Goal: Task Accomplishment & Management: Manage account settings

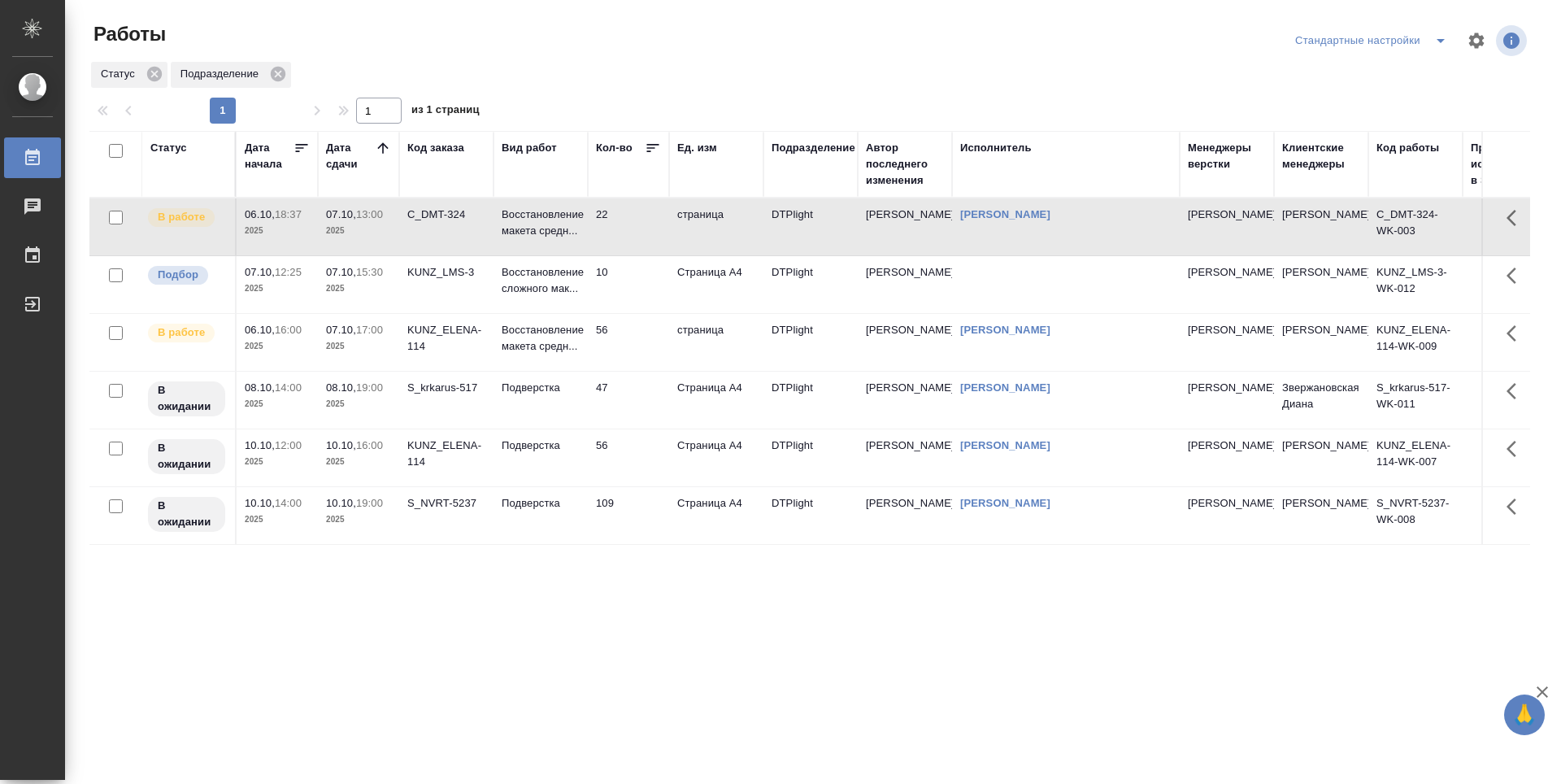
click at [617, 287] on td "10" at bounding box center [628, 284] width 81 height 57
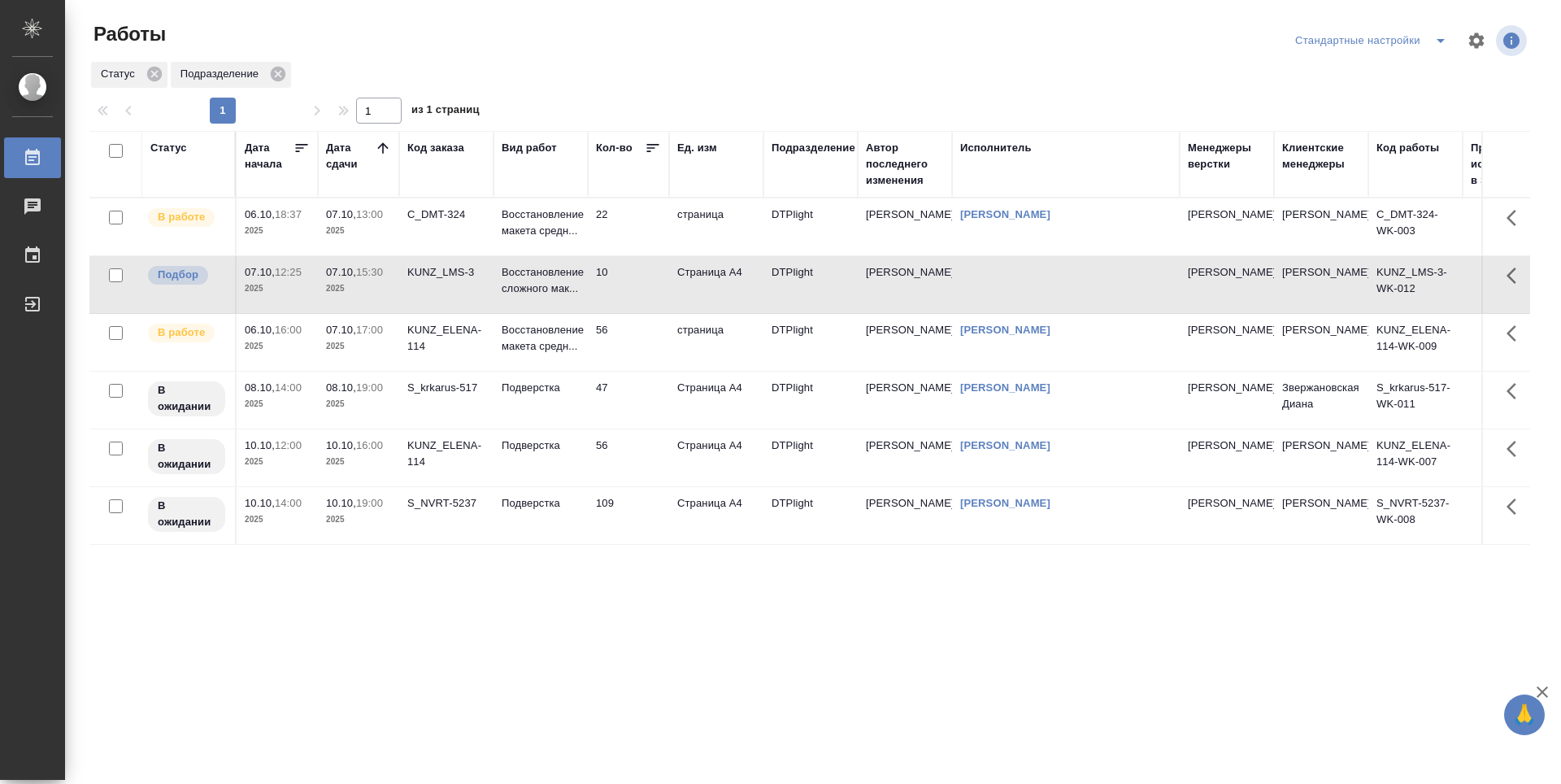
click at [617, 287] on td "10" at bounding box center [628, 284] width 81 height 57
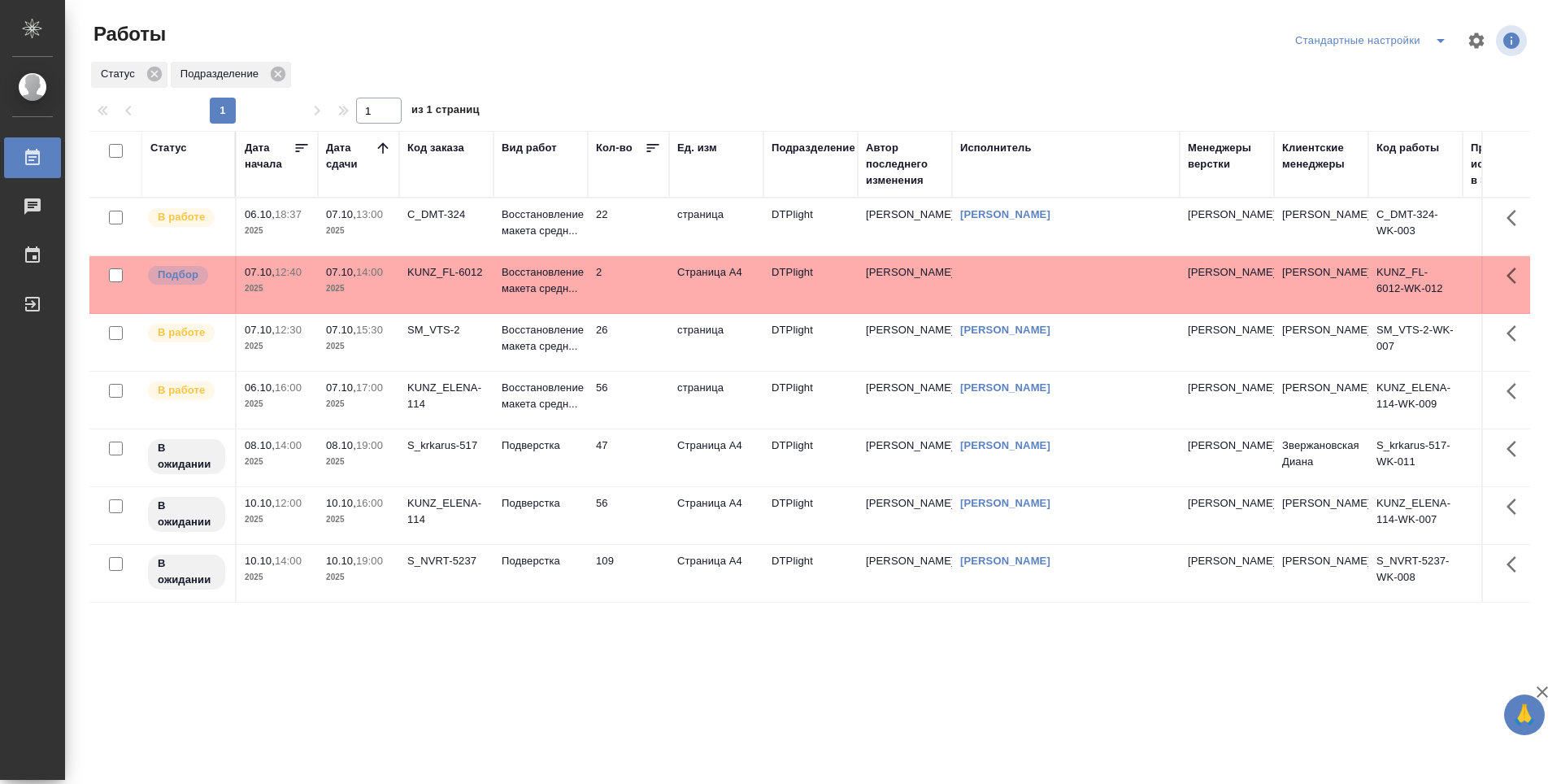
drag, startPoint x: 632, startPoint y: 232, endPoint x: 633, endPoint y: 251, distance: 19.0
click at [633, 232] on td "22" at bounding box center [628, 227] width 81 height 57
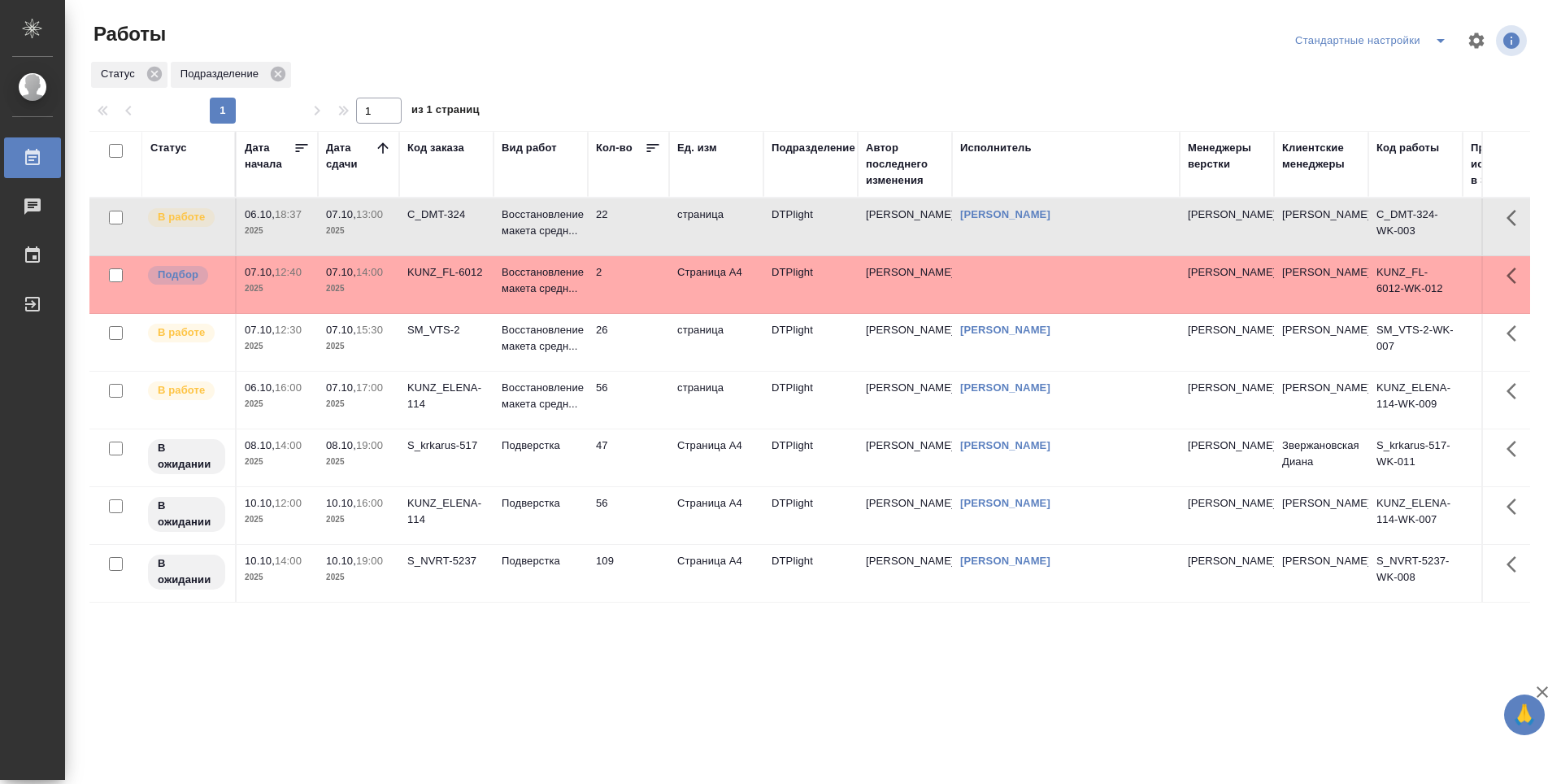
click at [635, 342] on td "26" at bounding box center [628, 342] width 81 height 57
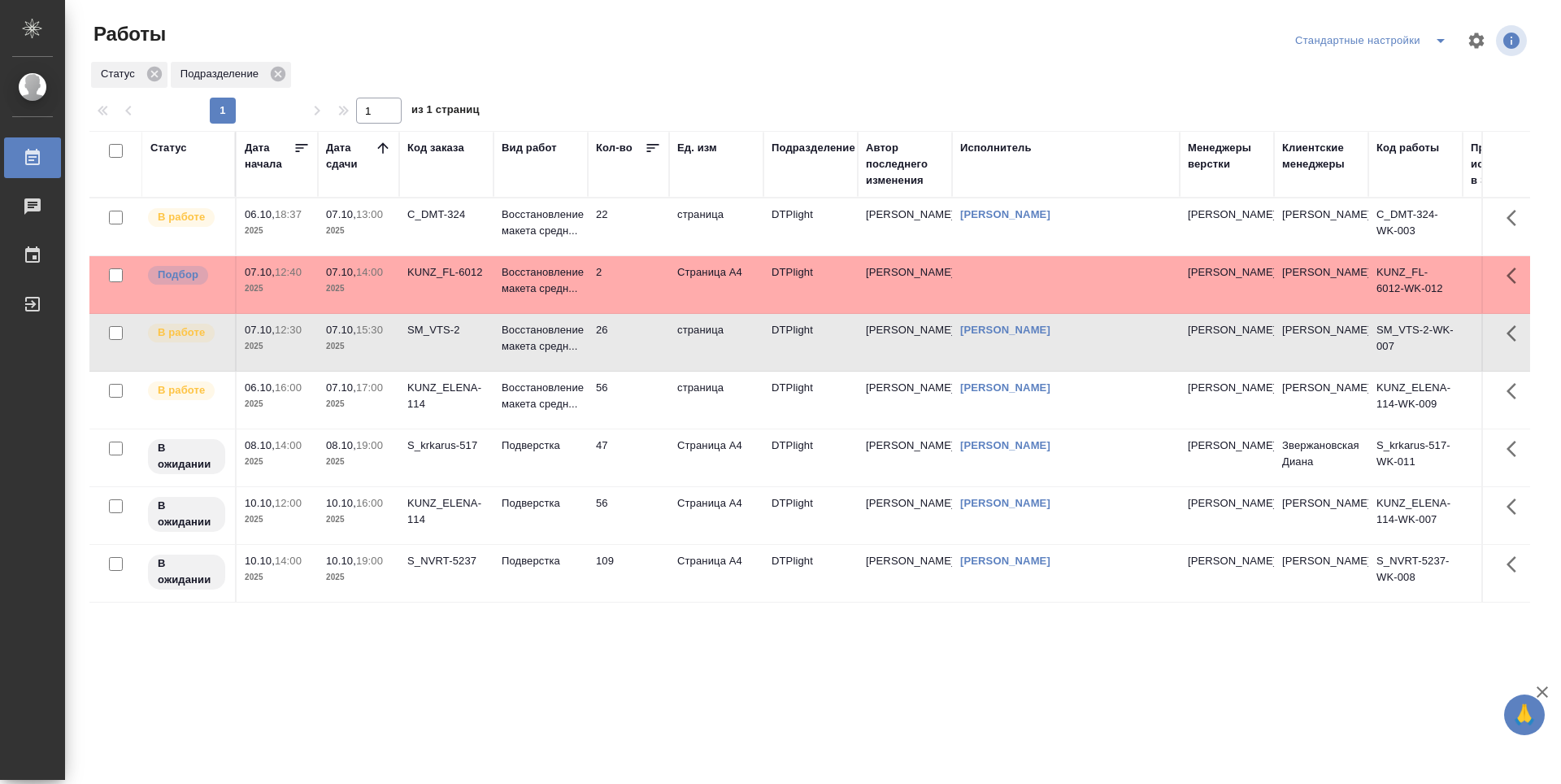
click at [635, 249] on td "22" at bounding box center [628, 227] width 81 height 57
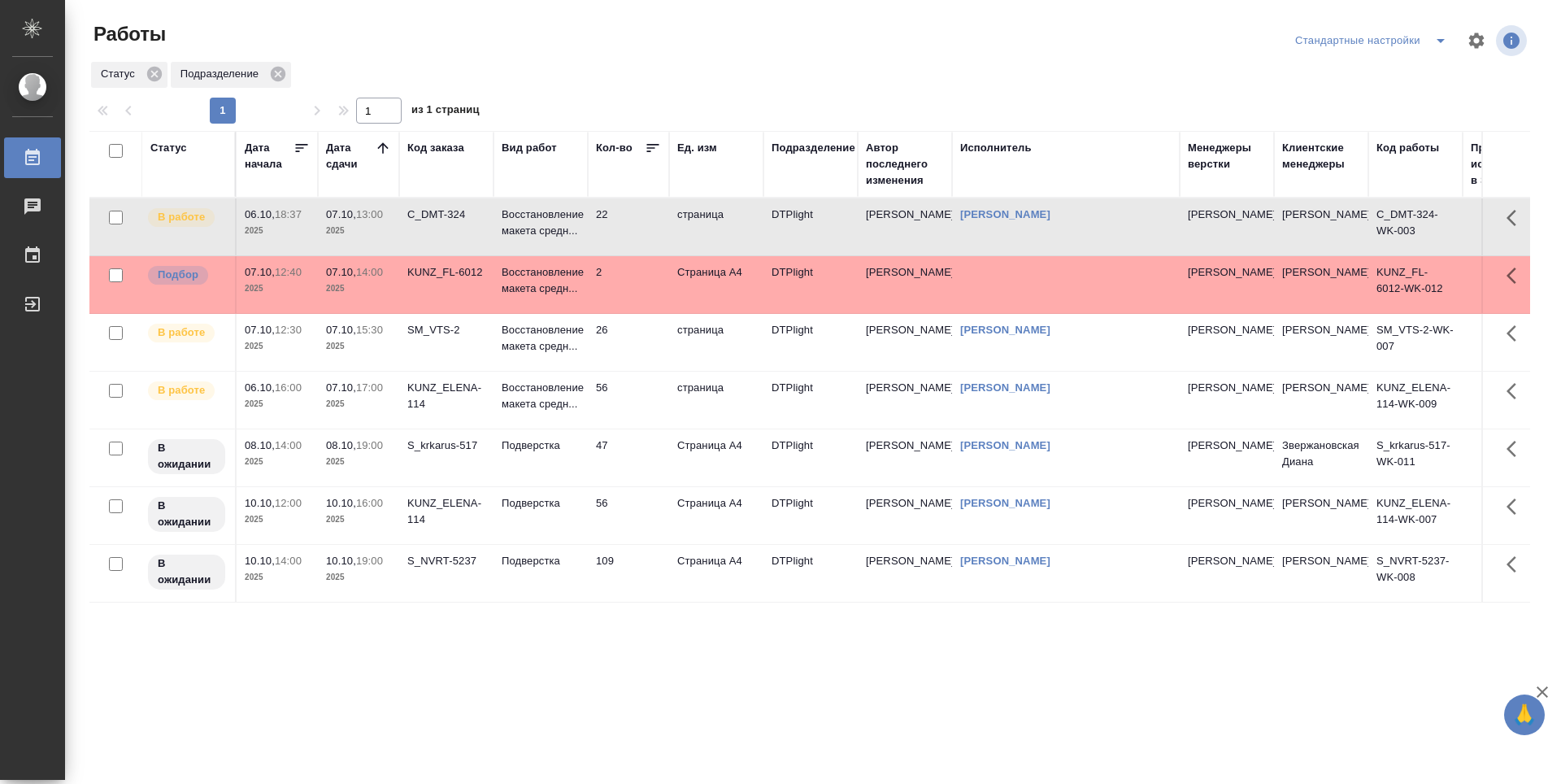
click at [618, 359] on td "26" at bounding box center [628, 342] width 81 height 57
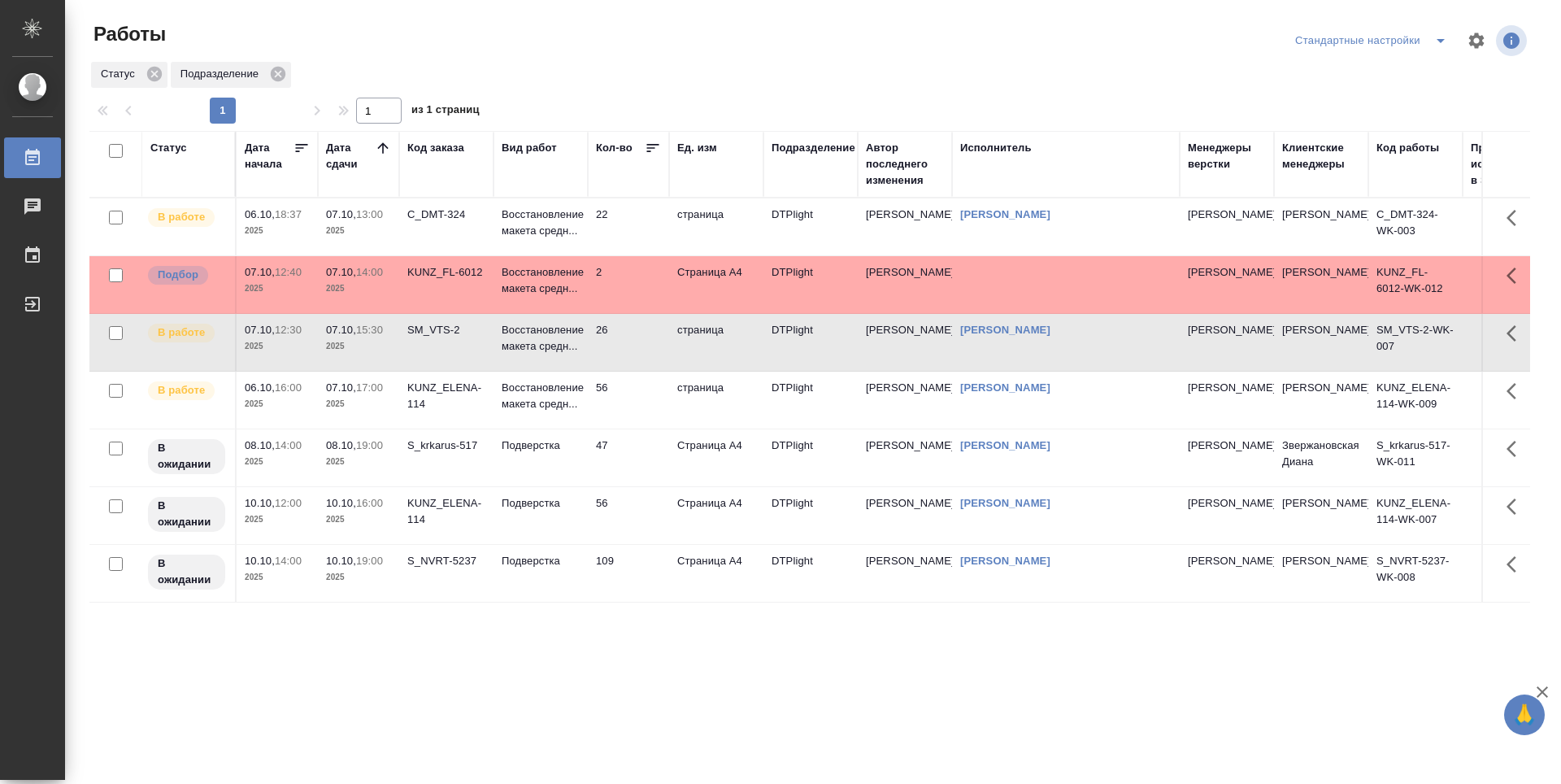
click at [620, 449] on td "47" at bounding box center [628, 457] width 81 height 57
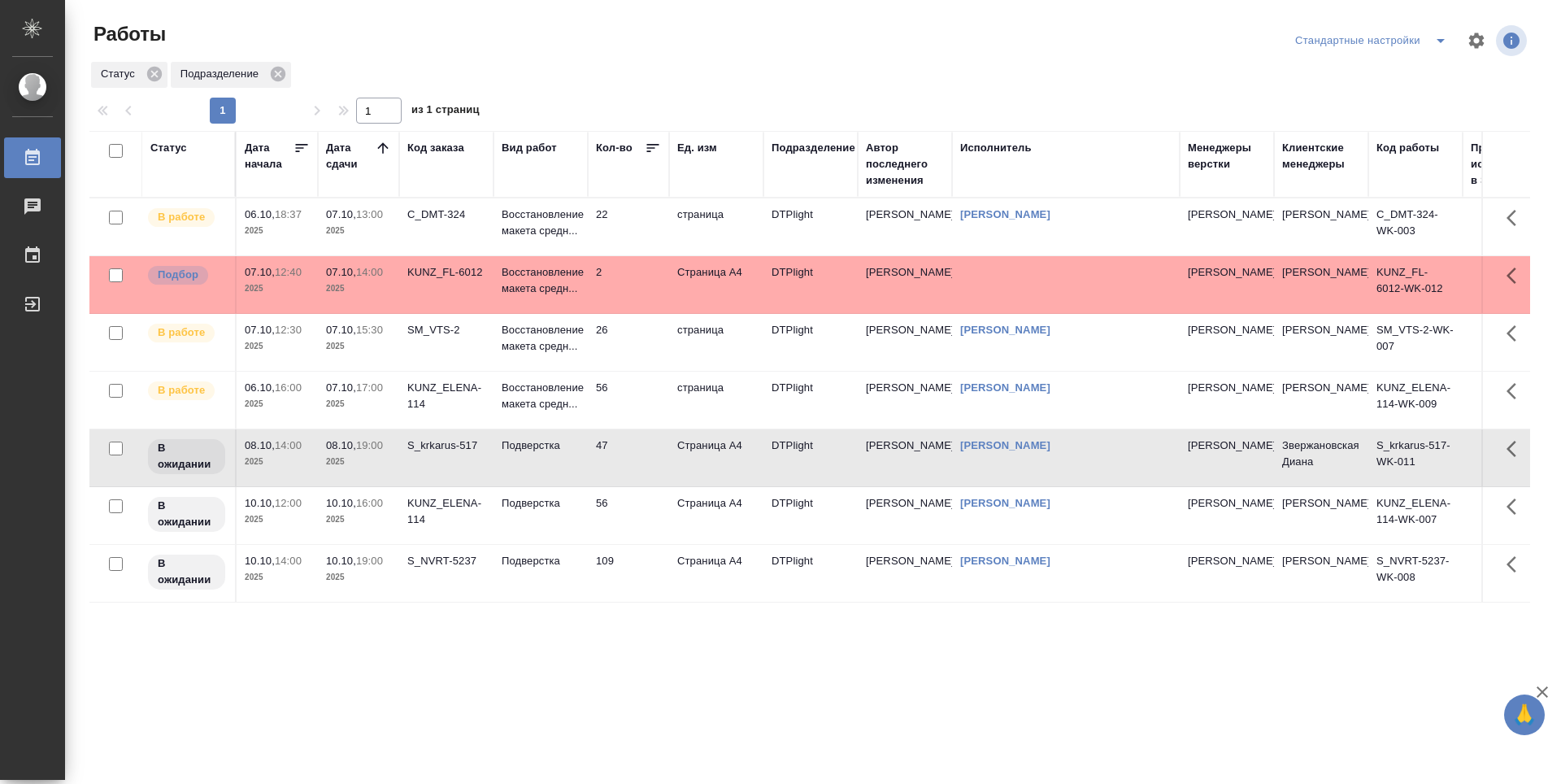
click at [615, 556] on td "109" at bounding box center [628, 573] width 81 height 57
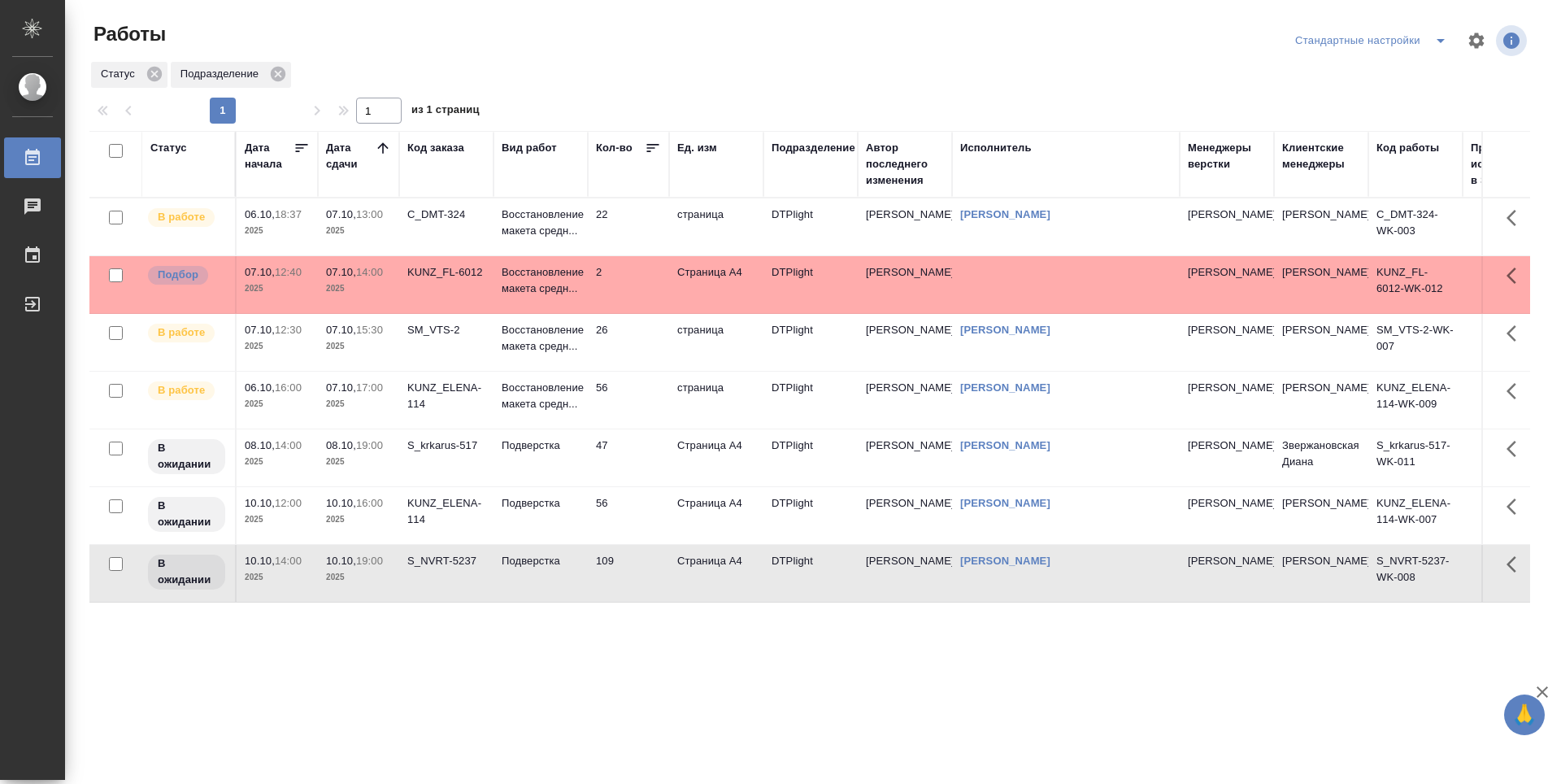
click at [640, 505] on td "56" at bounding box center [628, 515] width 81 height 57
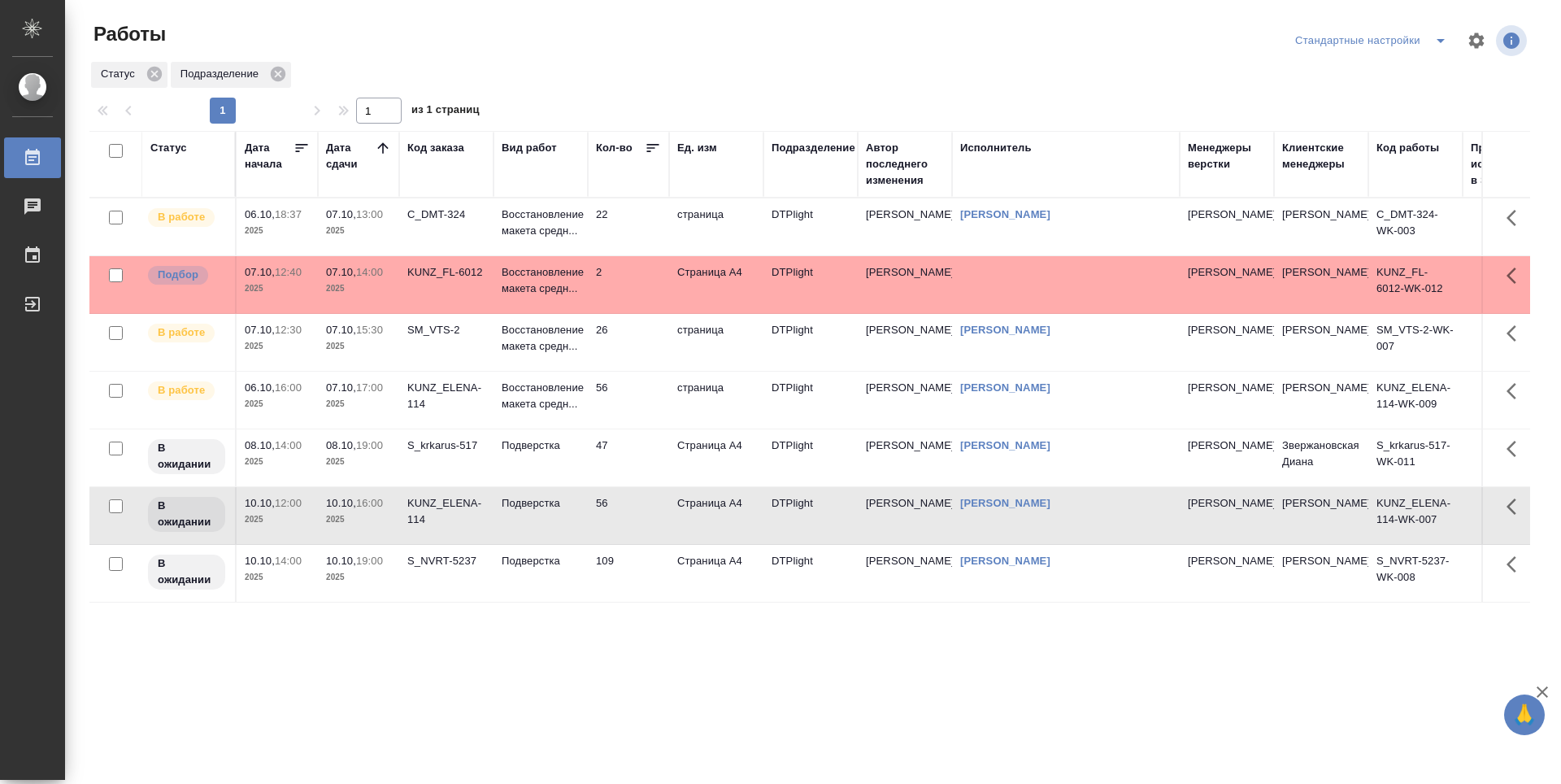
click at [639, 466] on td "47" at bounding box center [628, 457] width 81 height 57
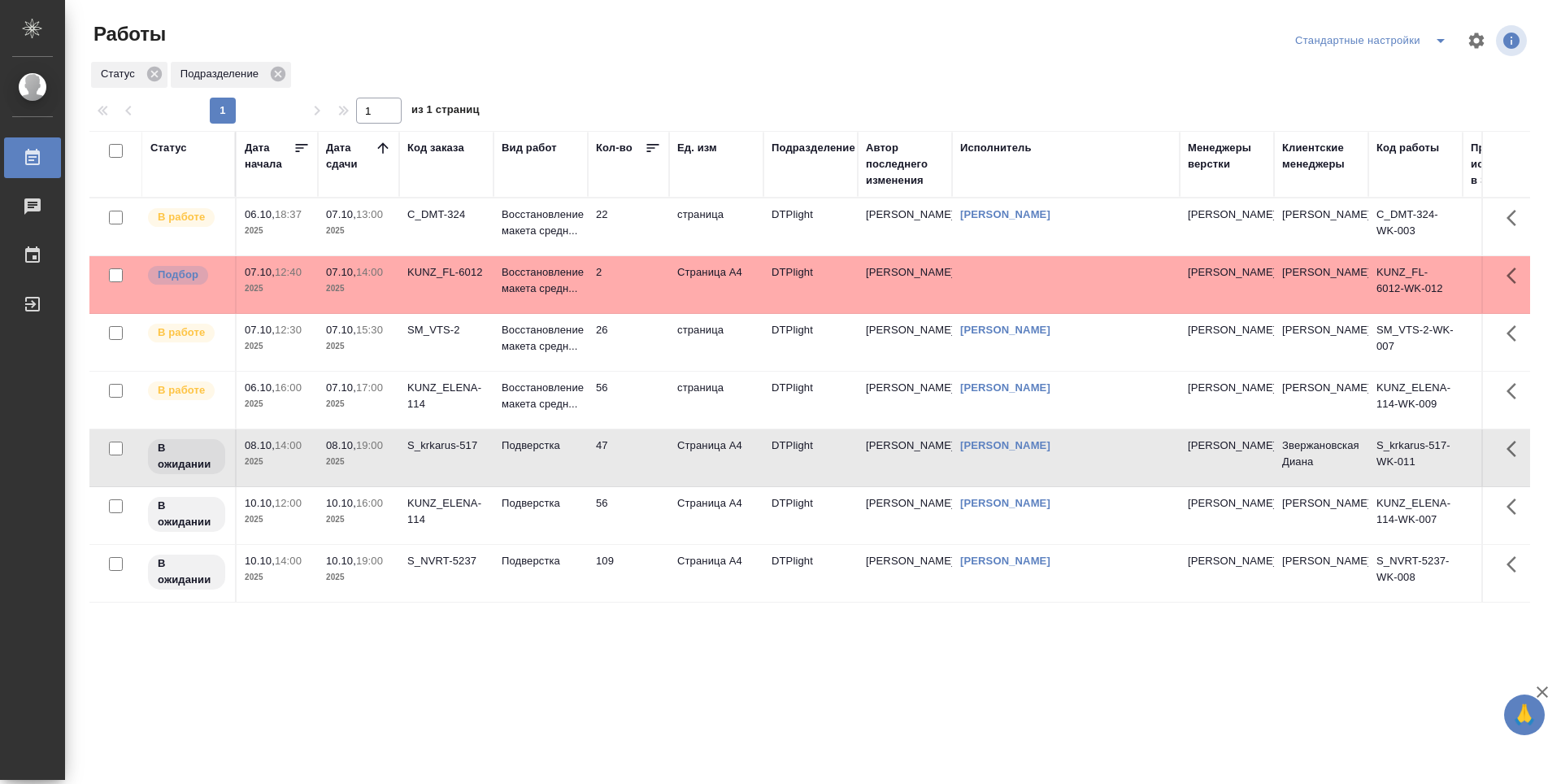
click at [638, 411] on td "56" at bounding box center [628, 400] width 81 height 57
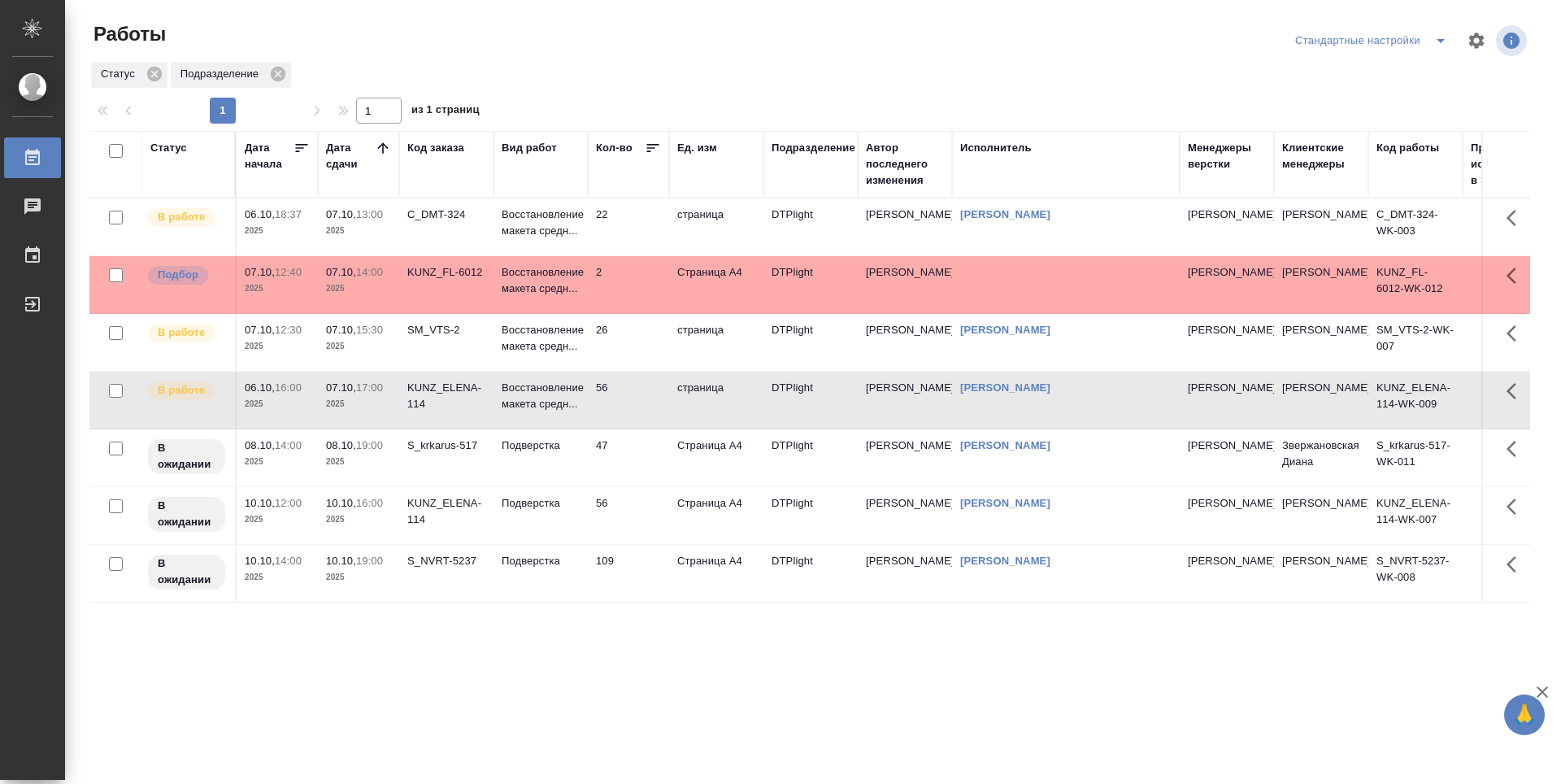
click at [636, 323] on td "26" at bounding box center [628, 342] width 81 height 57
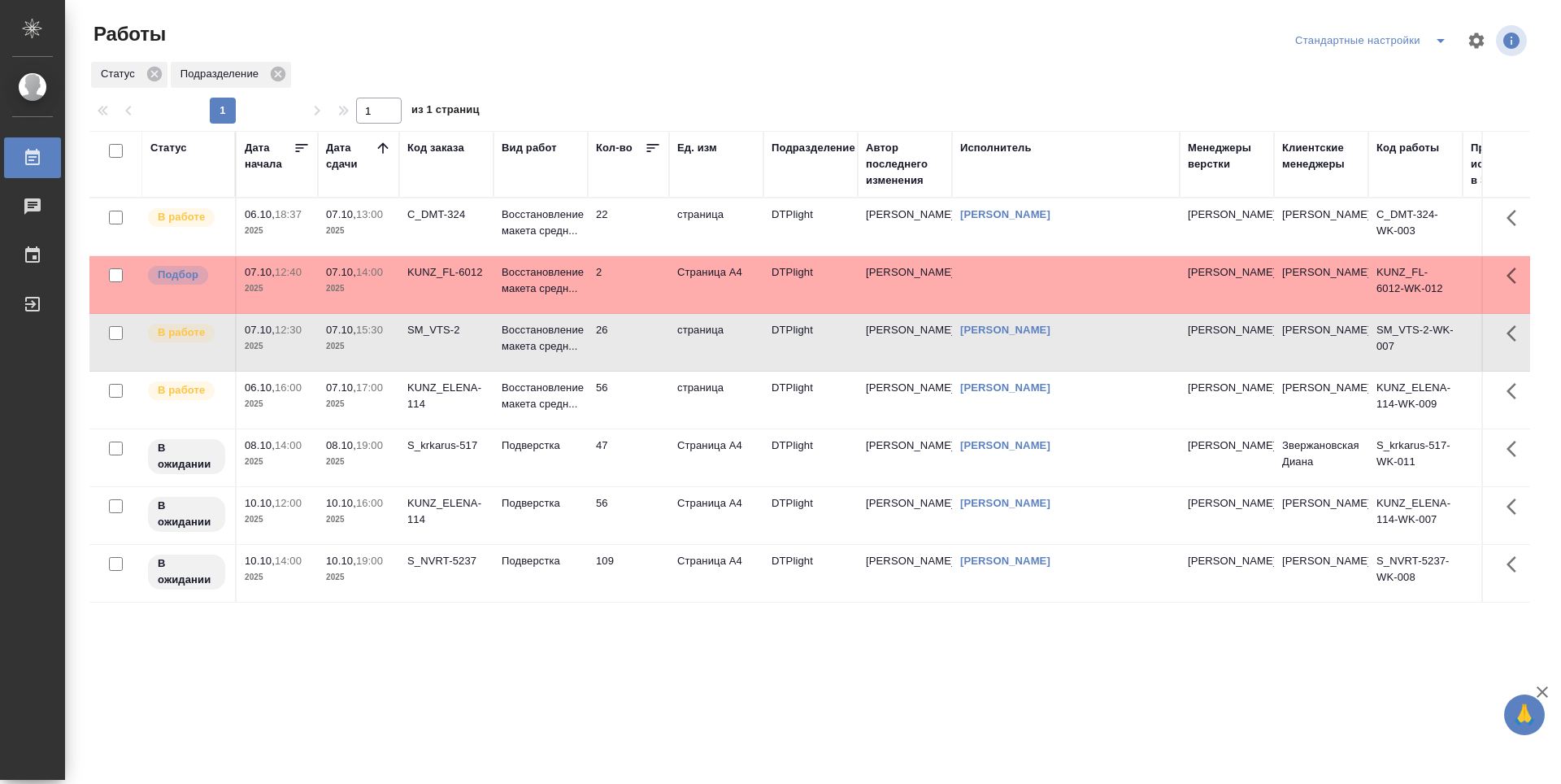
click at [623, 218] on td "22" at bounding box center [628, 227] width 81 height 57
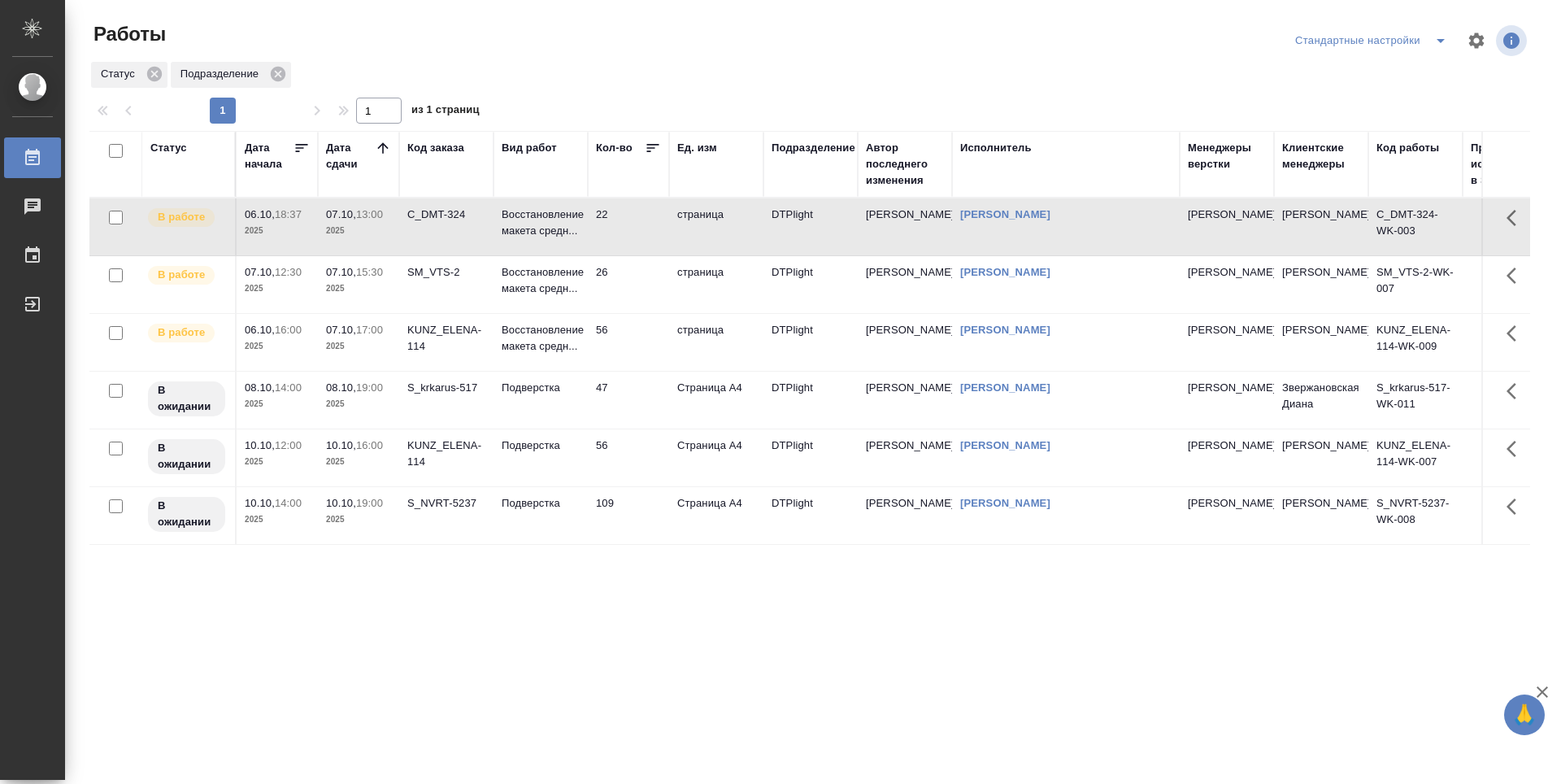
click at [647, 287] on td "26" at bounding box center [628, 284] width 81 height 57
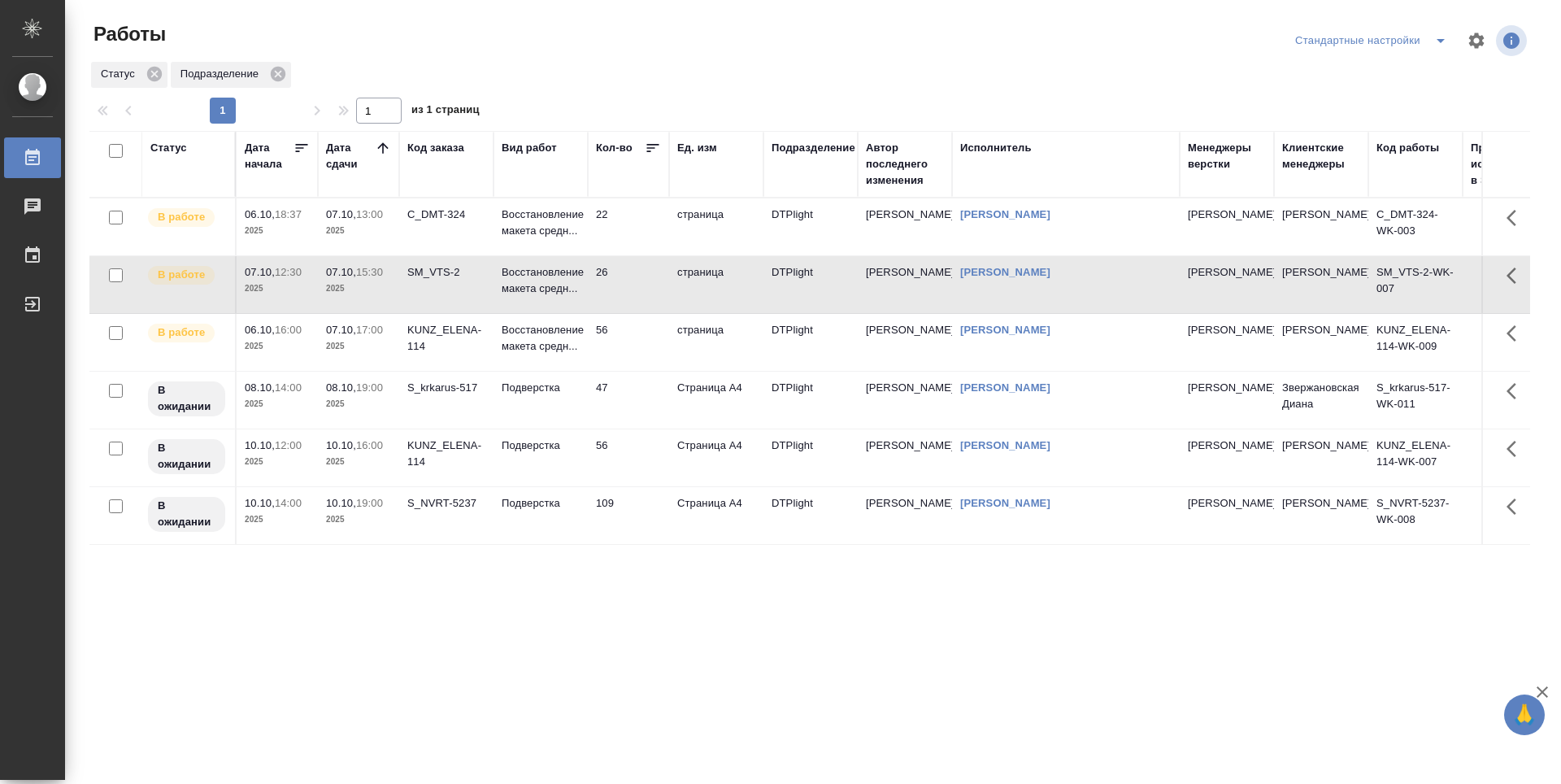
click at [639, 330] on td "56" at bounding box center [628, 342] width 81 height 57
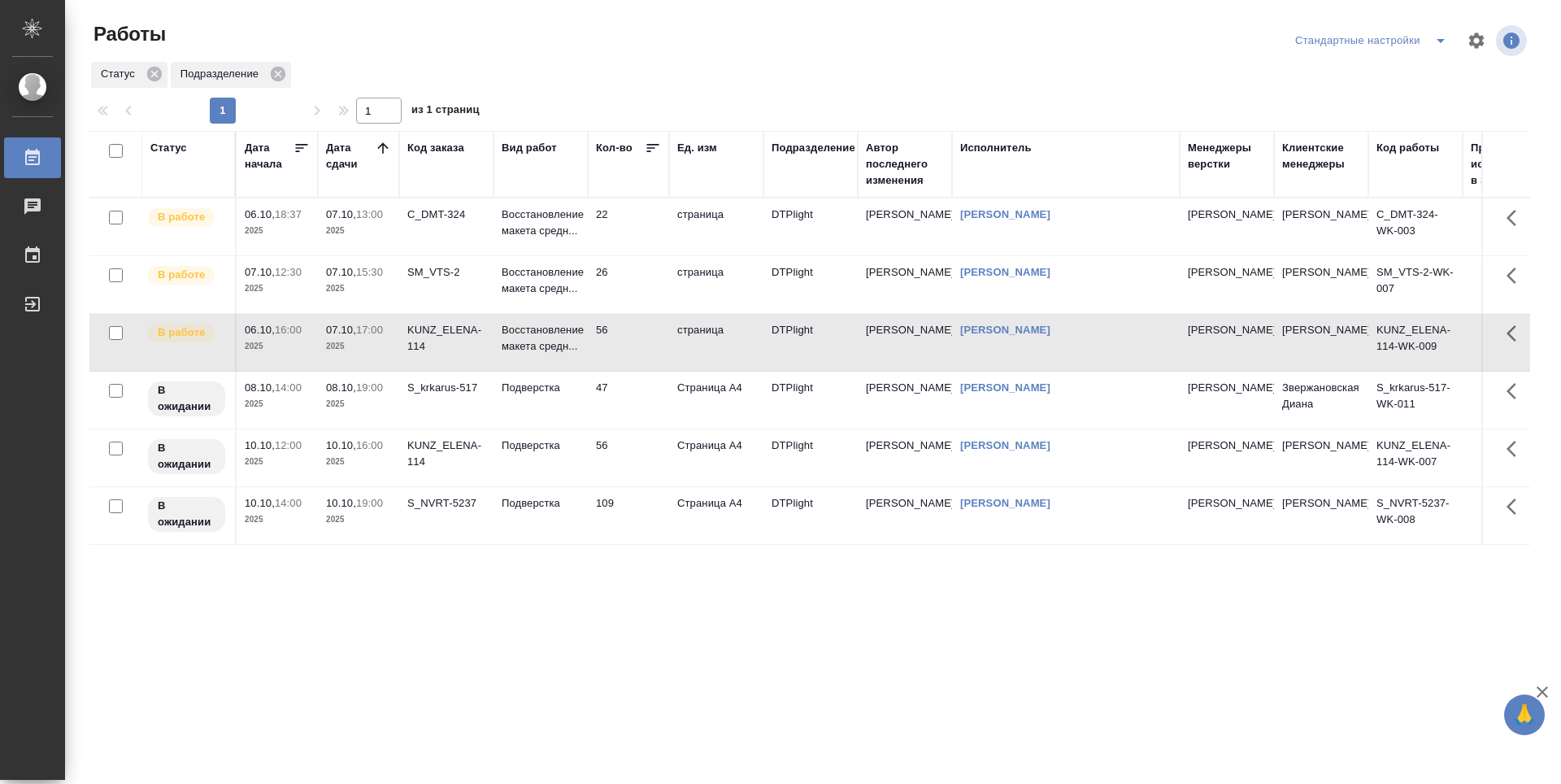
click at [639, 238] on td "22" at bounding box center [628, 227] width 81 height 57
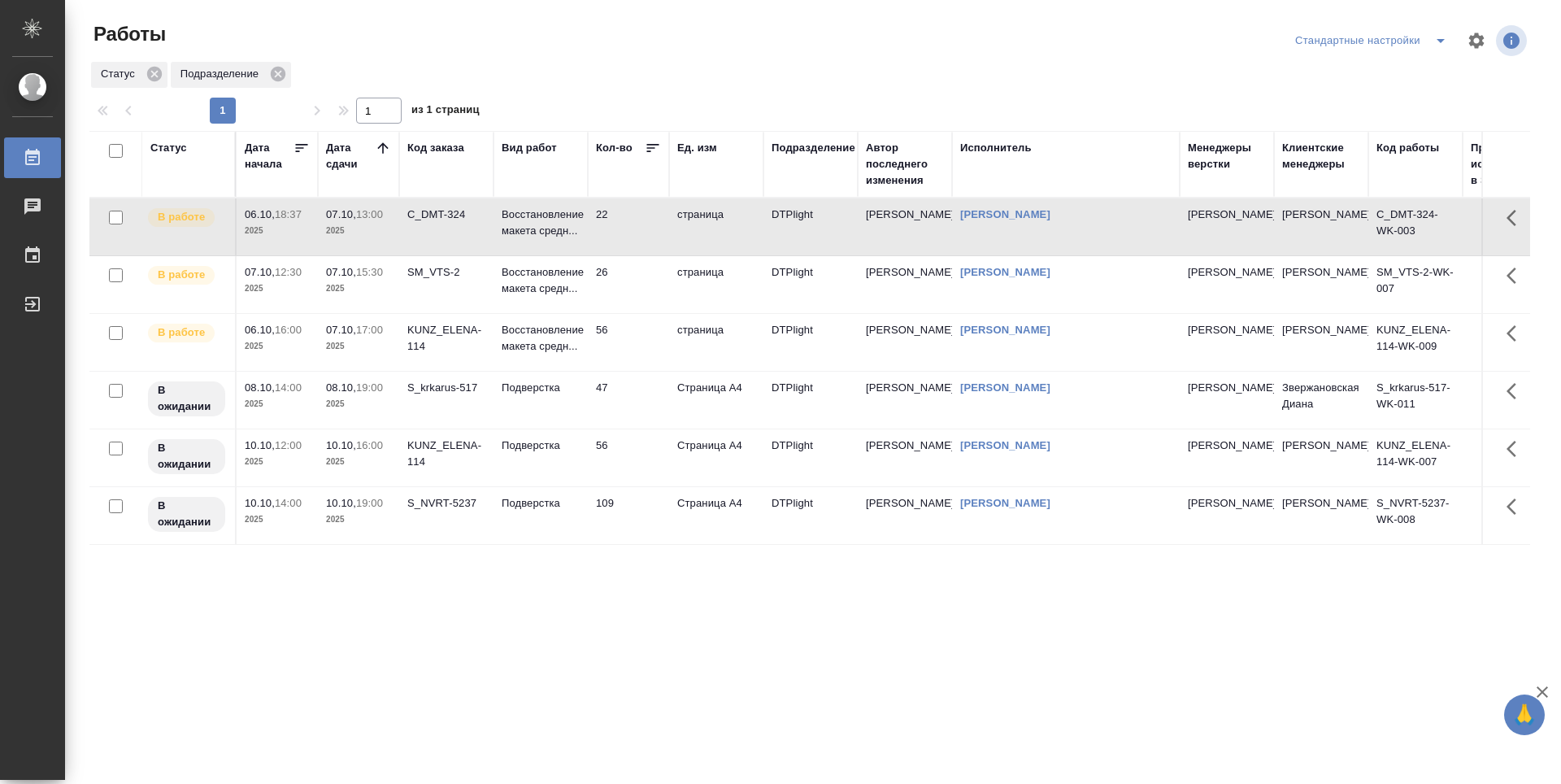
click at [601, 633] on div "Статус Дата начала Дата сдачи Код заказа Вид работ Кол-во Ед. изм Подразделение…" at bounding box center [810, 424] width 1441 height 585
click at [623, 521] on td "109" at bounding box center [628, 515] width 81 height 57
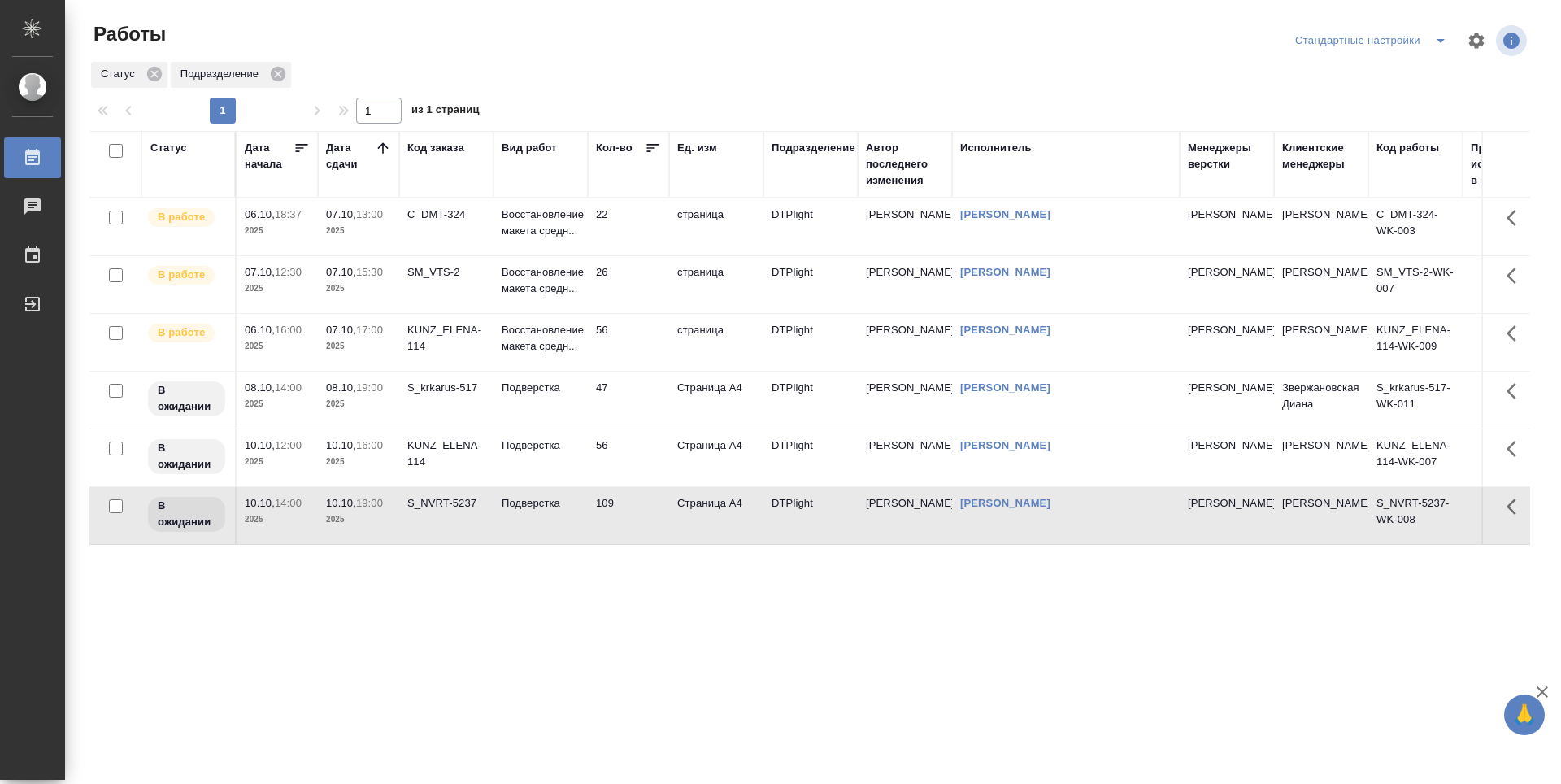
click at [641, 391] on td "47" at bounding box center [628, 400] width 81 height 57
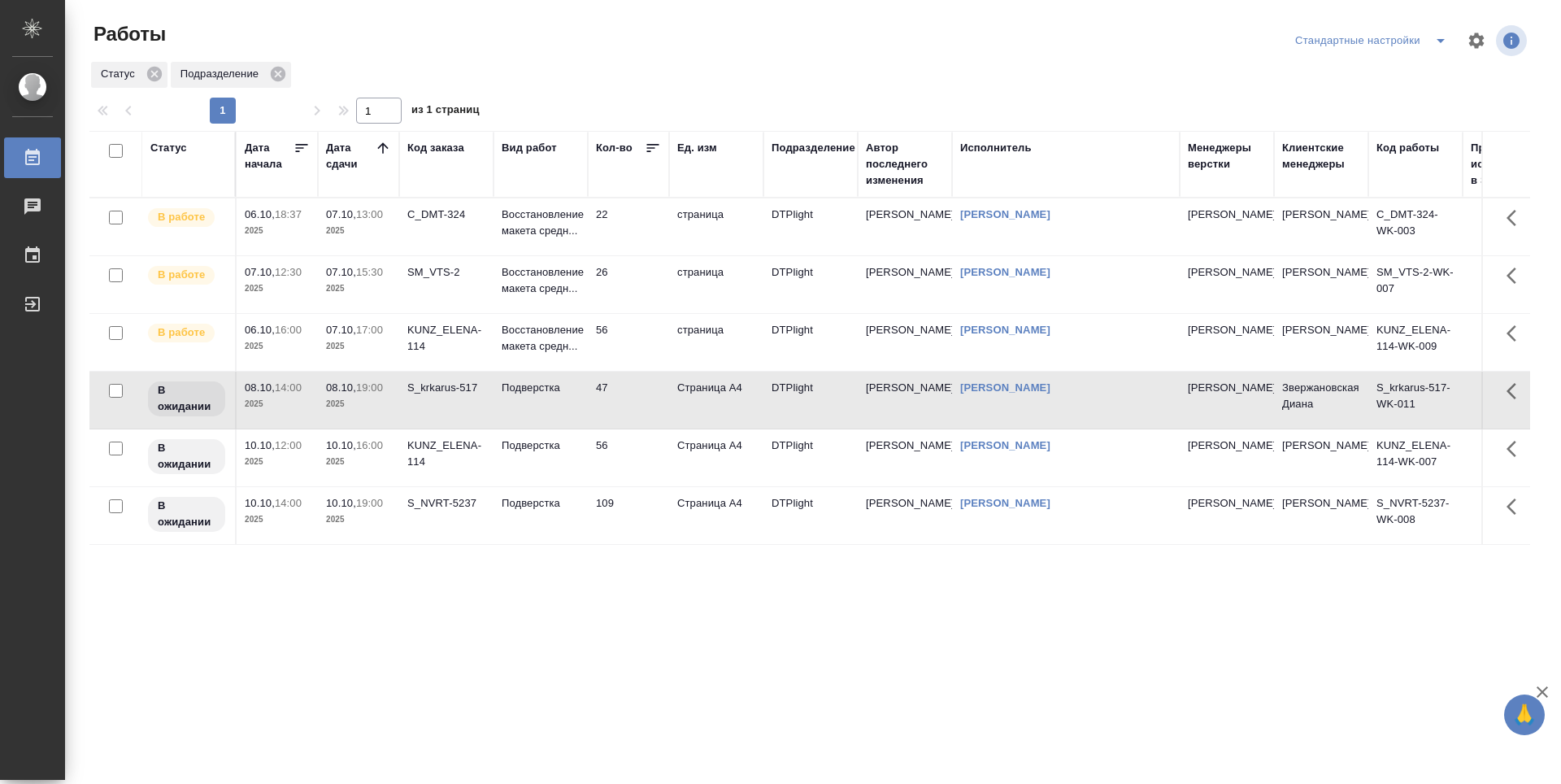
click at [635, 438] on td "56" at bounding box center [628, 457] width 81 height 57
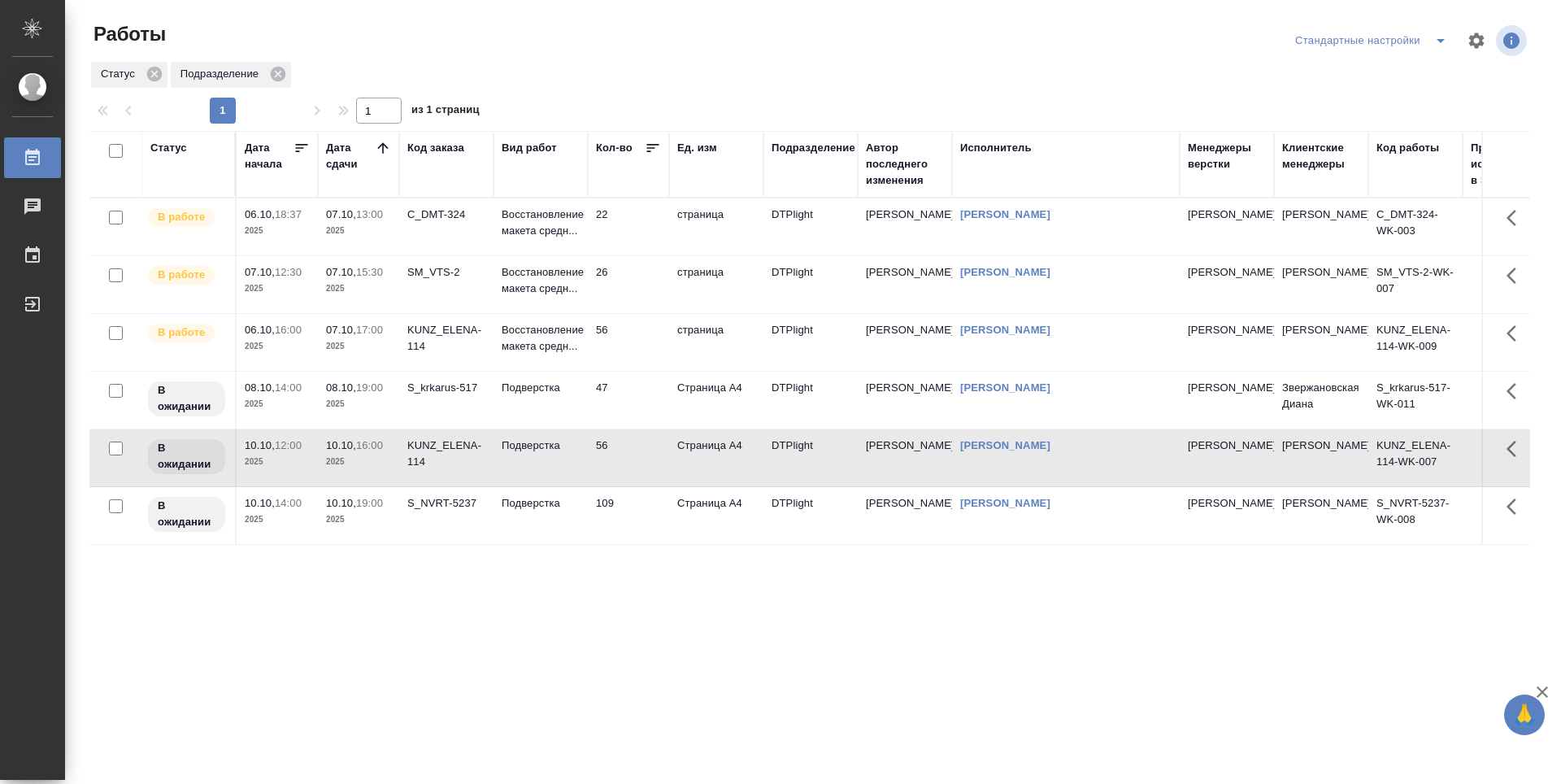
click at [638, 512] on td "109" at bounding box center [628, 515] width 81 height 57
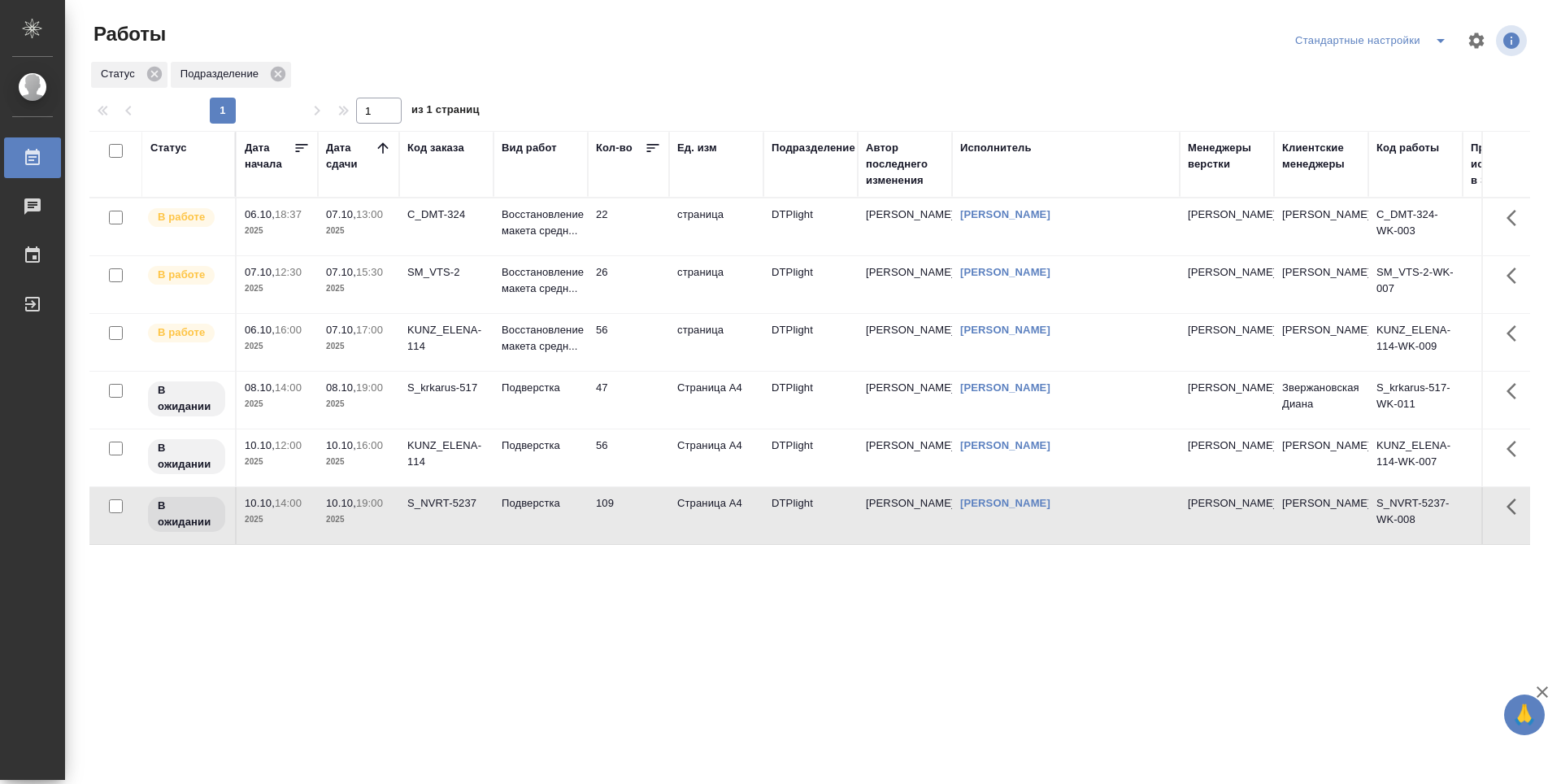
click at [636, 341] on td "56" at bounding box center [628, 342] width 81 height 57
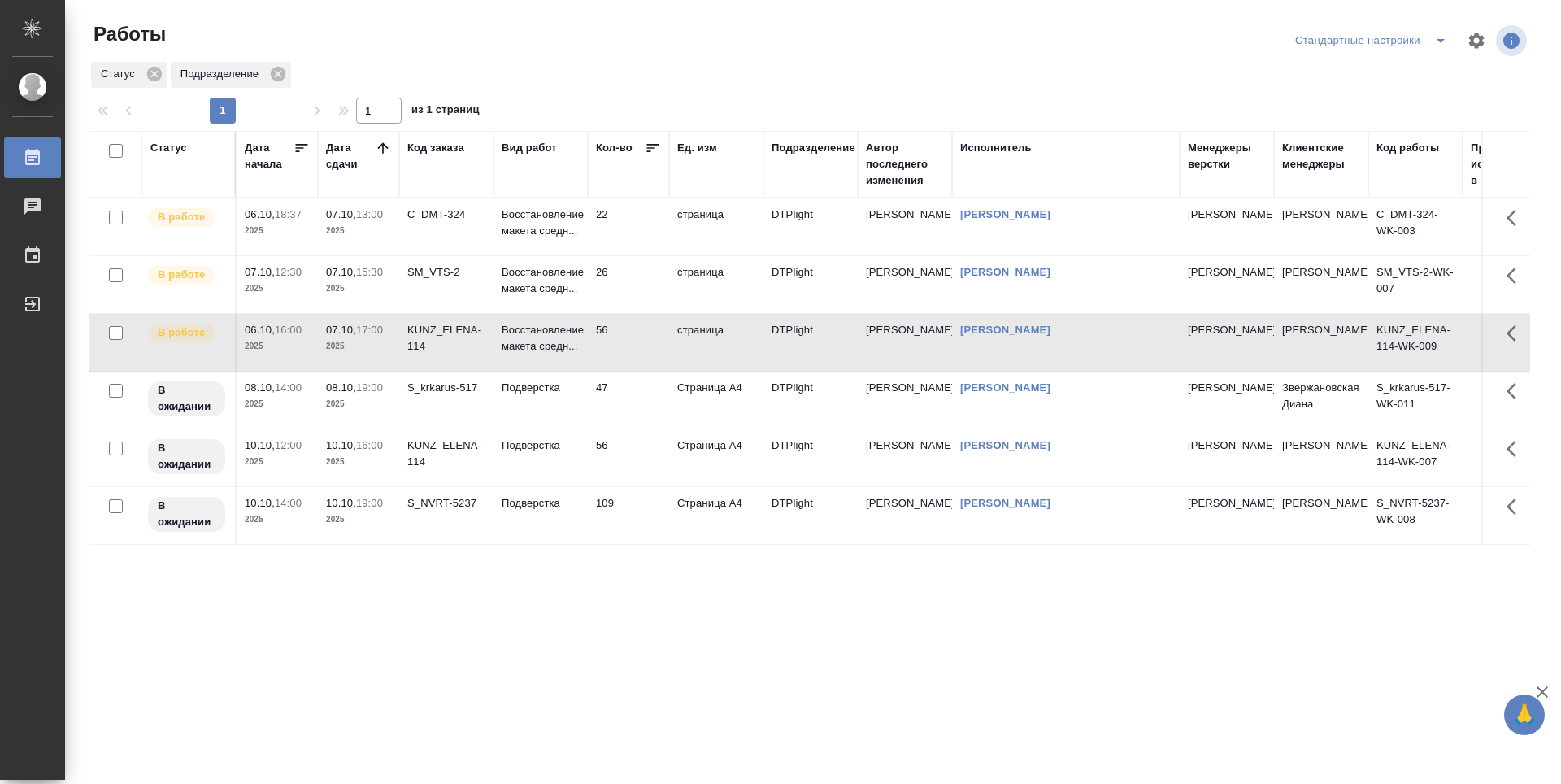
click at [631, 276] on td "26" at bounding box center [628, 284] width 81 height 57
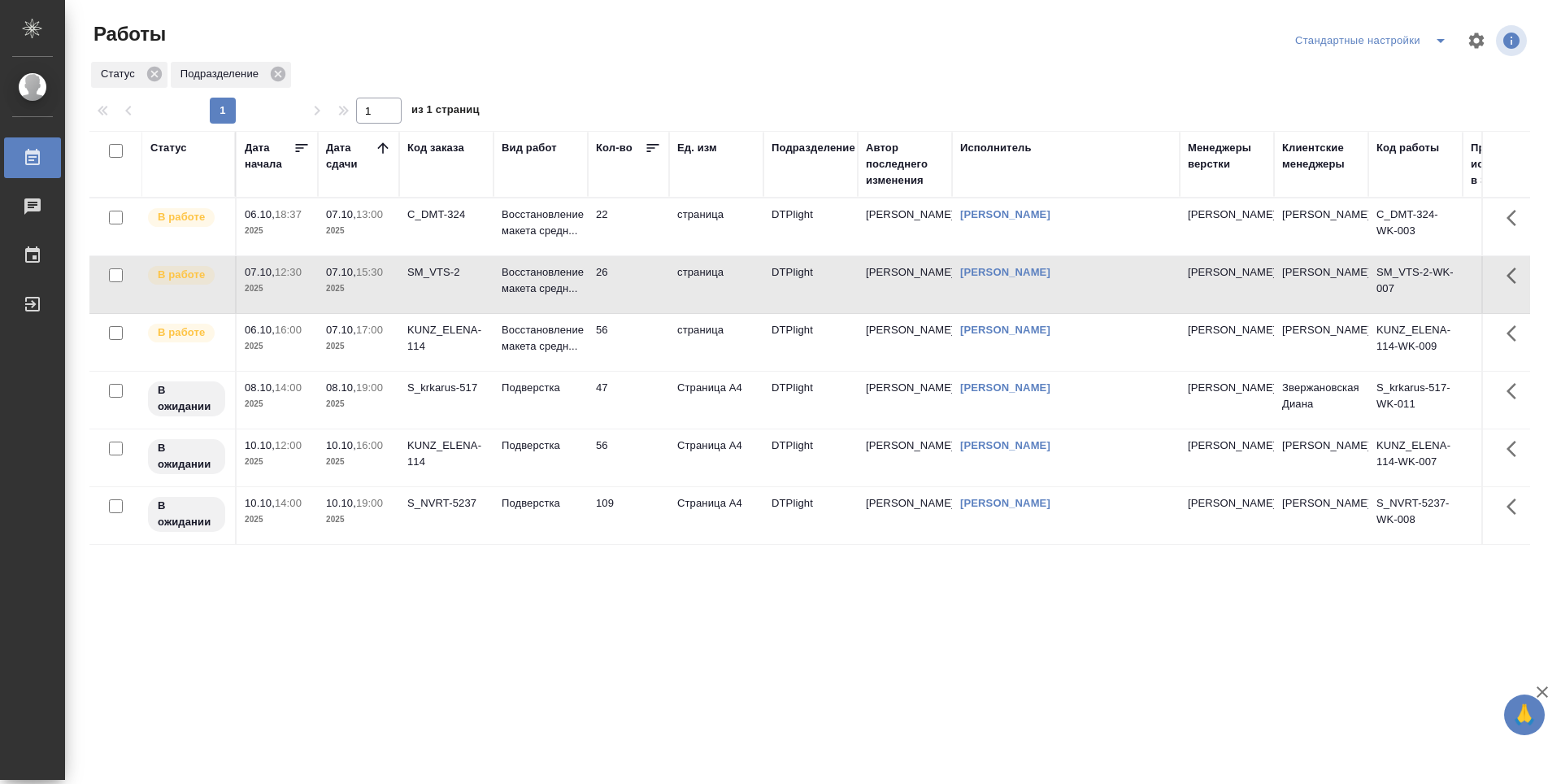
click at [630, 211] on td "22" at bounding box center [628, 227] width 81 height 57
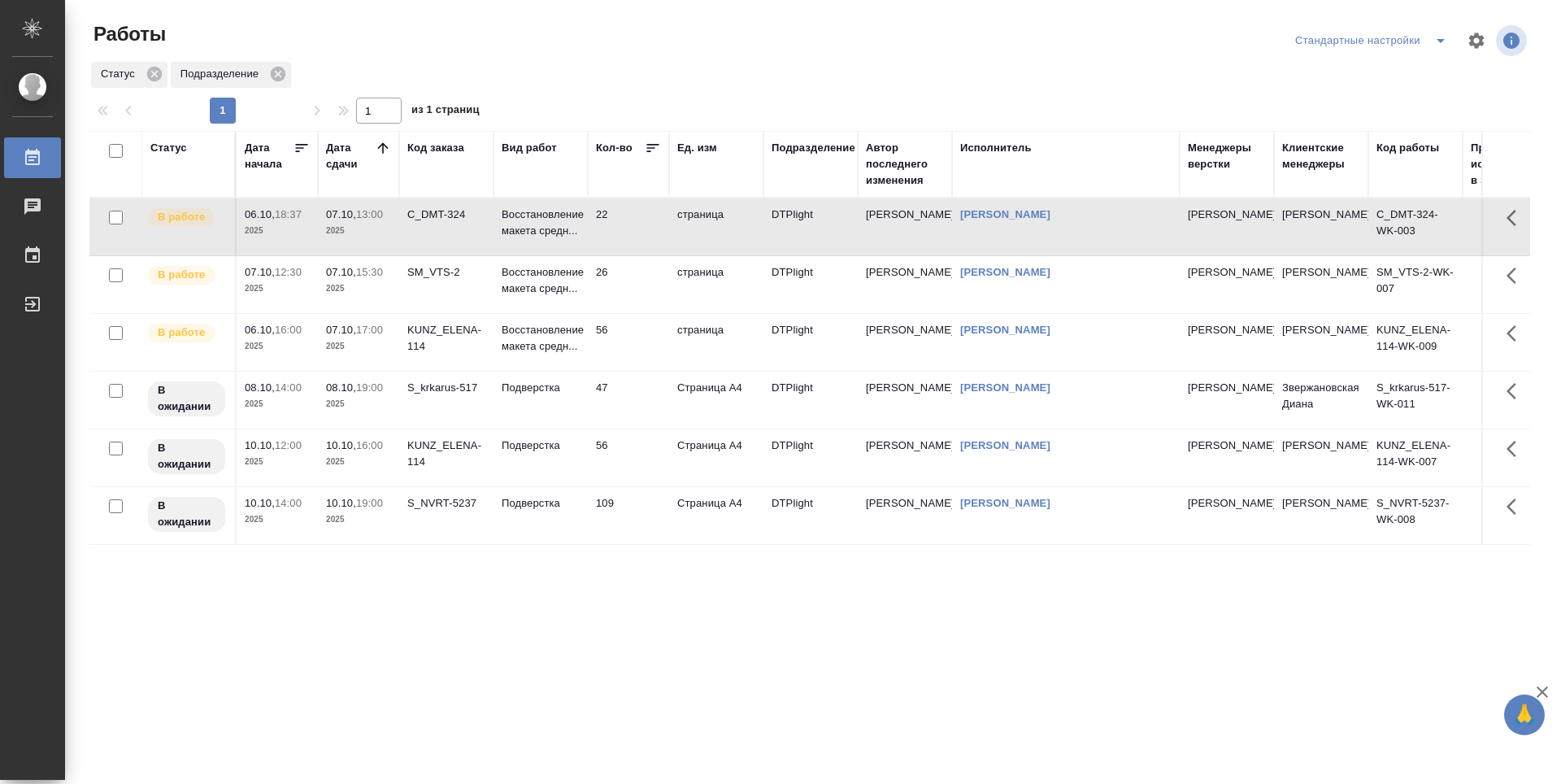
click at [627, 276] on td "26" at bounding box center [628, 284] width 81 height 57
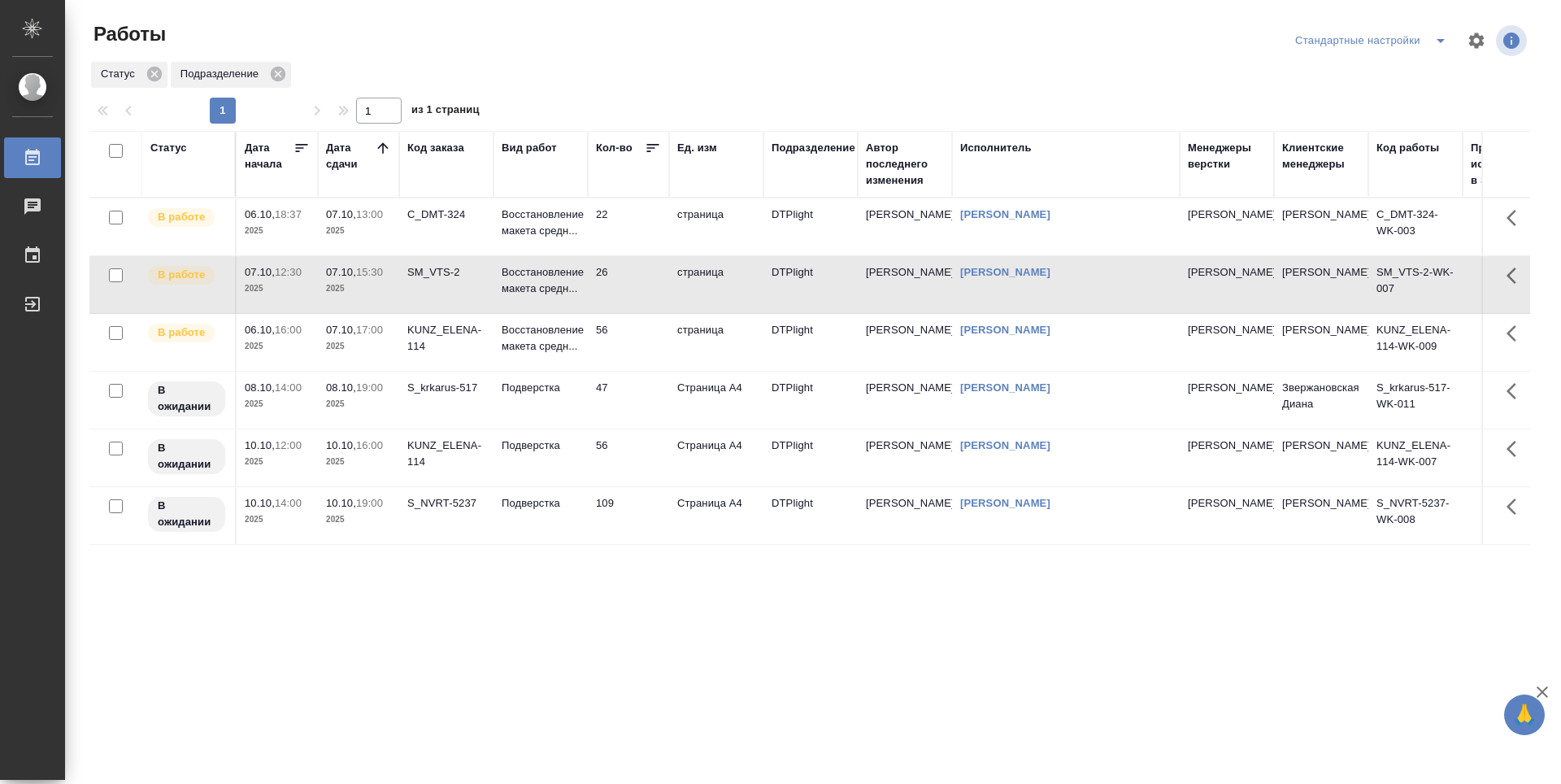
click at [652, 555] on div "Статус Дата начала Дата сдачи Код заказа Вид работ Кол-во Ед. изм Подразделение…" at bounding box center [810, 424] width 1441 height 585
click at [652, 334] on td "56" at bounding box center [628, 342] width 81 height 57
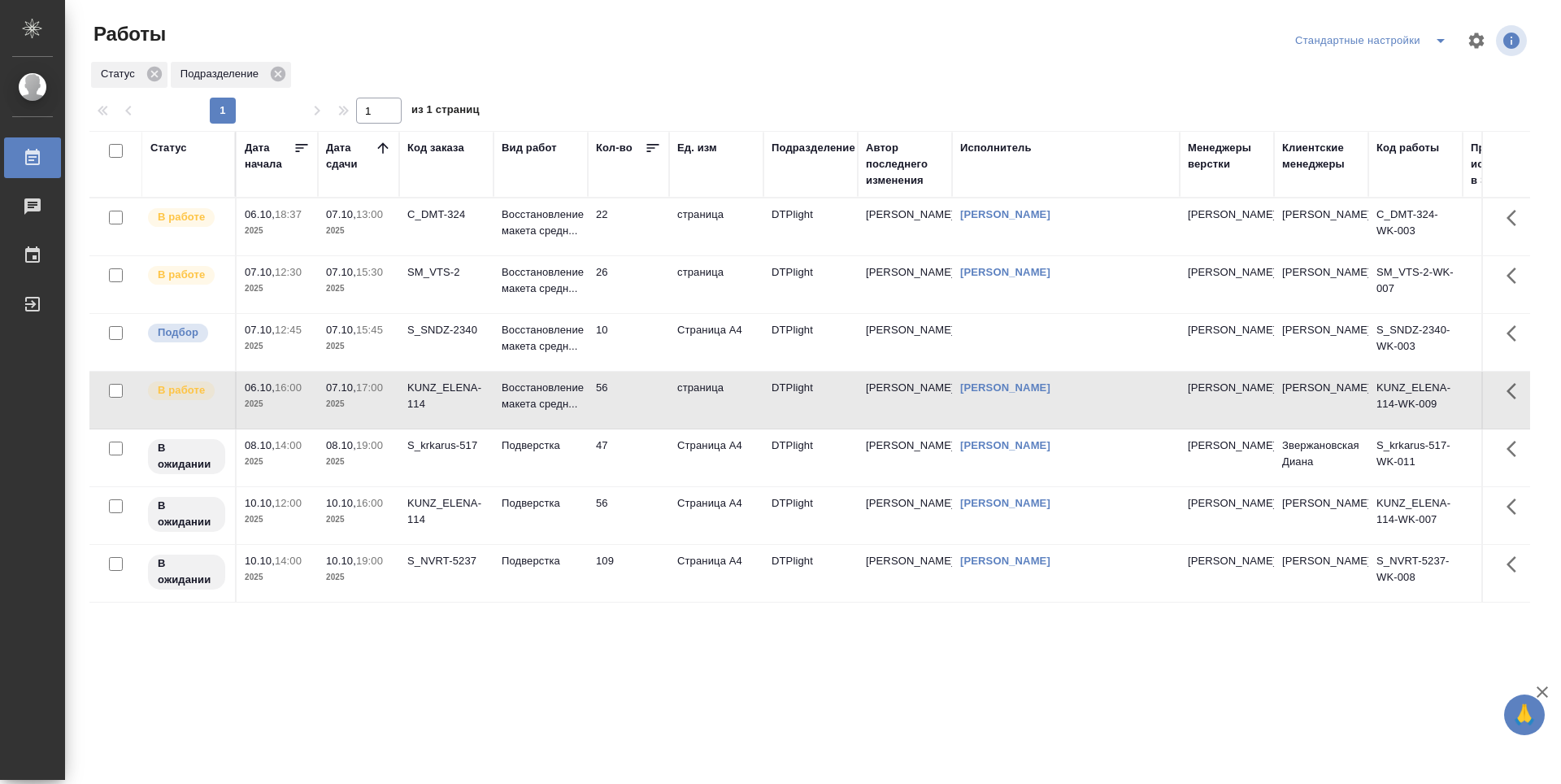
click at [627, 343] on td "10" at bounding box center [628, 342] width 81 height 57
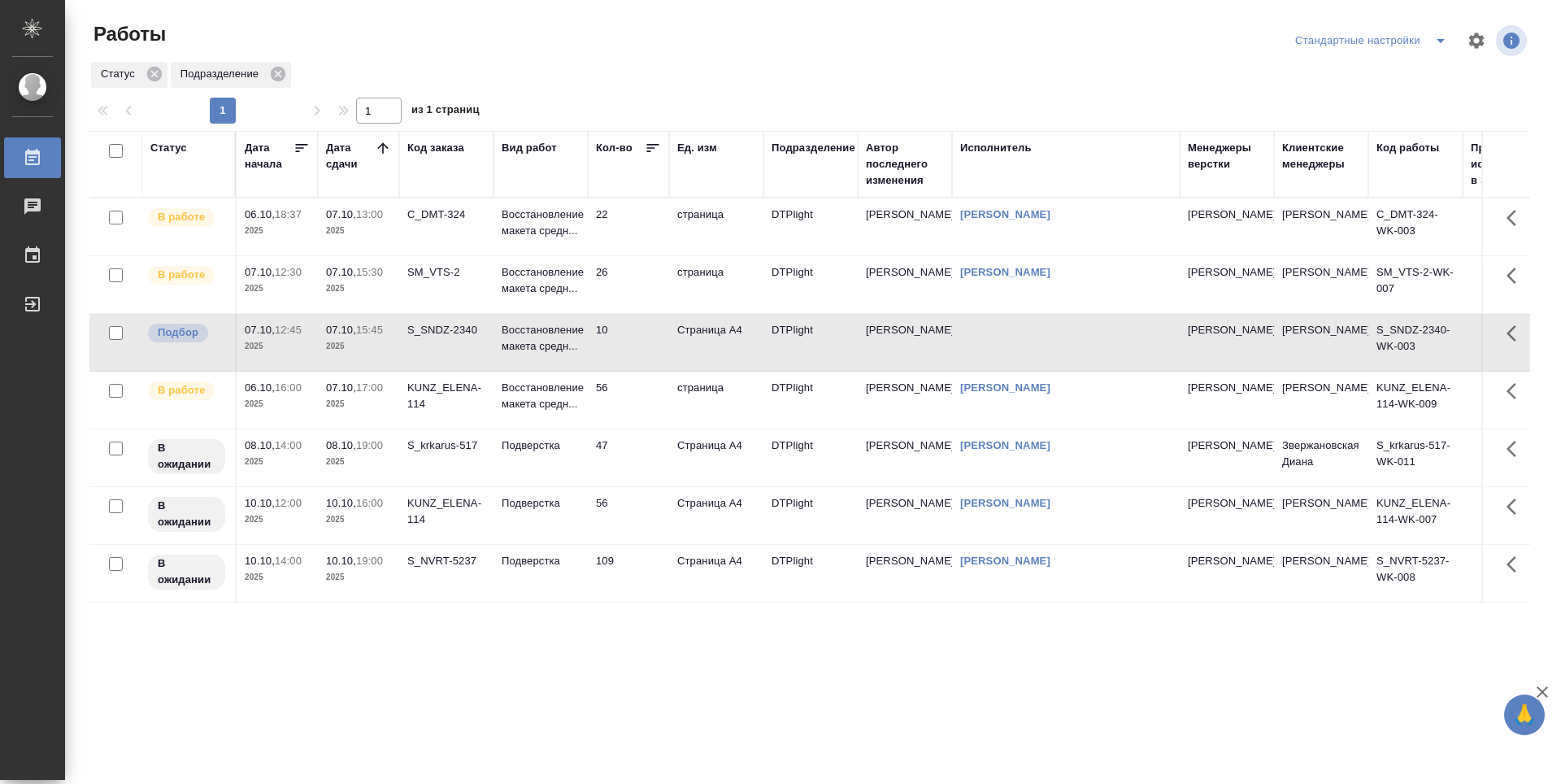
click at [628, 344] on td "10" at bounding box center [628, 342] width 81 height 57
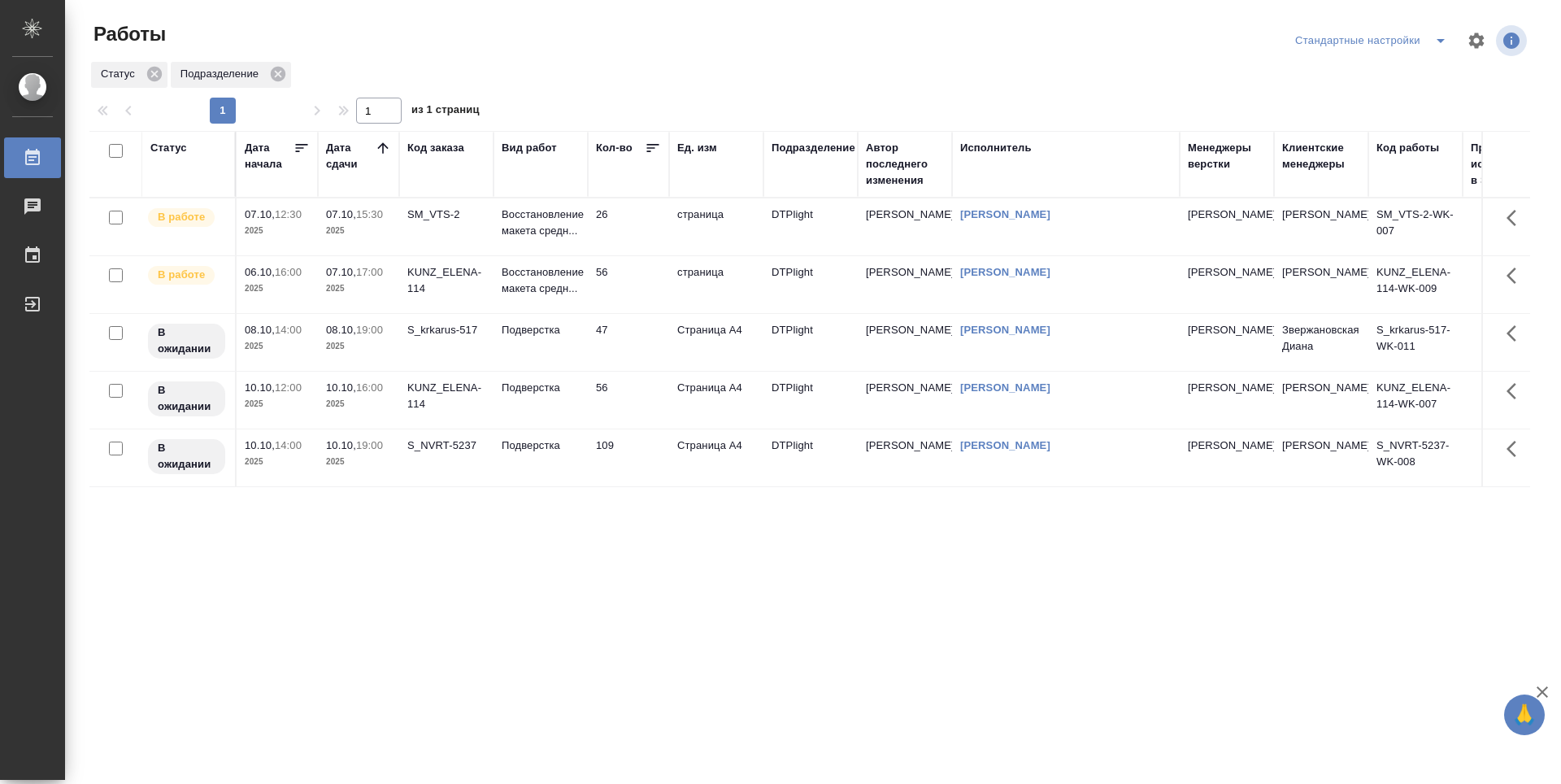
click at [635, 235] on td "26" at bounding box center [628, 227] width 81 height 57
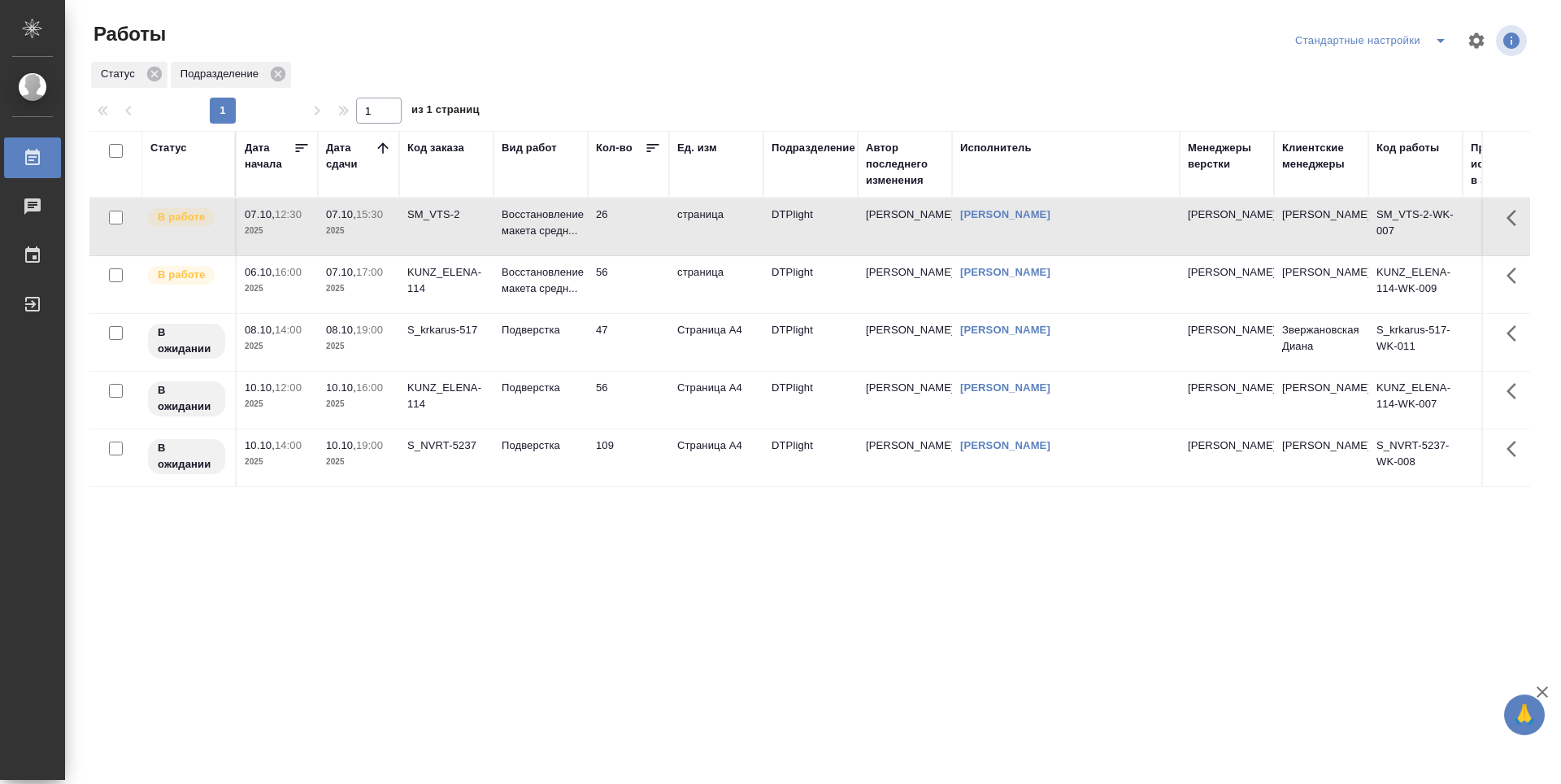
click at [628, 266] on td "56" at bounding box center [628, 284] width 81 height 57
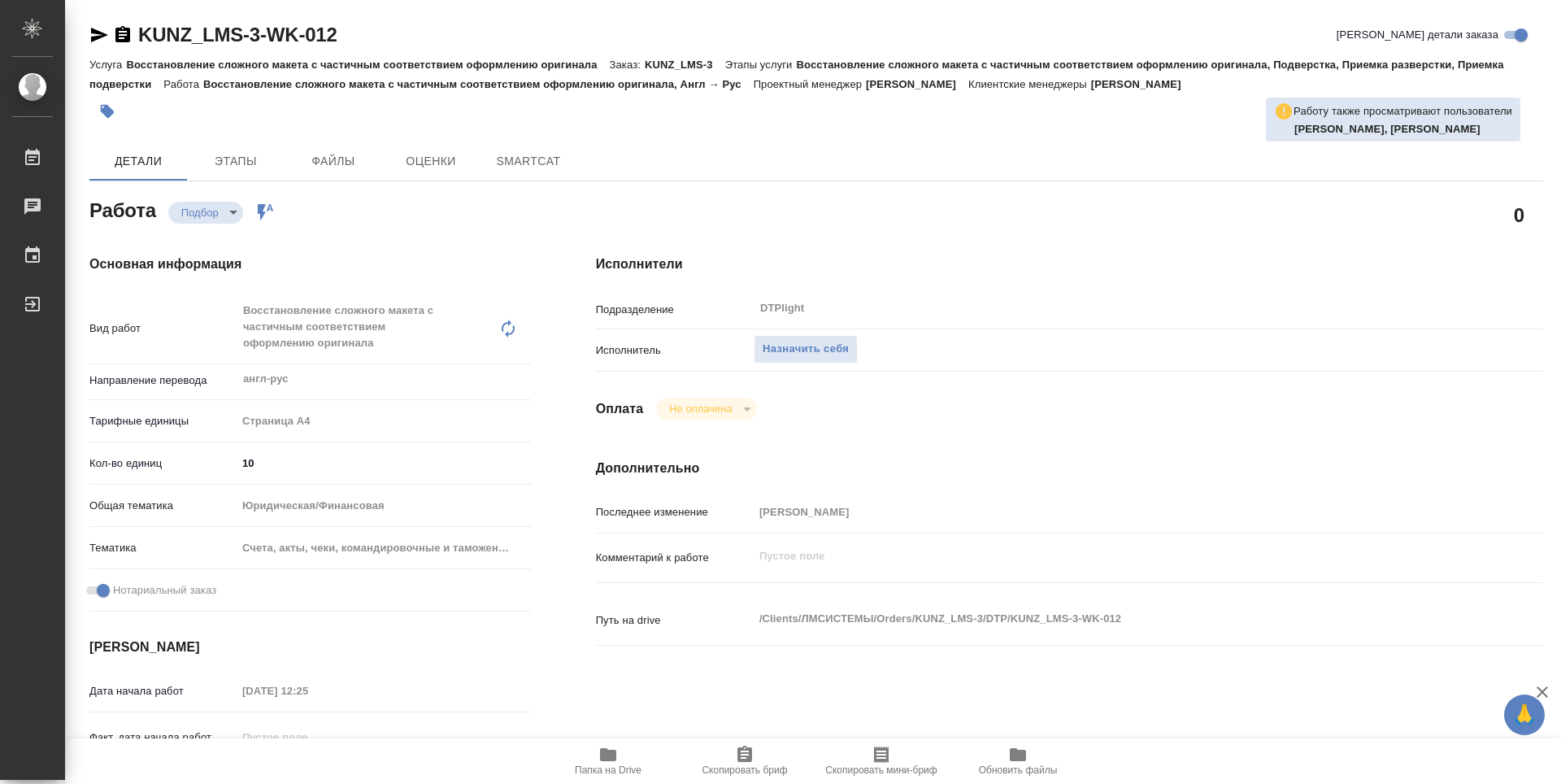
type textarea "x"
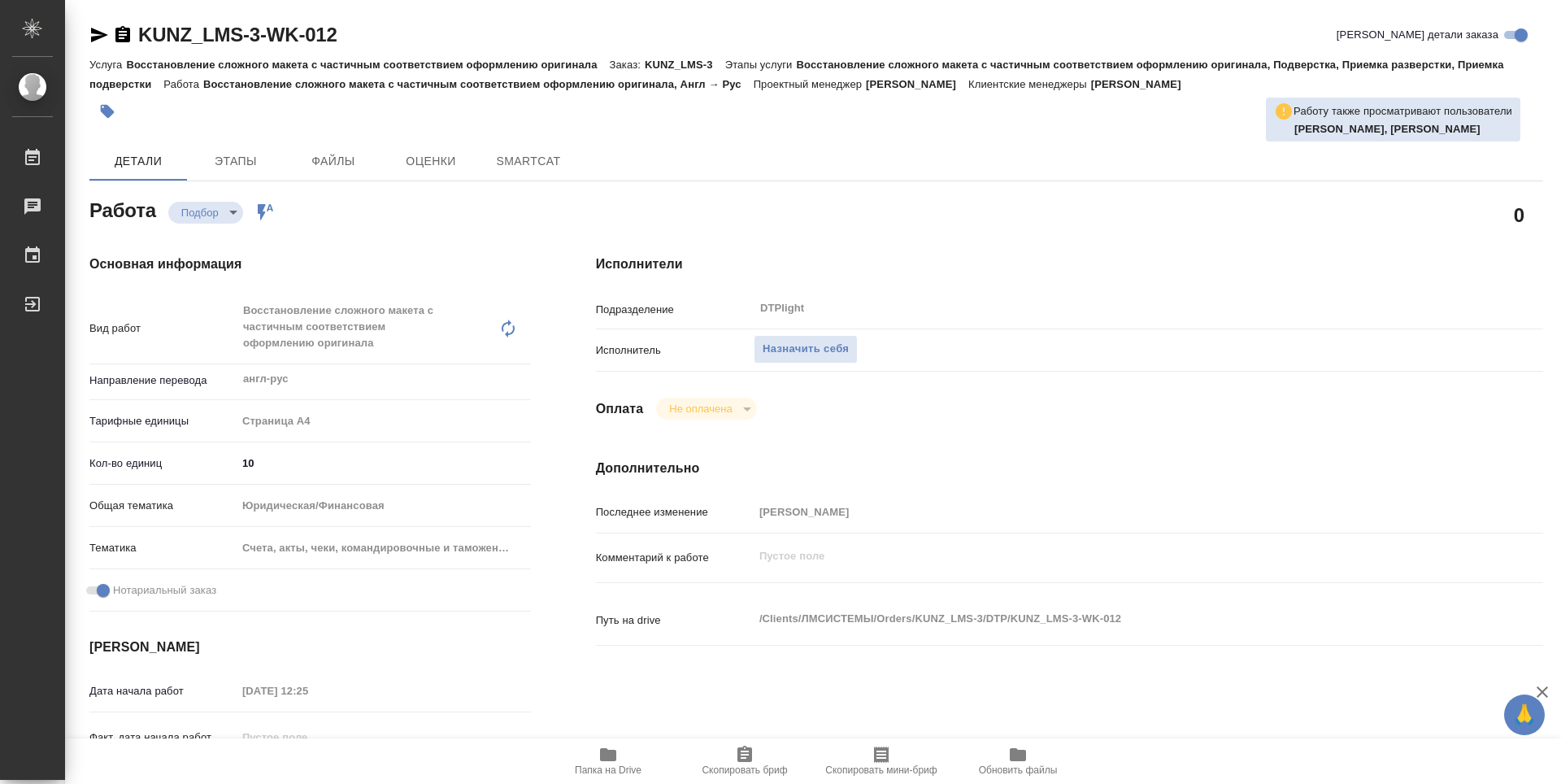
type textarea "x"
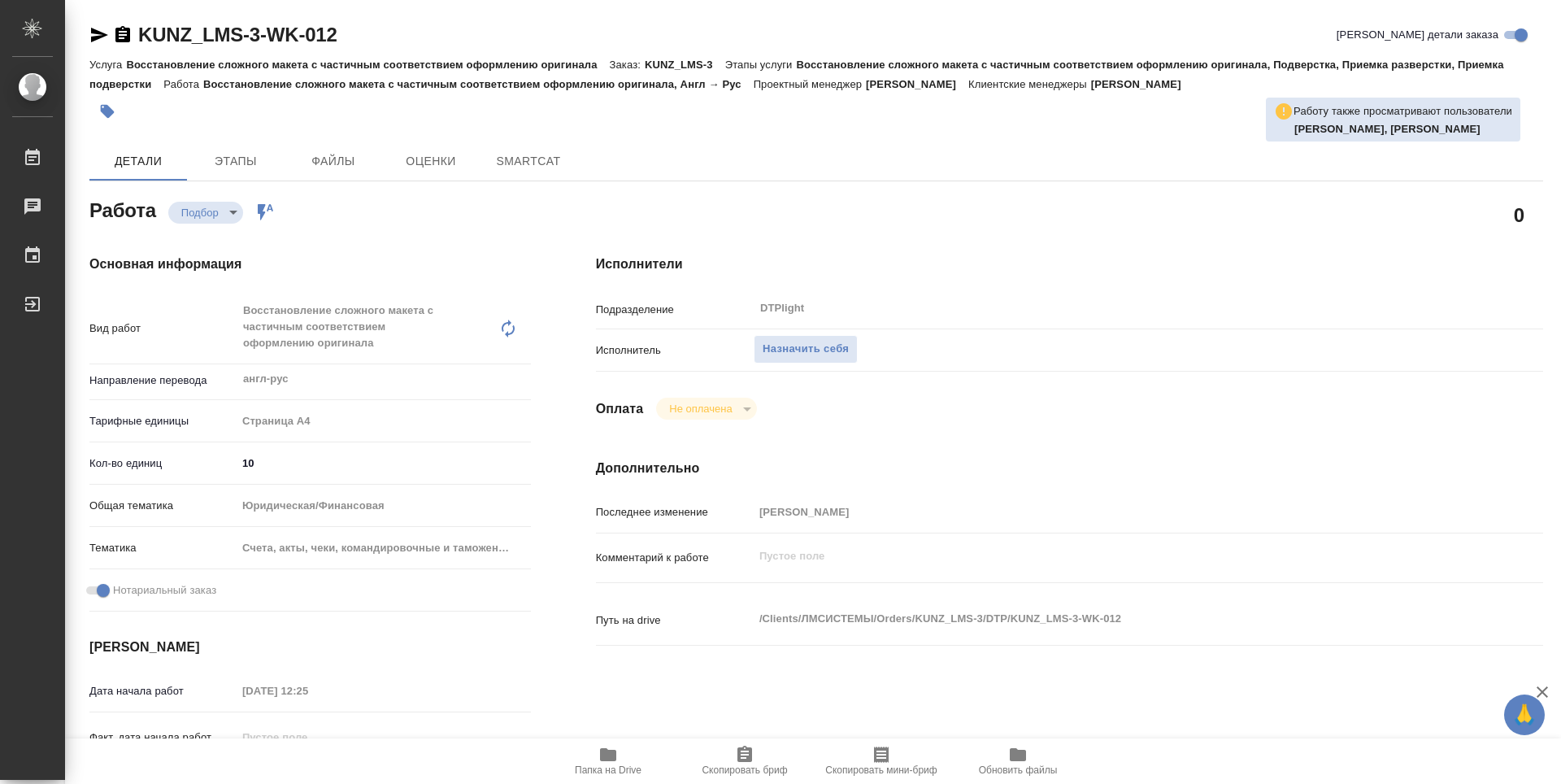
type textarea "x"
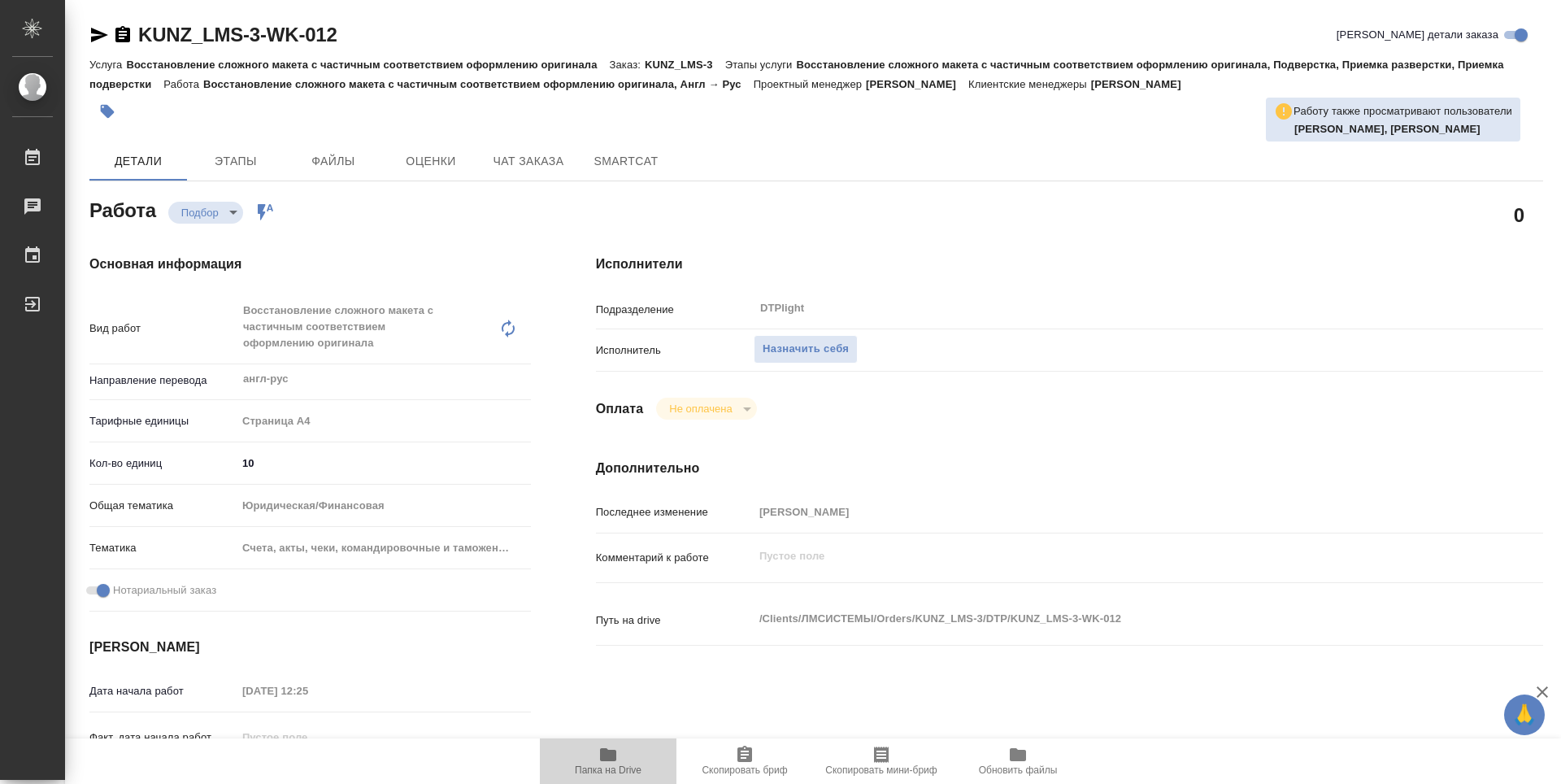
click at [599, 766] on span "Папка на Drive" at bounding box center [607, 759] width 117 height 31
type textarea "x"
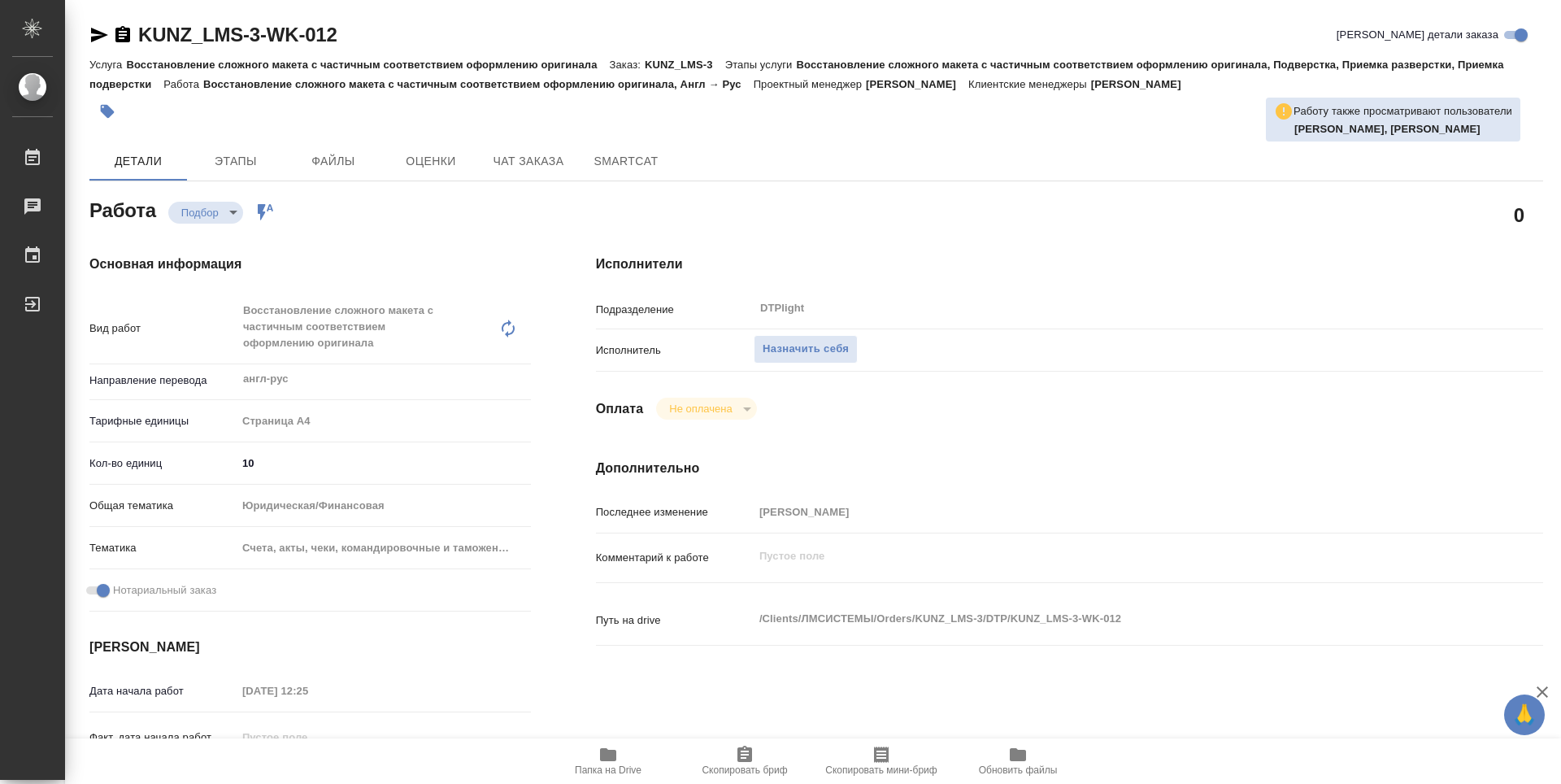
type textarea "x"
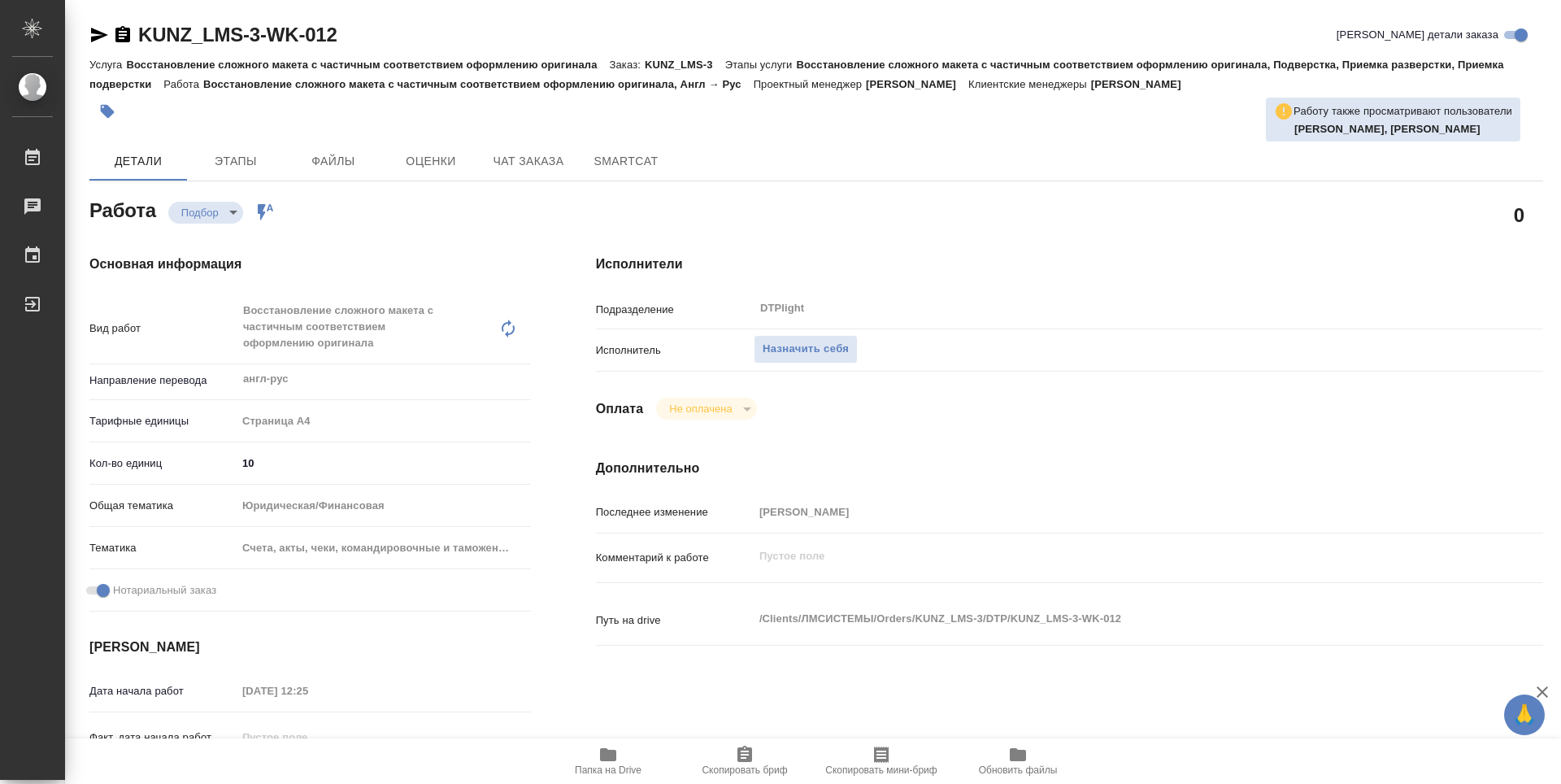
type textarea "x"
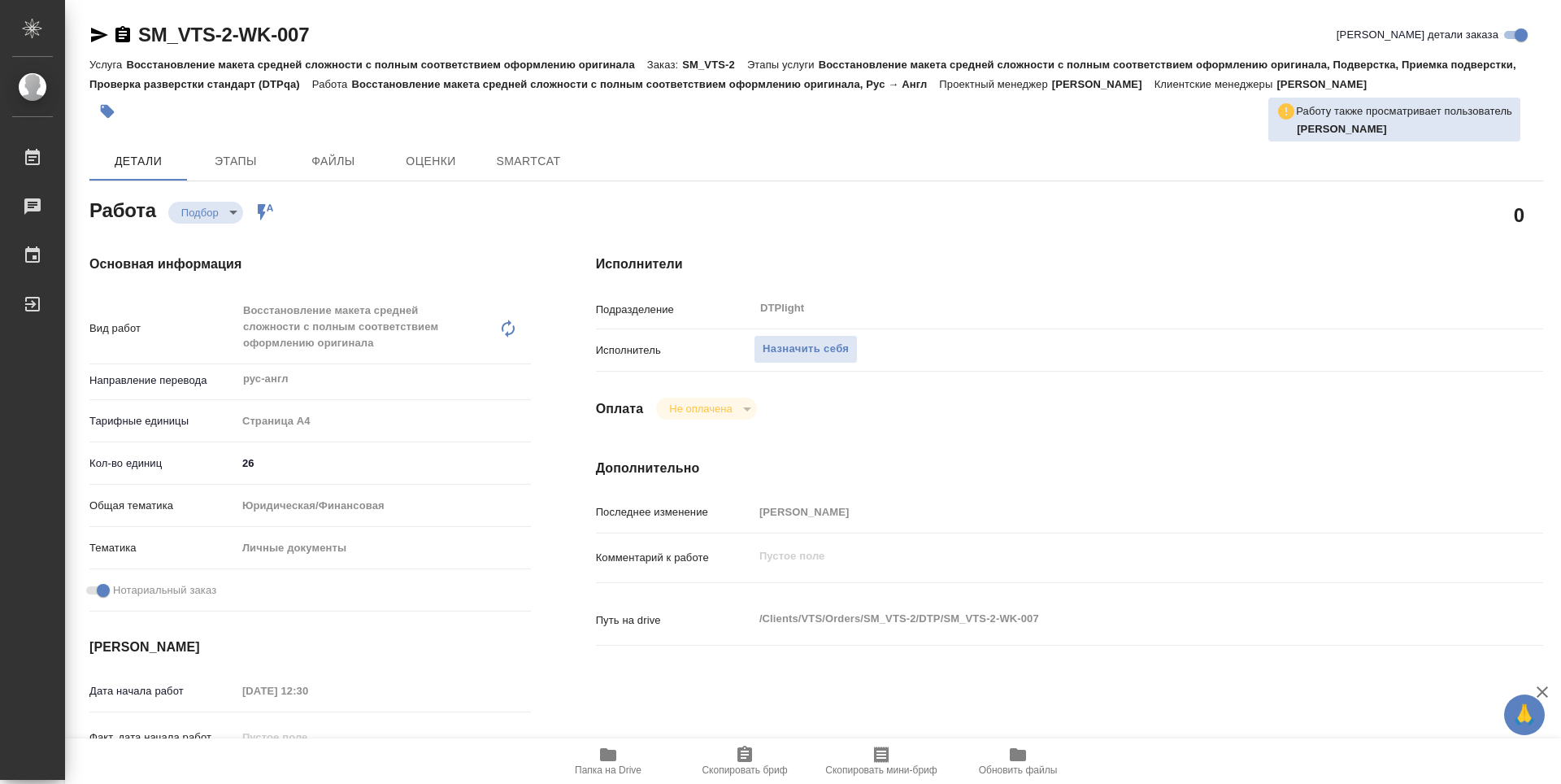
type textarea "x"
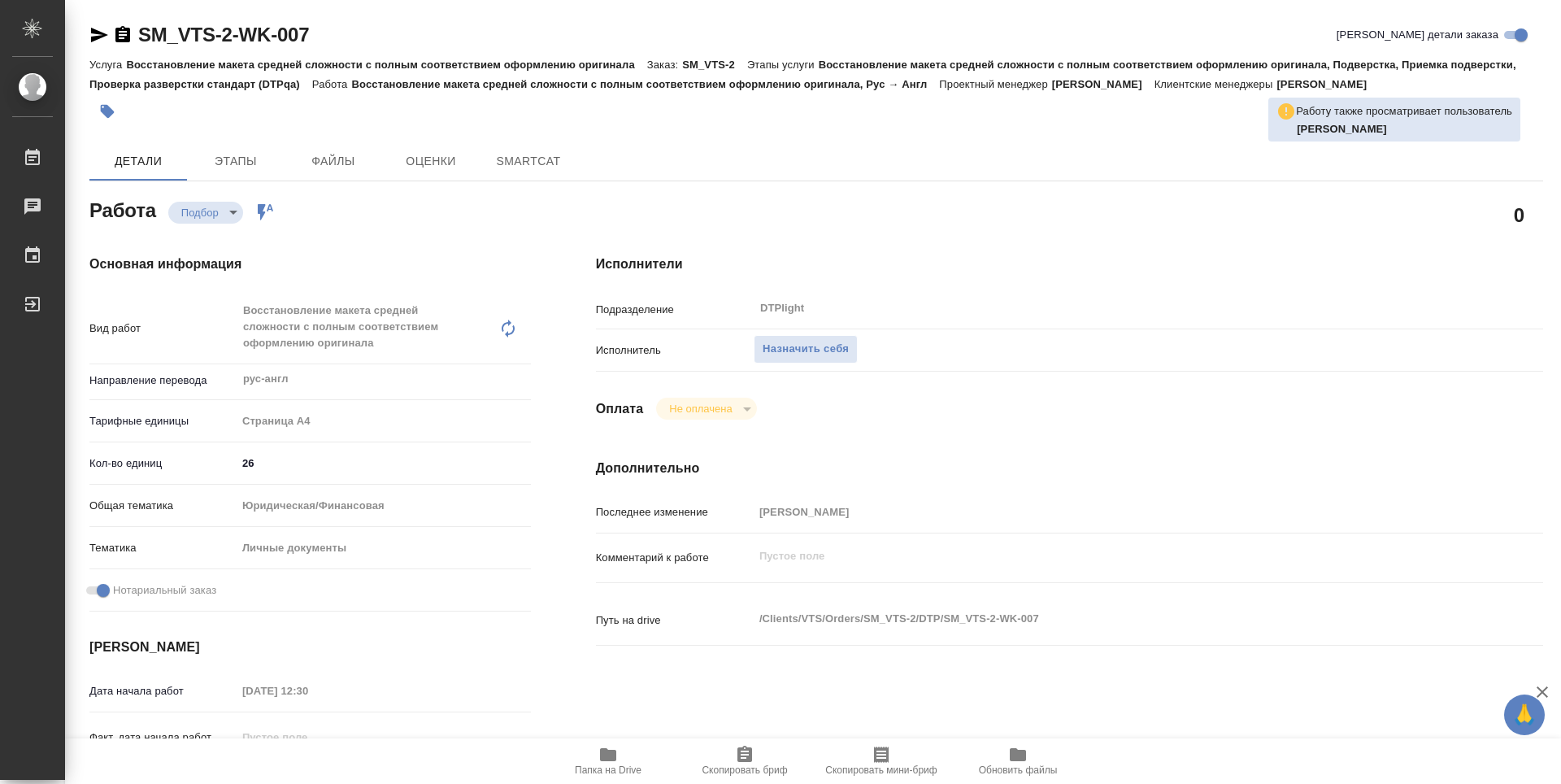
type textarea "x"
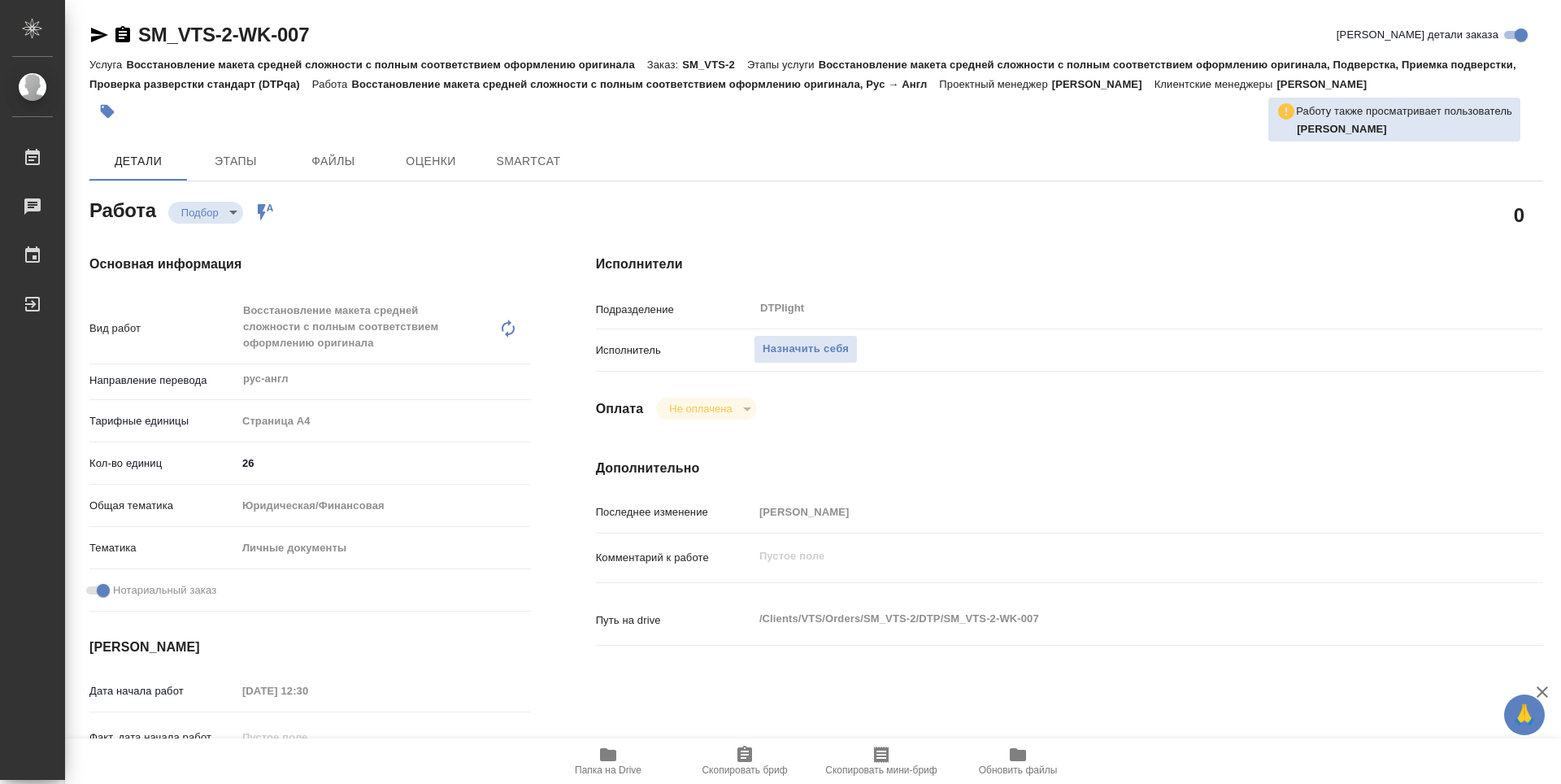
type textarea "x"
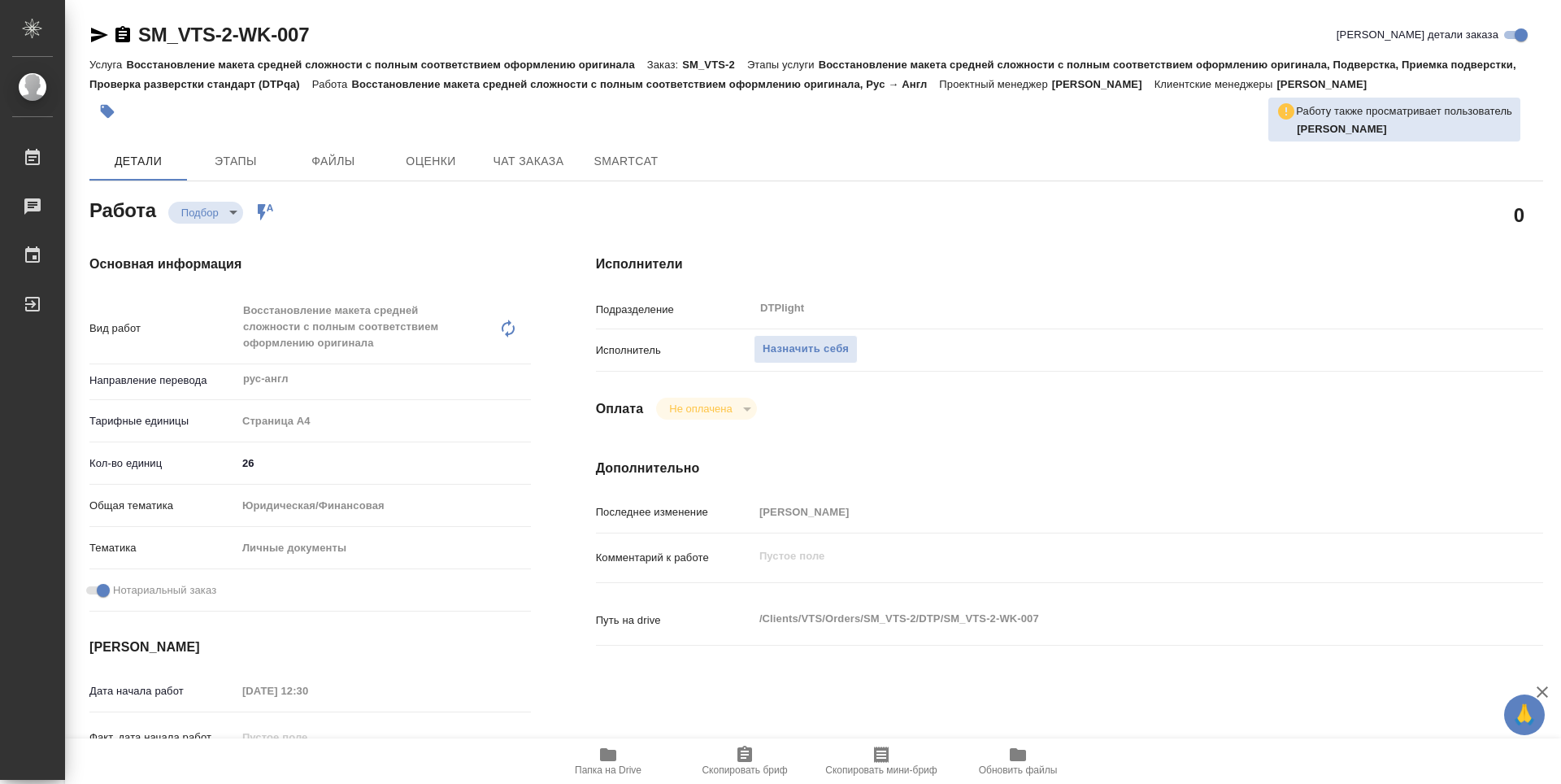
click at [589, 748] on span "Папка на Drive" at bounding box center [607, 759] width 117 height 31
type textarea "x"
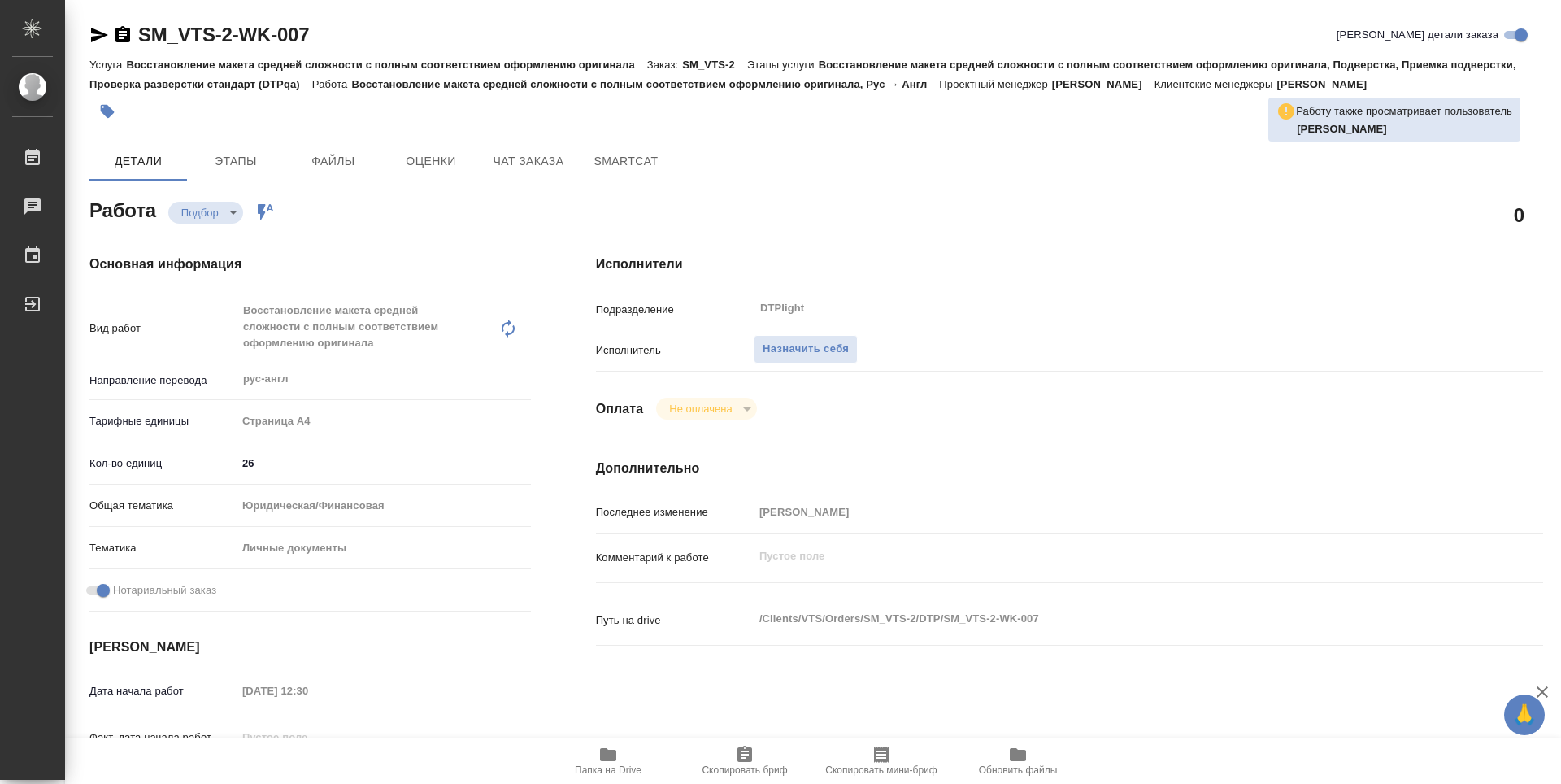
type textarea "x"
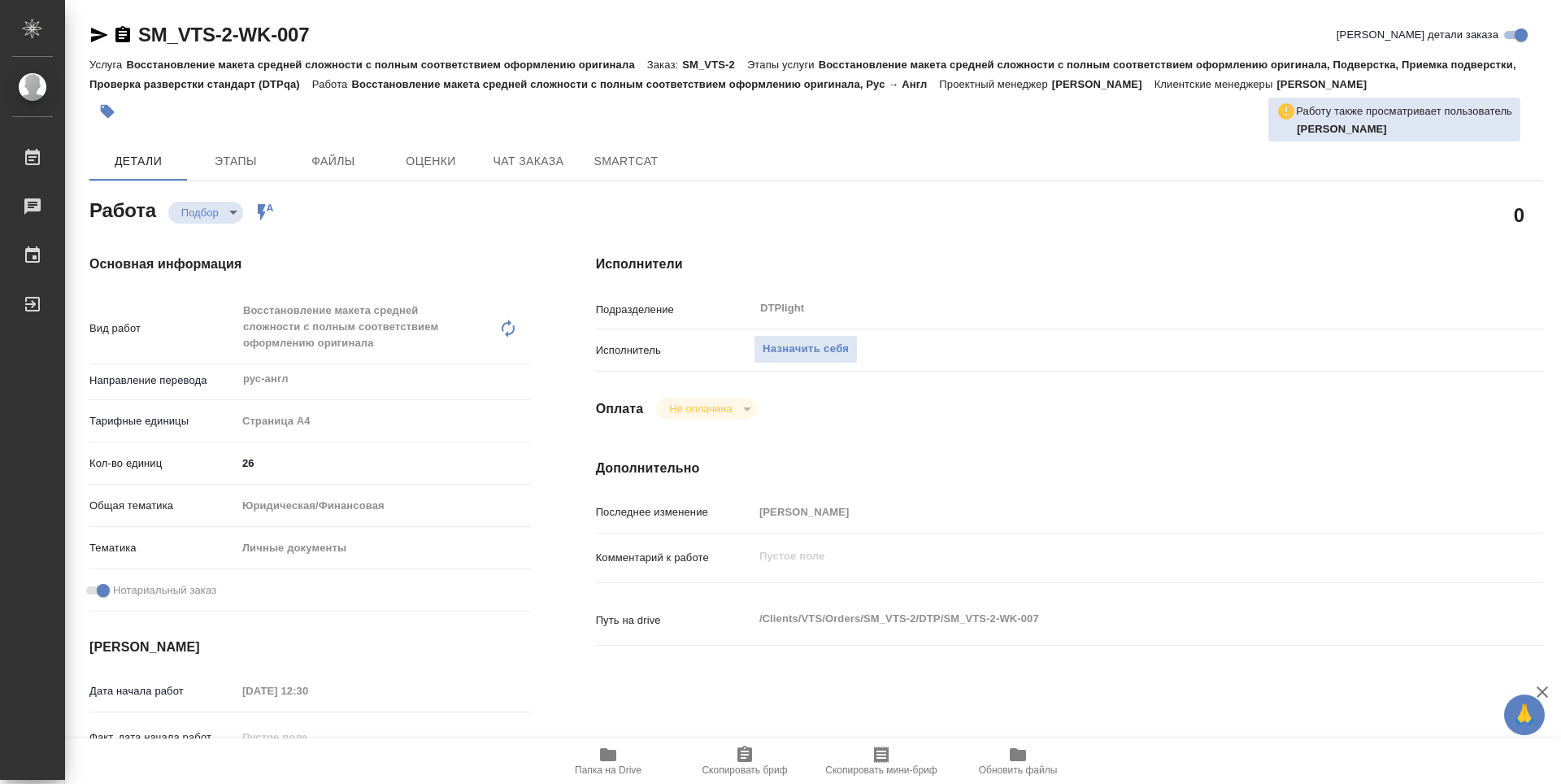
type textarea "x"
click at [826, 348] on span "Назначить себя" at bounding box center [805, 349] width 86 height 18
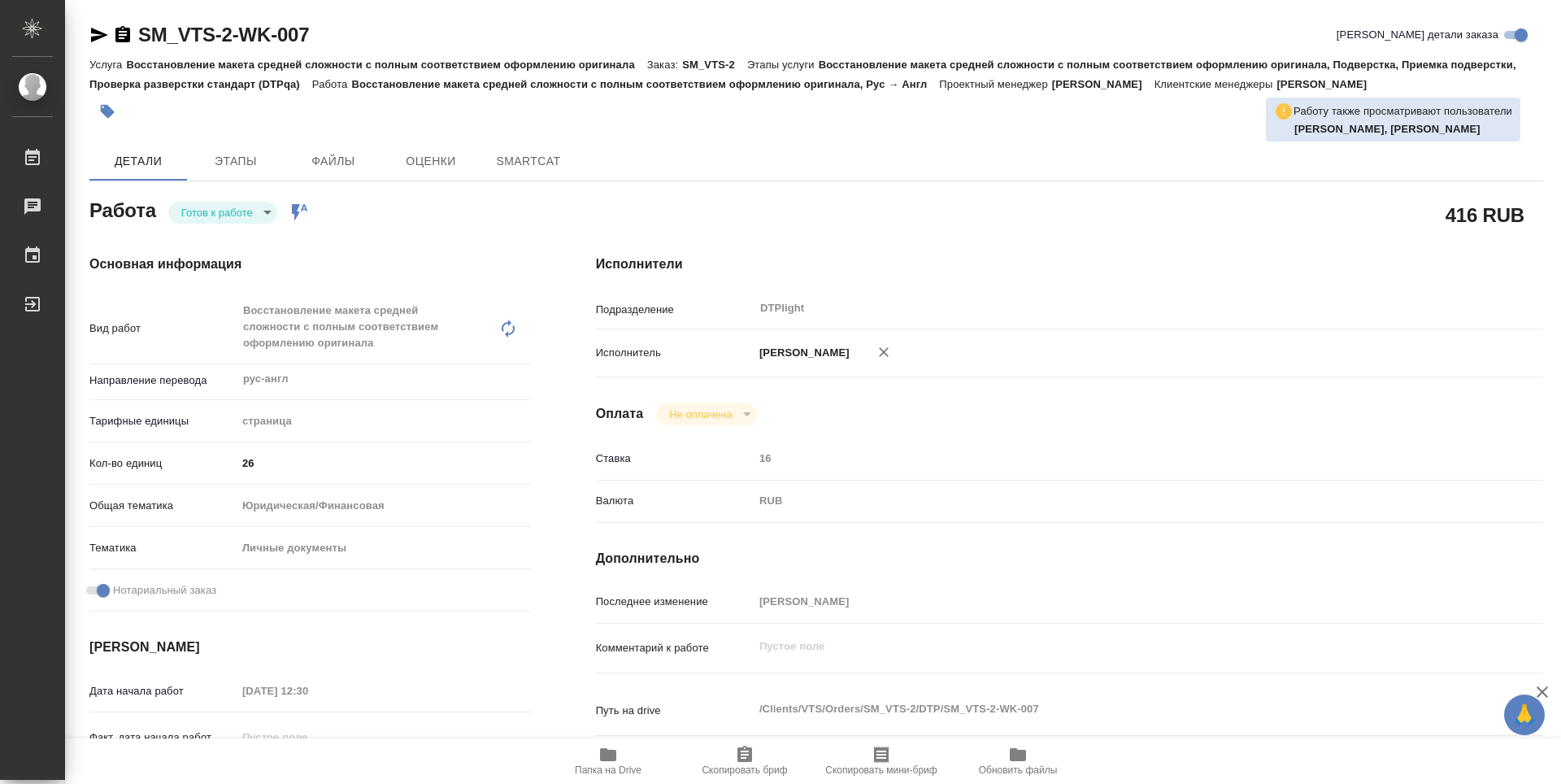
type textarea "x"
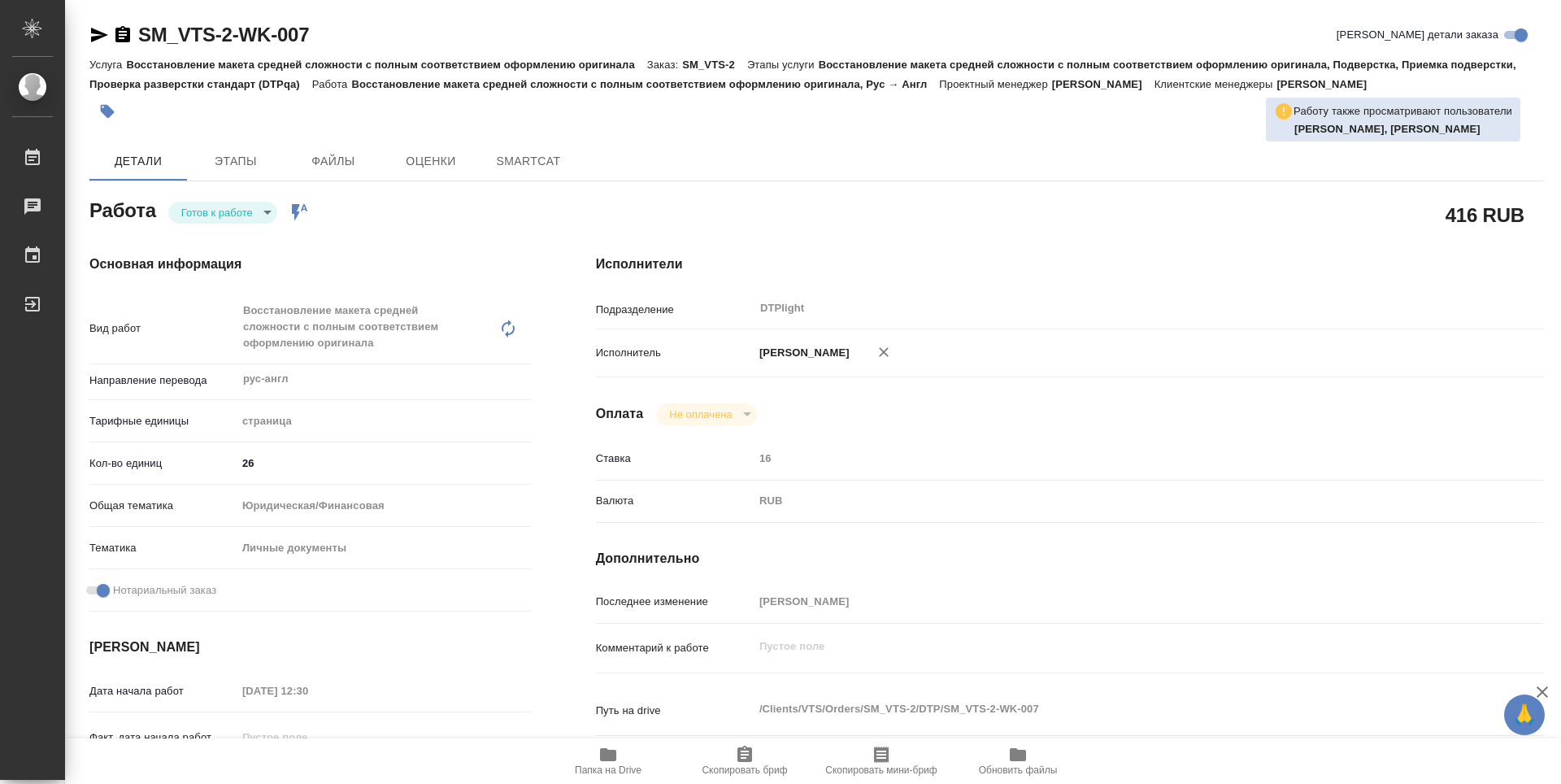
type textarea "x"
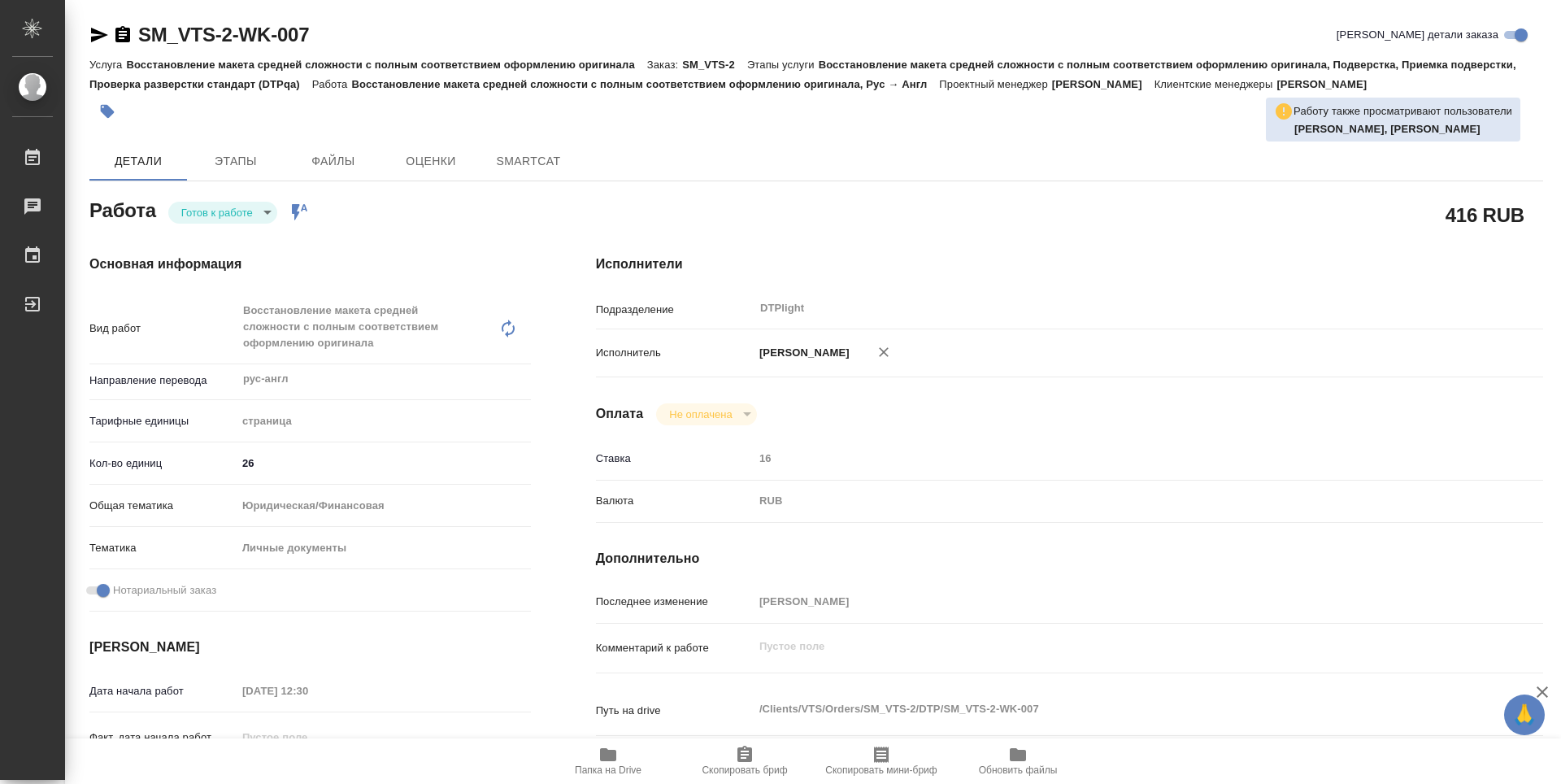
type textarea "x"
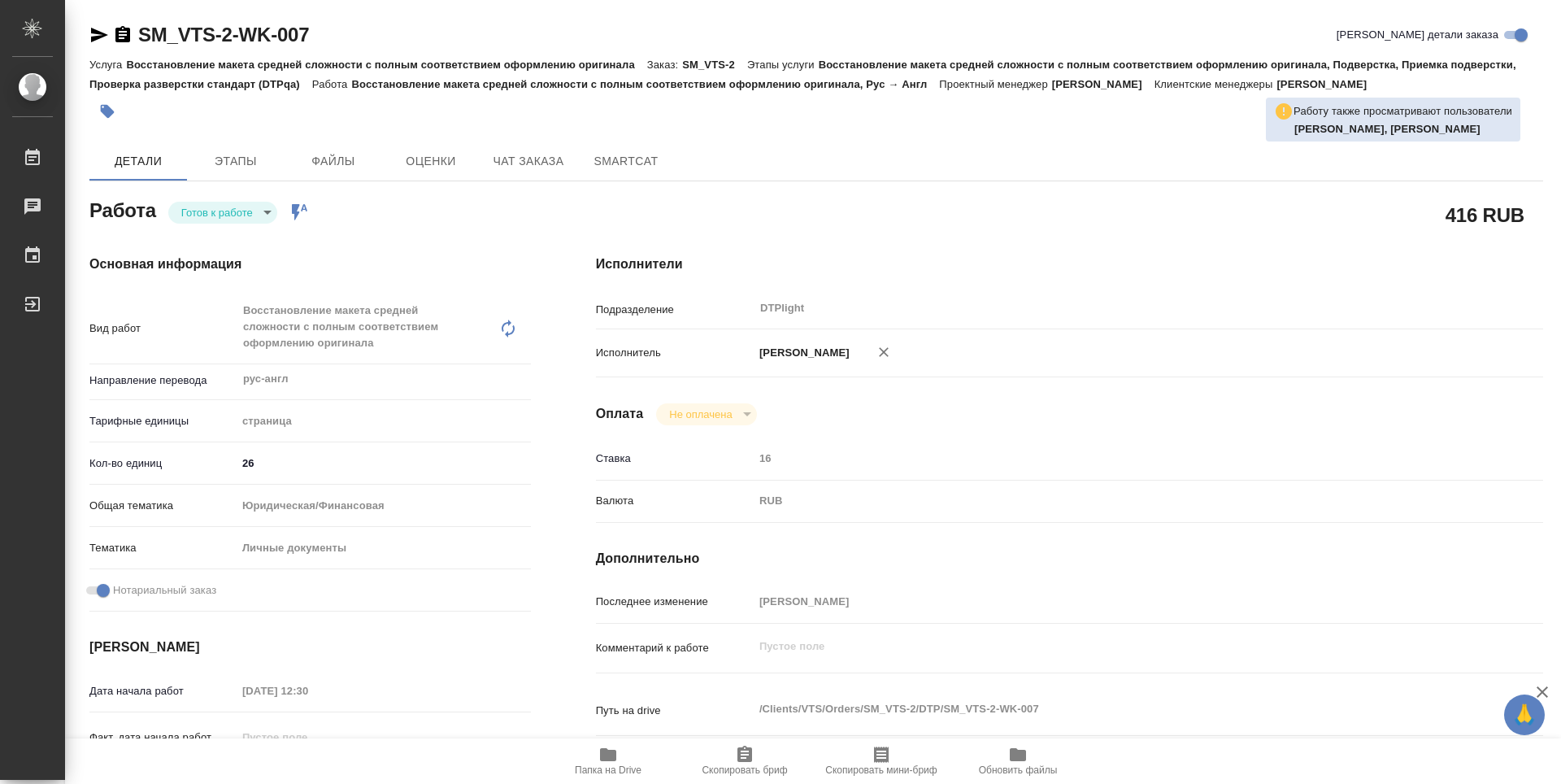
type textarea "x"
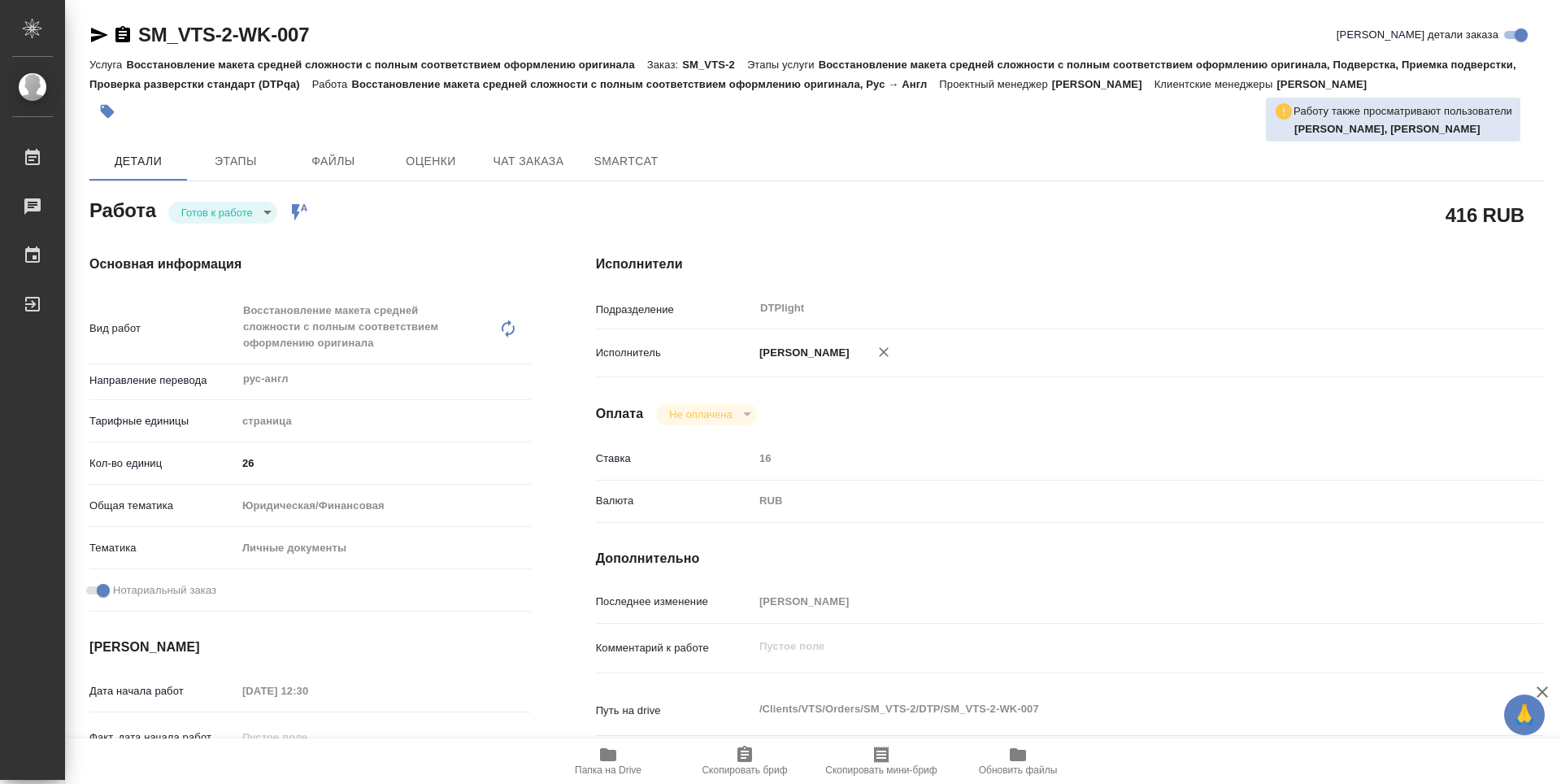
type textarea "x"
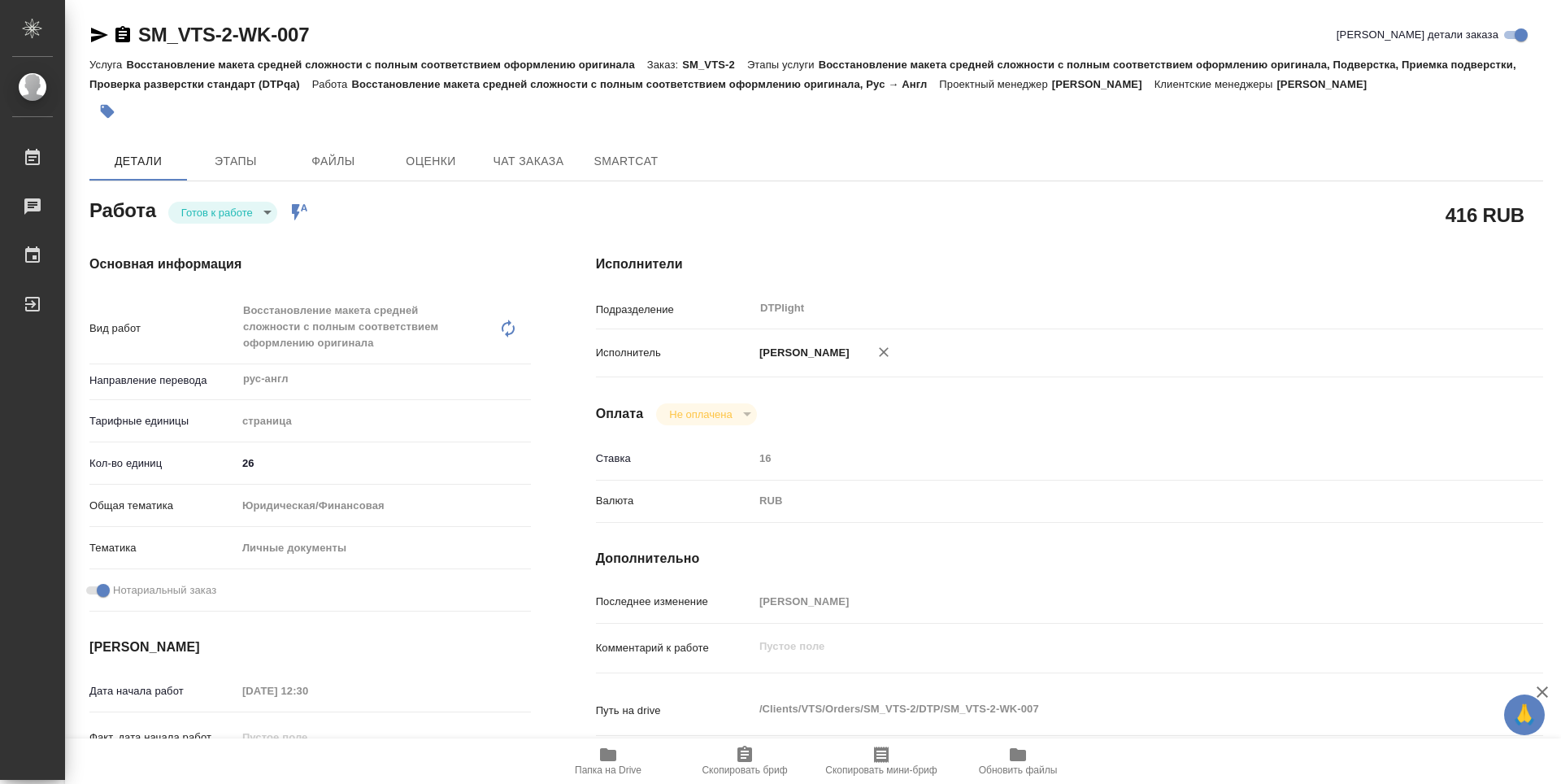
click at [260, 211] on body "🙏 .cls-1 fill:#fff; AWATERA Guselnikov Roman Работы 0 Чаты График Выйти SM_VTS-…" at bounding box center [780, 392] width 1561 height 784
click at [210, 218] on button "В работе" at bounding box center [207, 212] width 54 height 18
type textarea "x"
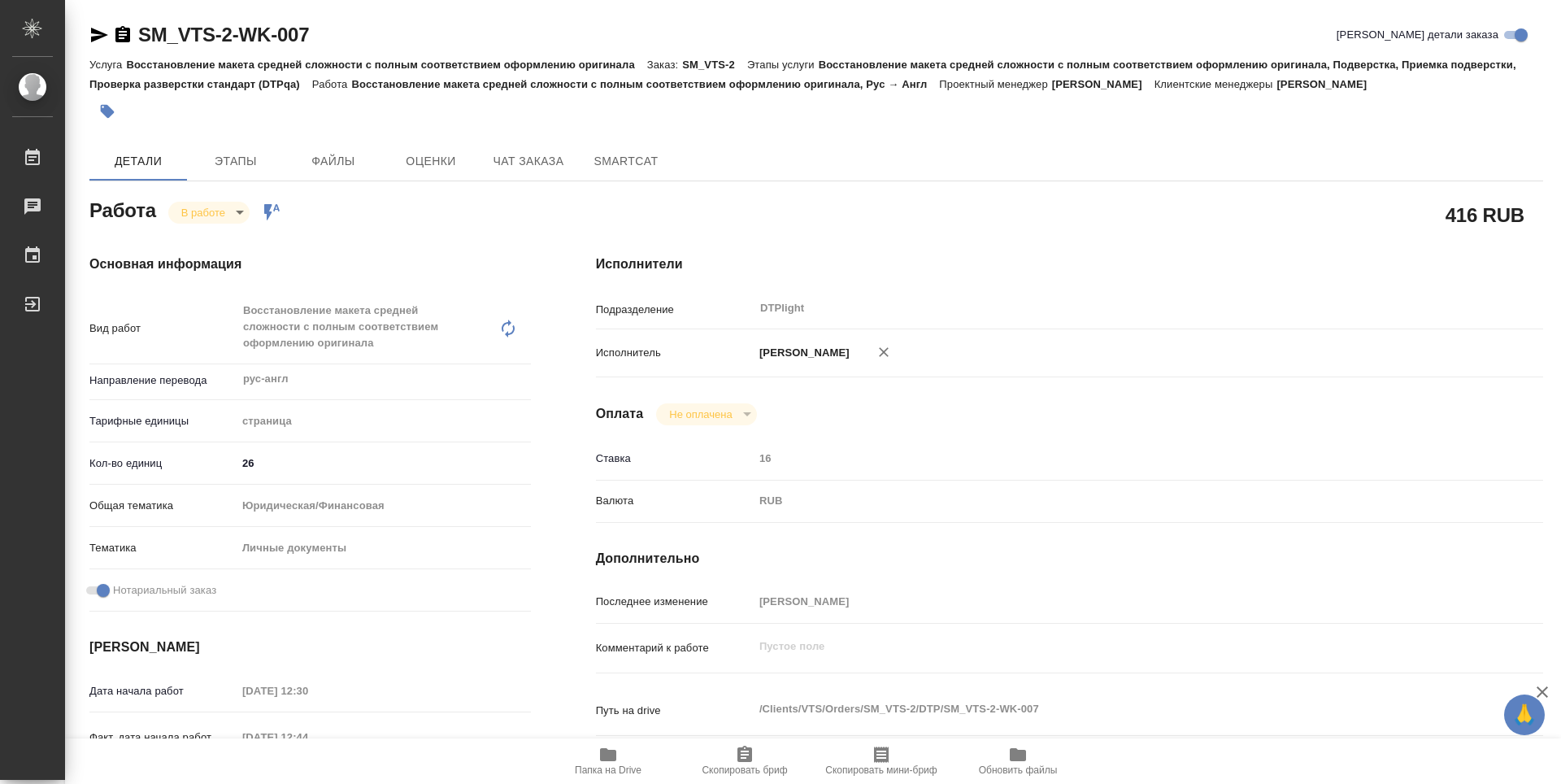
type textarea "x"
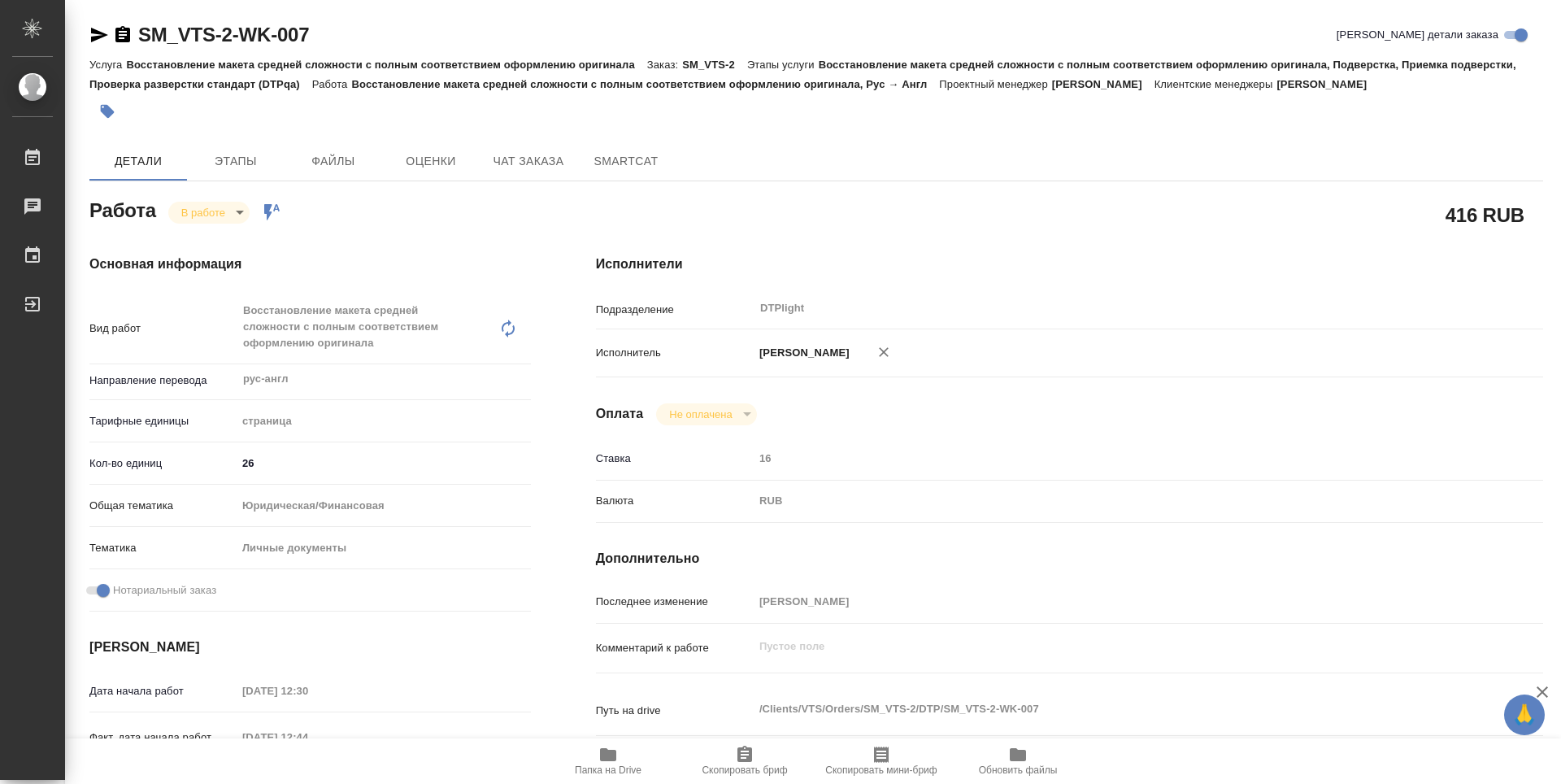
type textarea "x"
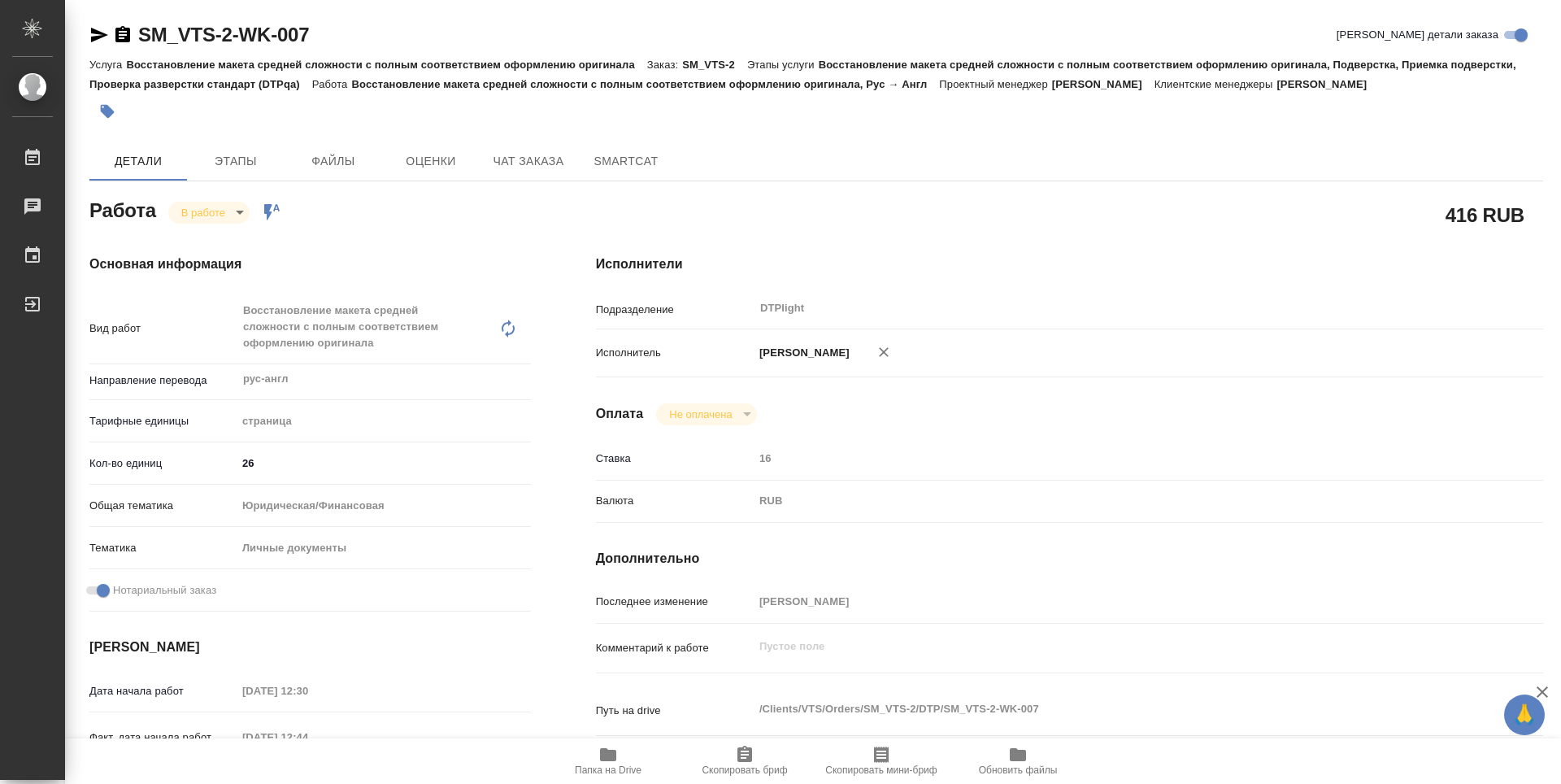
type textarea "x"
click at [118, 34] on icon "button" at bounding box center [122, 34] width 15 height 16
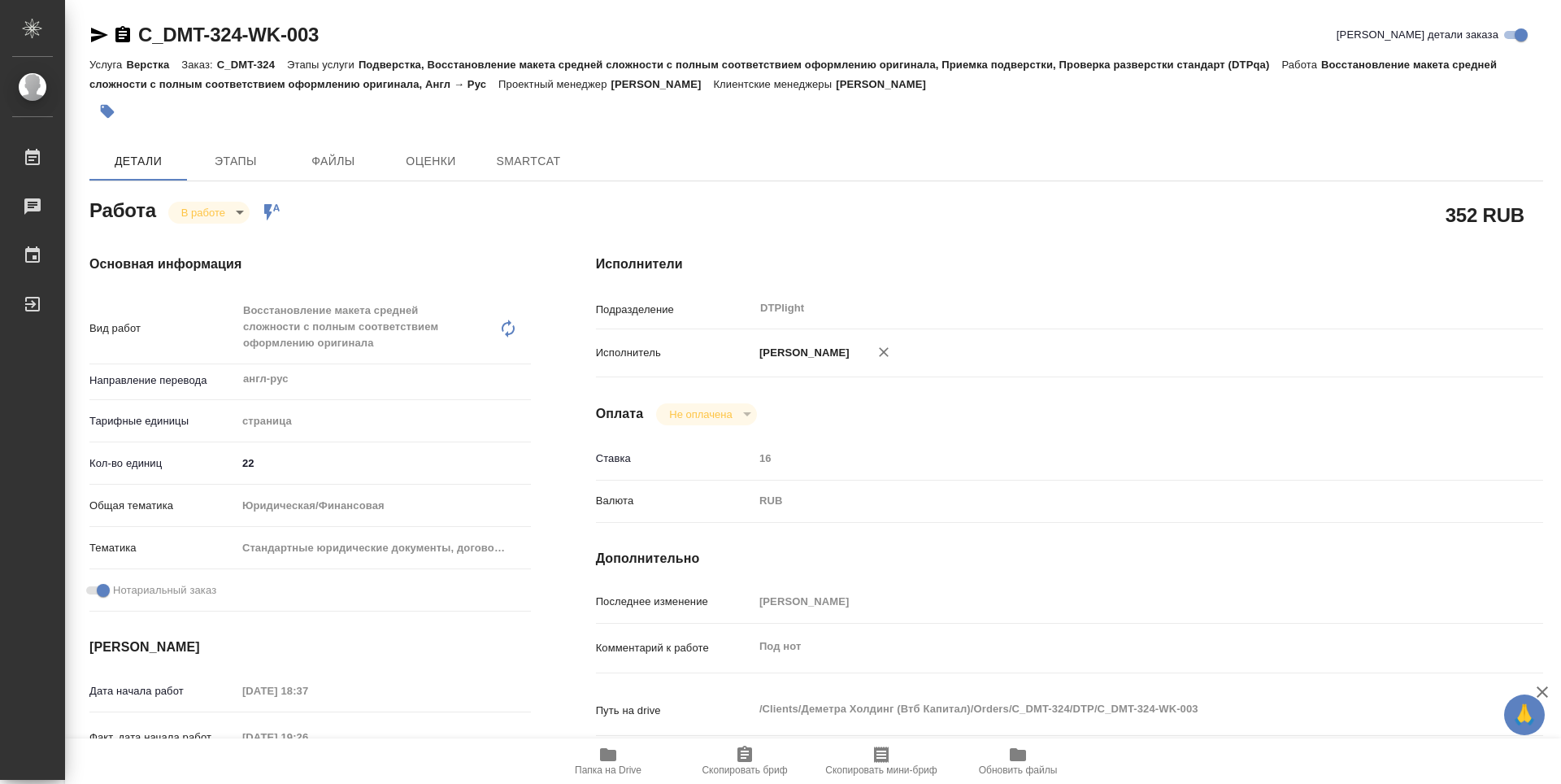
type textarea "x"
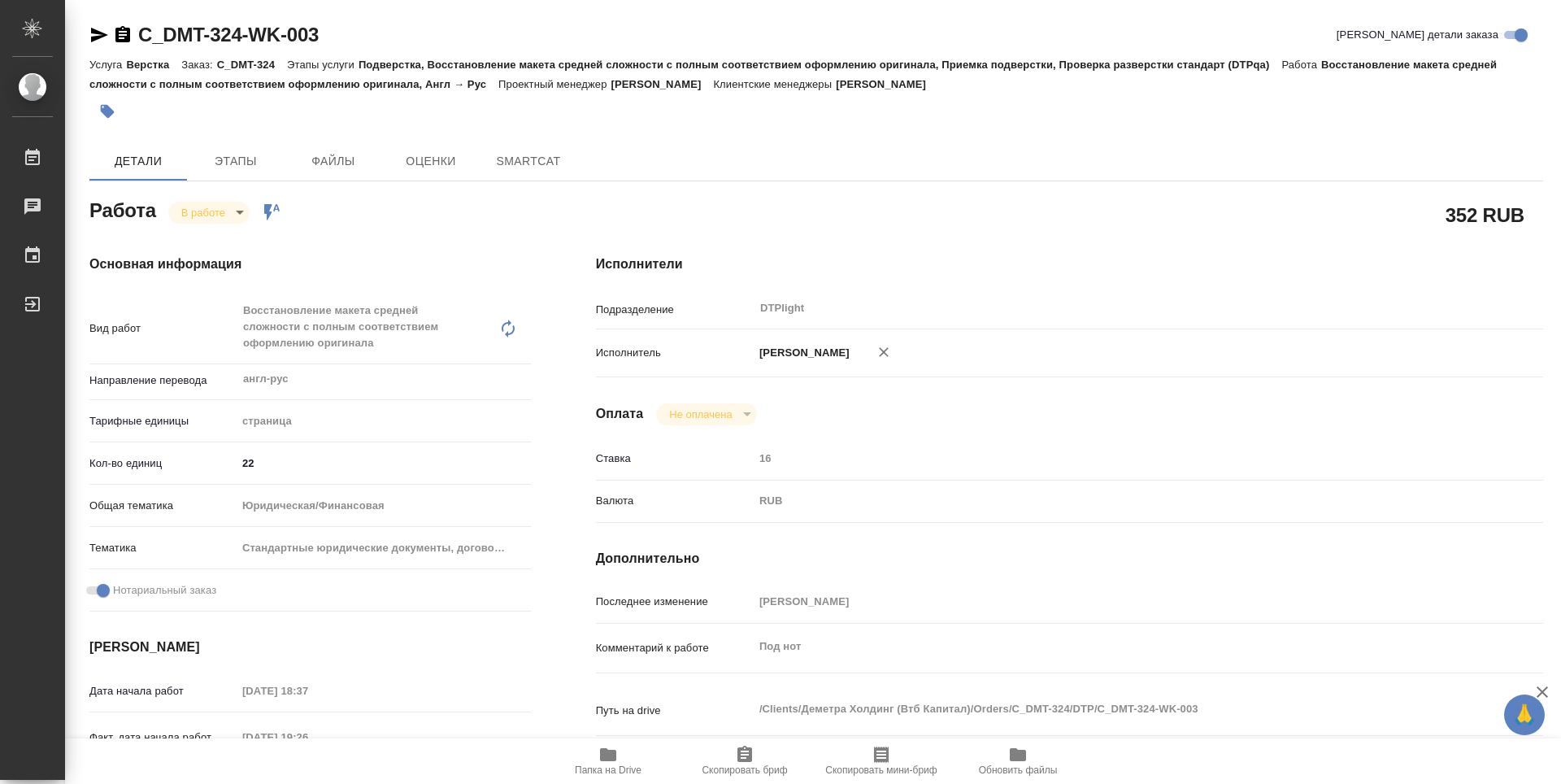
type textarea "x"
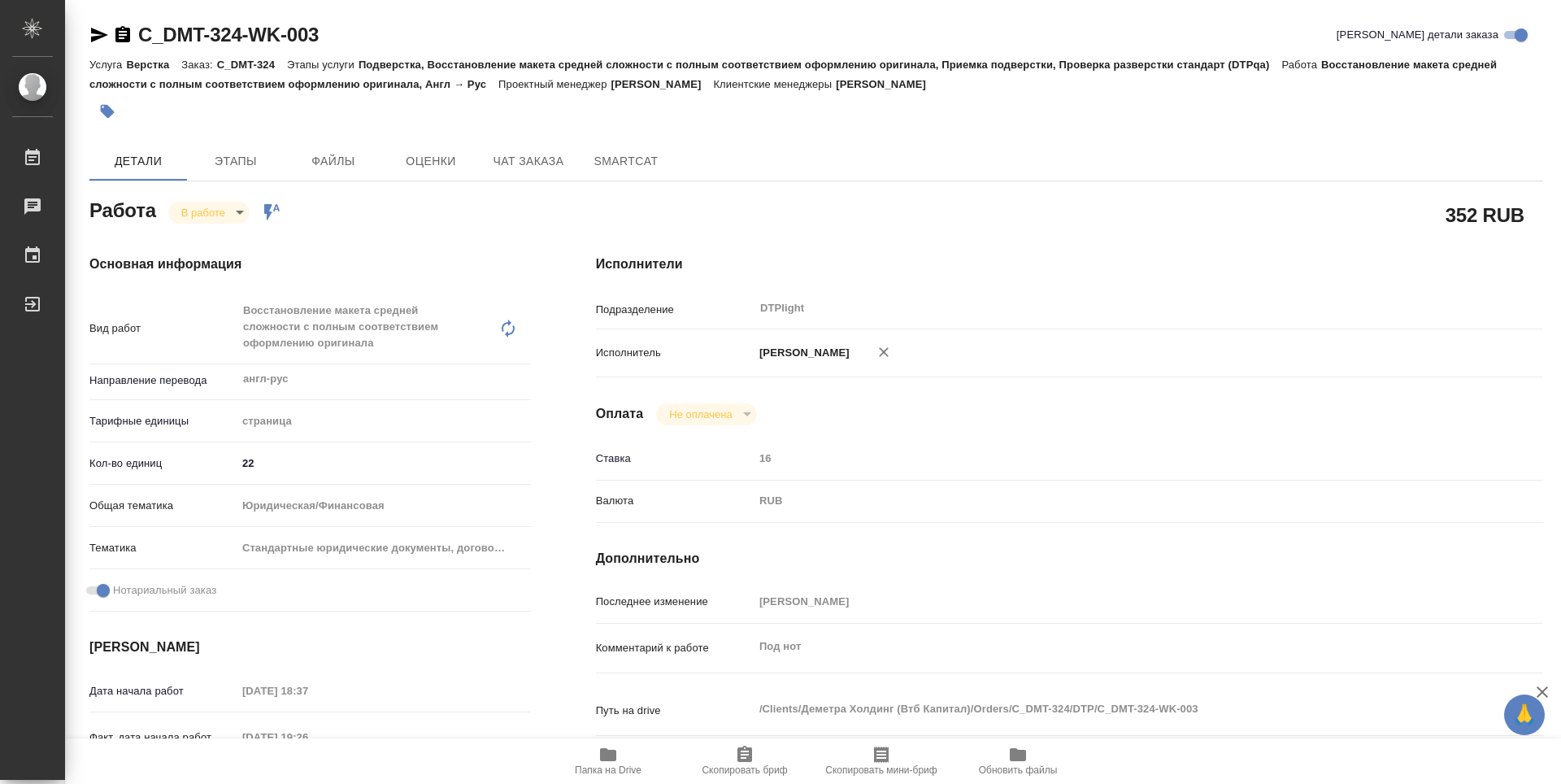
type textarea "x"
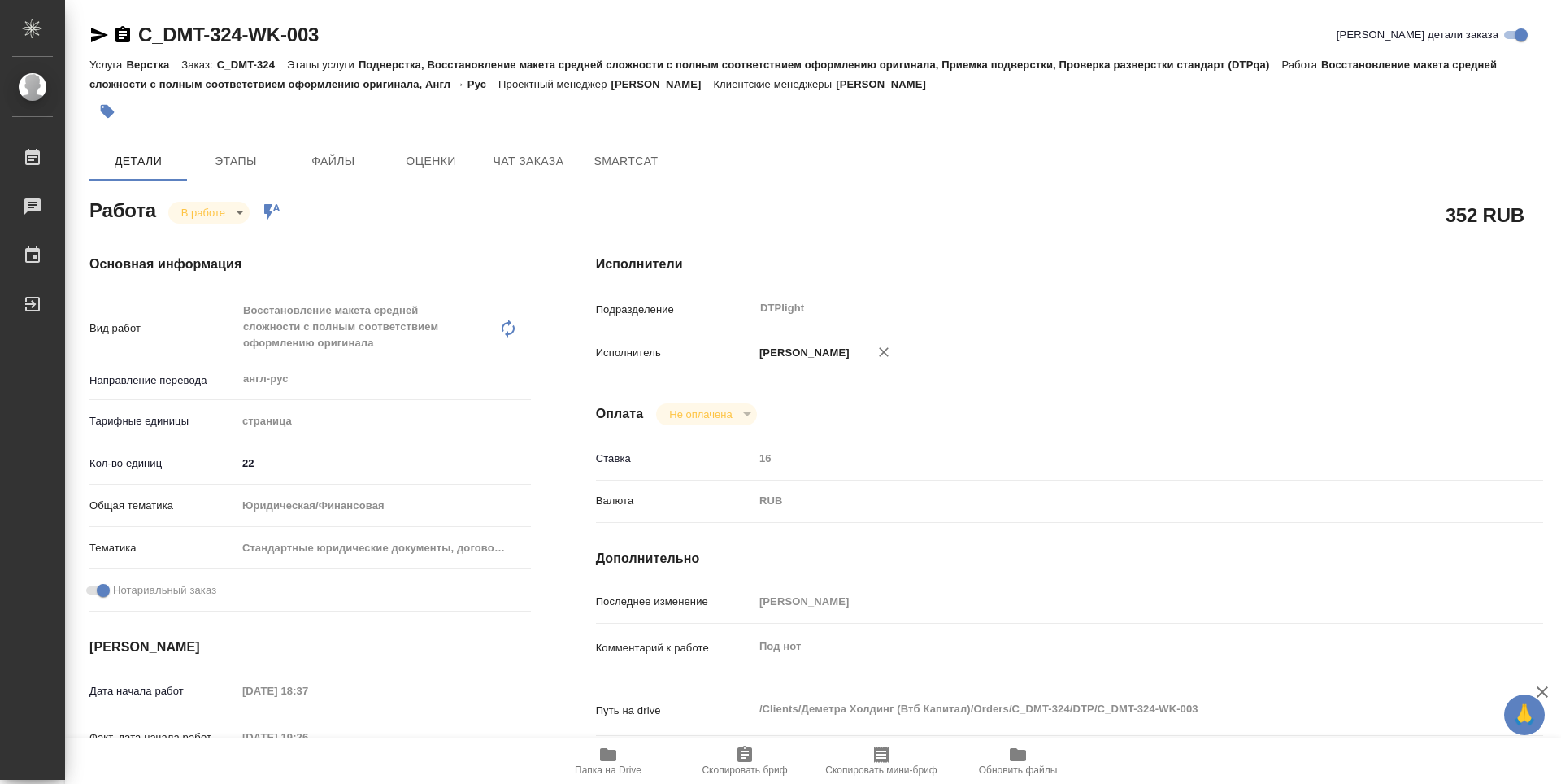
type textarea "x"
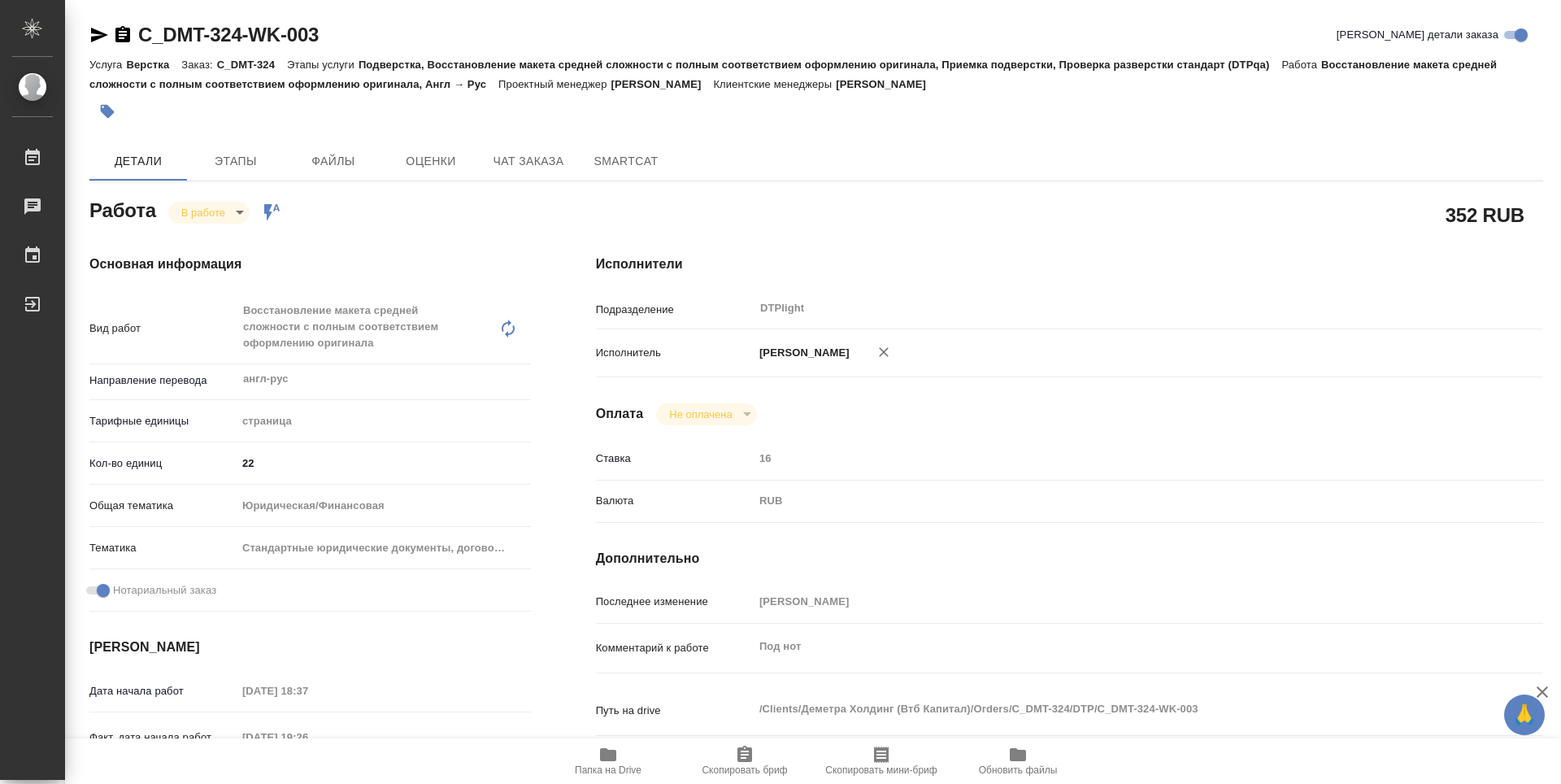
click at [606, 765] on span "Папка на Drive" at bounding box center [608, 769] width 67 height 11
click at [243, 213] on body "🙏 .cls-1 fill:#fff; AWATERA Guselnikov Roman Работы 0 Чаты График Выйти C_DMT-3…" at bounding box center [780, 392] width 1561 height 784
click at [218, 242] on button "Выполнен" at bounding box center [211, 240] width 60 height 18
type textarea "x"
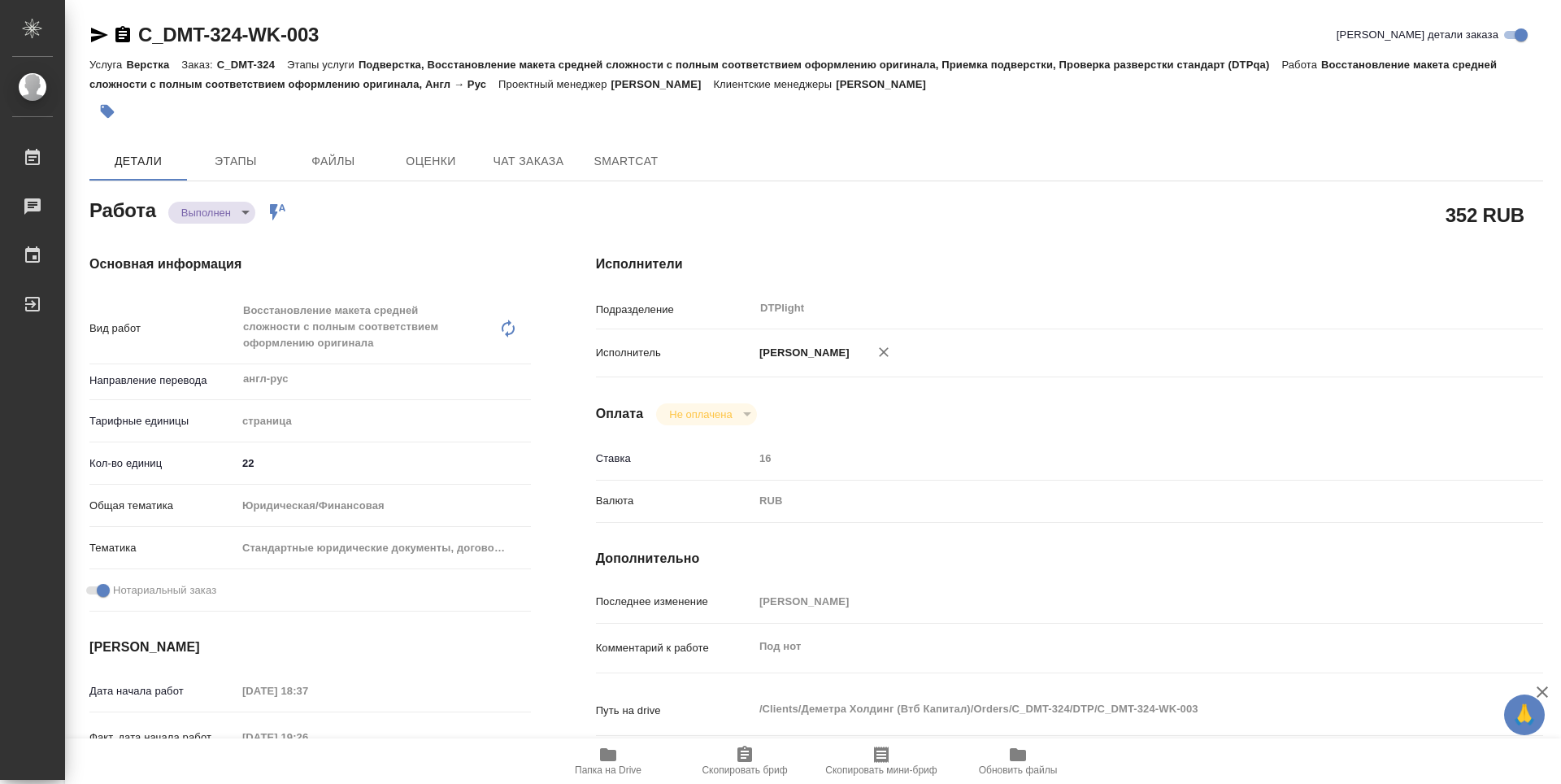
type textarea "x"
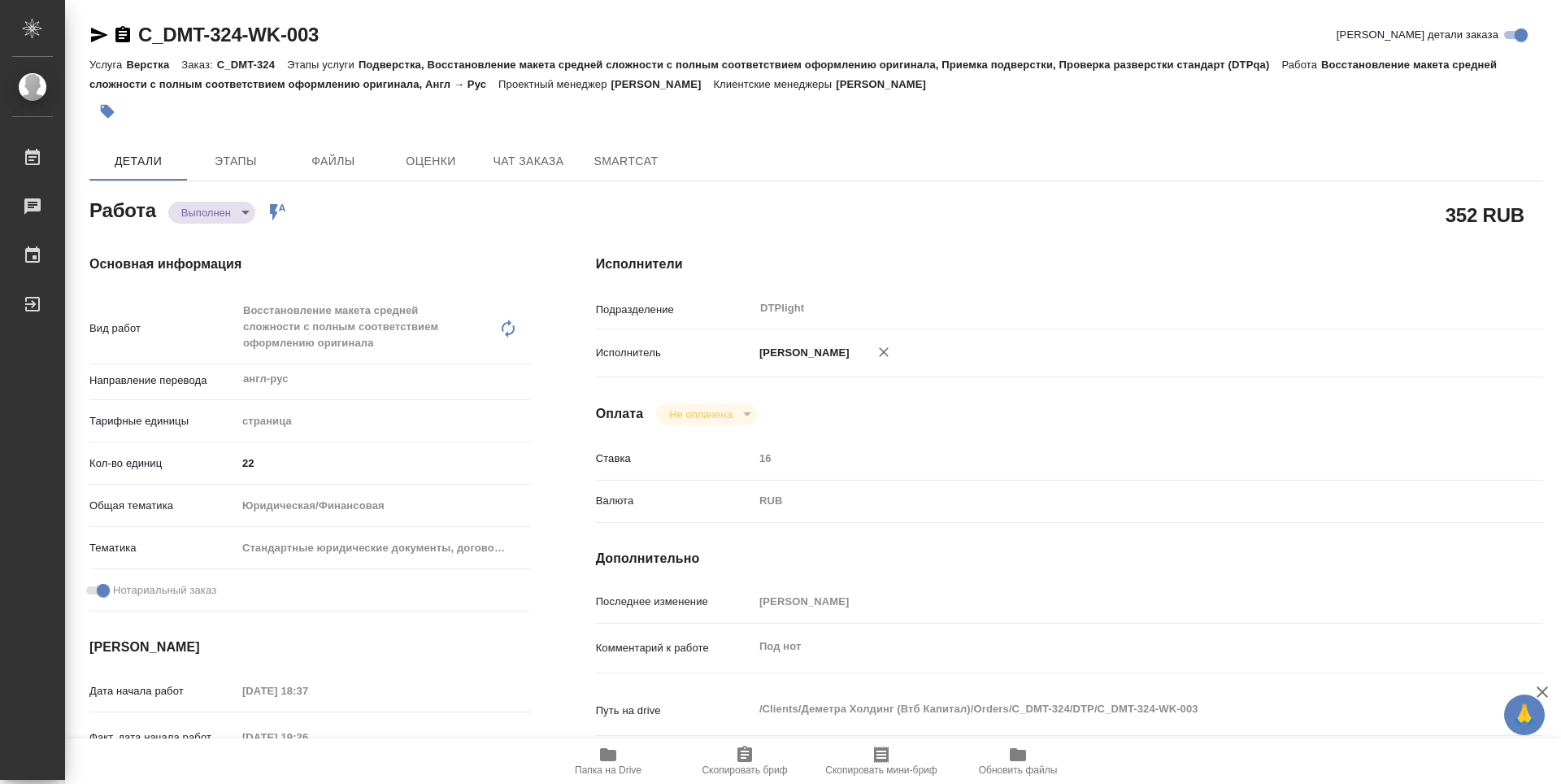
type textarea "x"
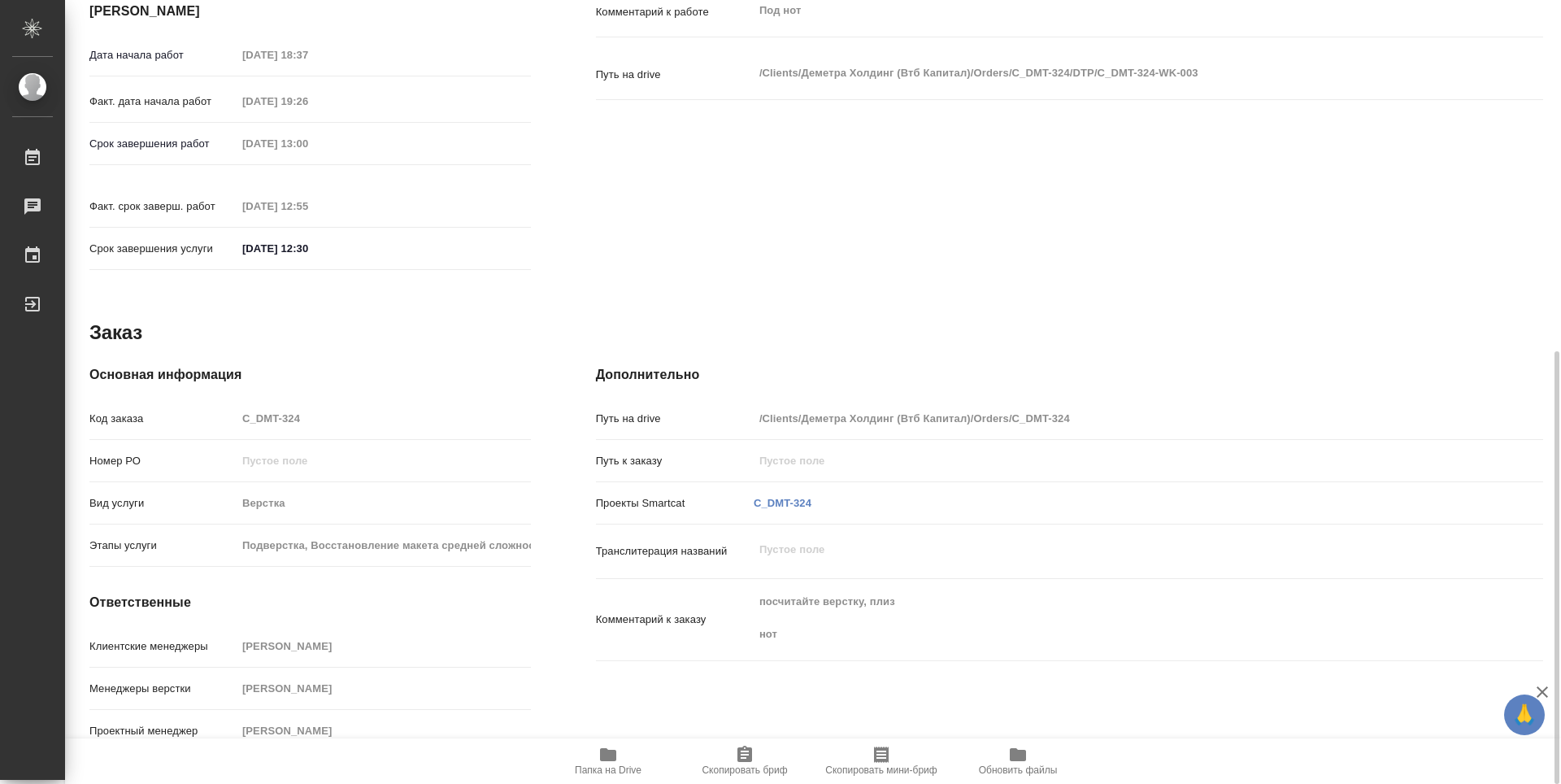
type textarea "x"
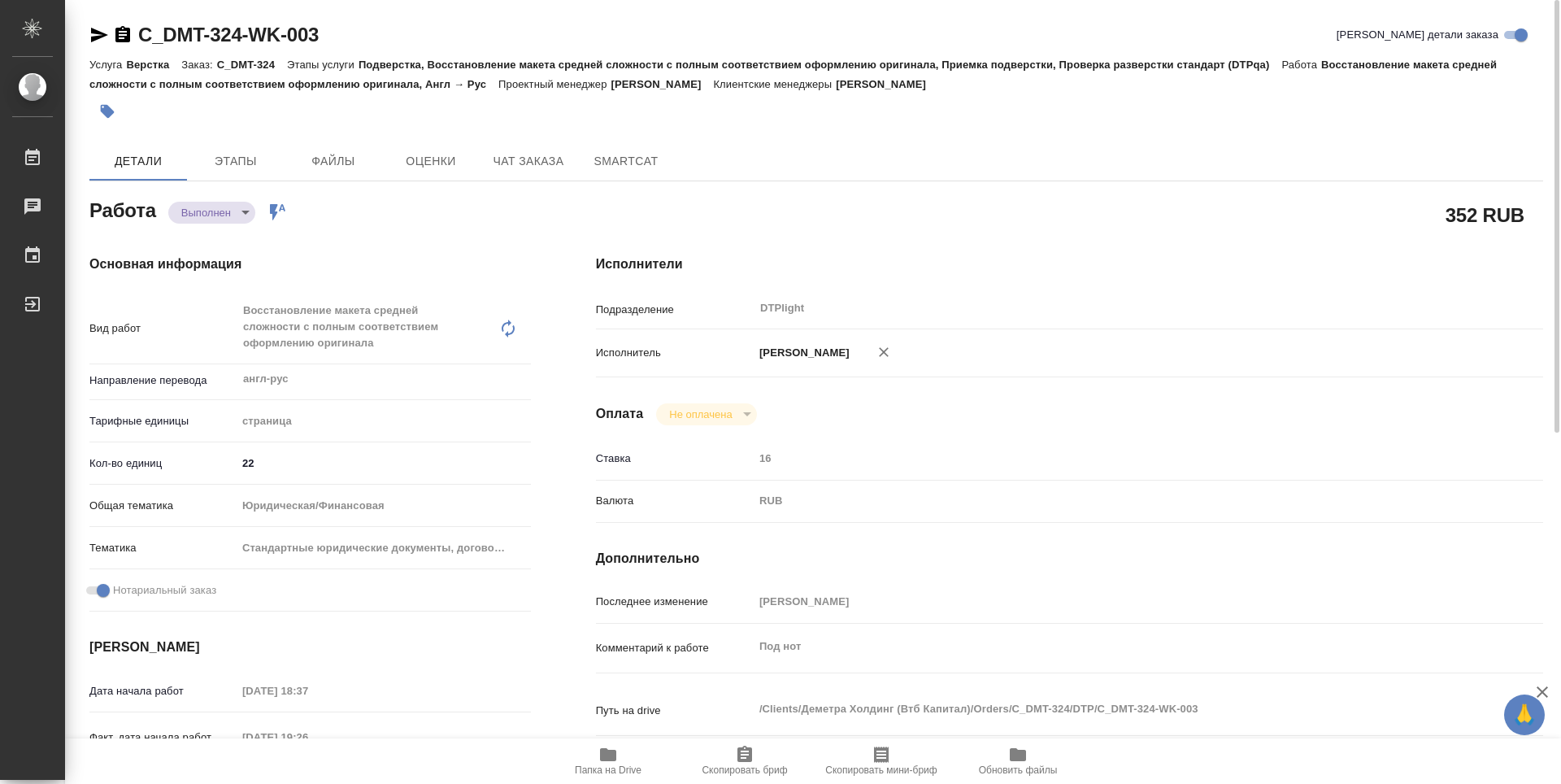
click at [121, 34] on icon "button" at bounding box center [122, 34] width 15 height 16
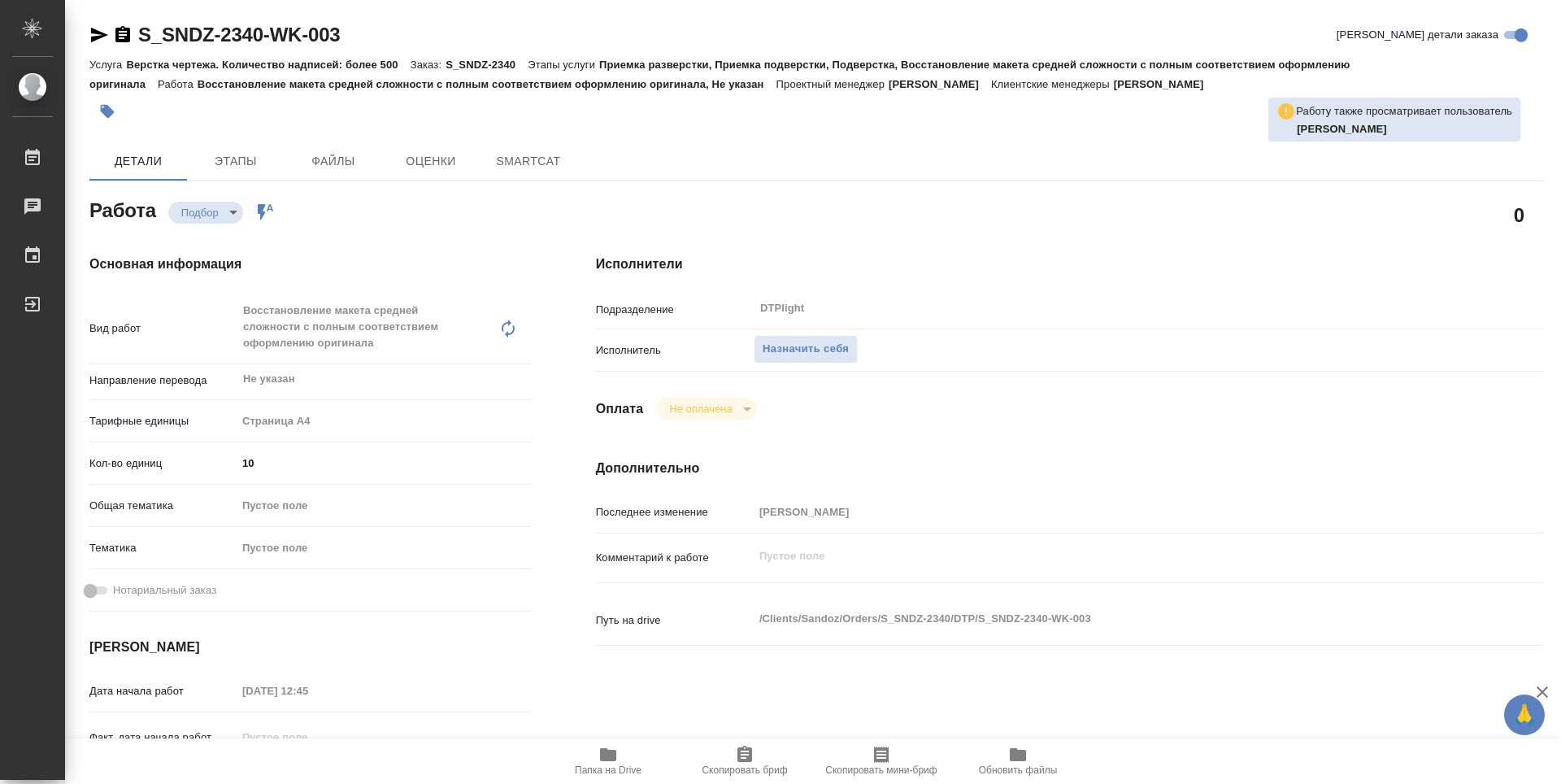
type textarea "x"
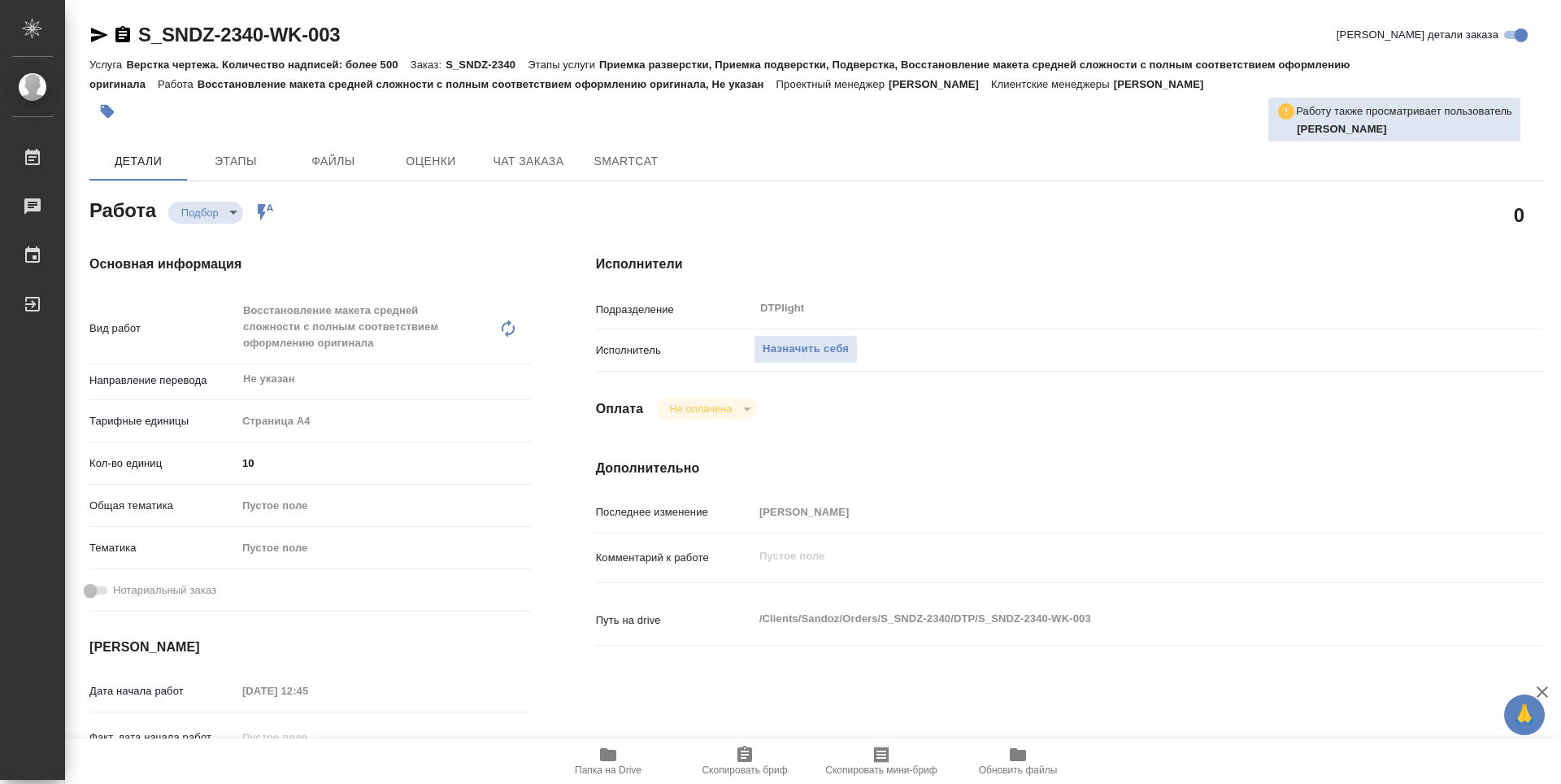
type textarea "x"
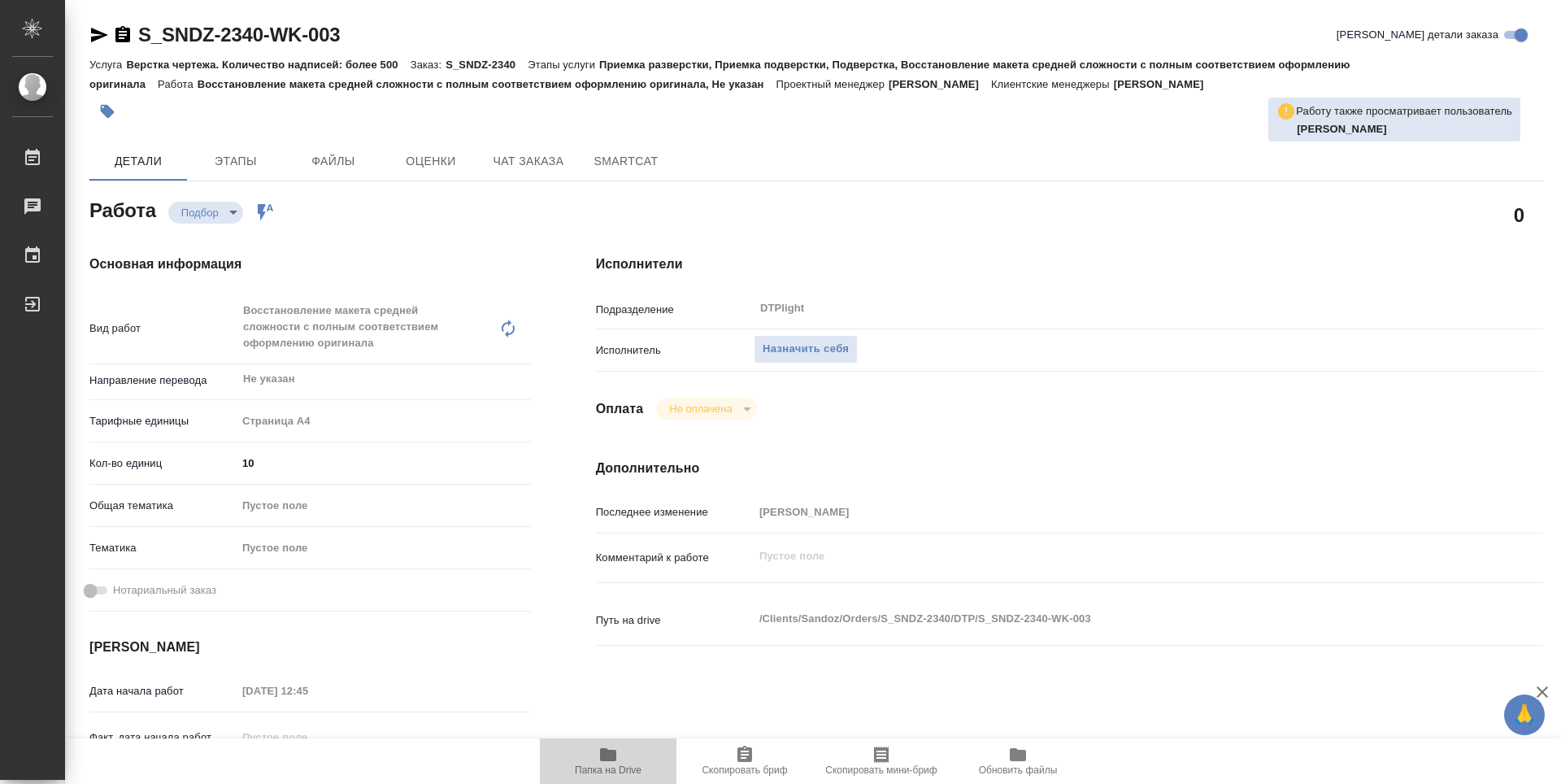
click at [609, 761] on icon "button" at bounding box center [608, 754] width 16 height 13
type textarea "x"
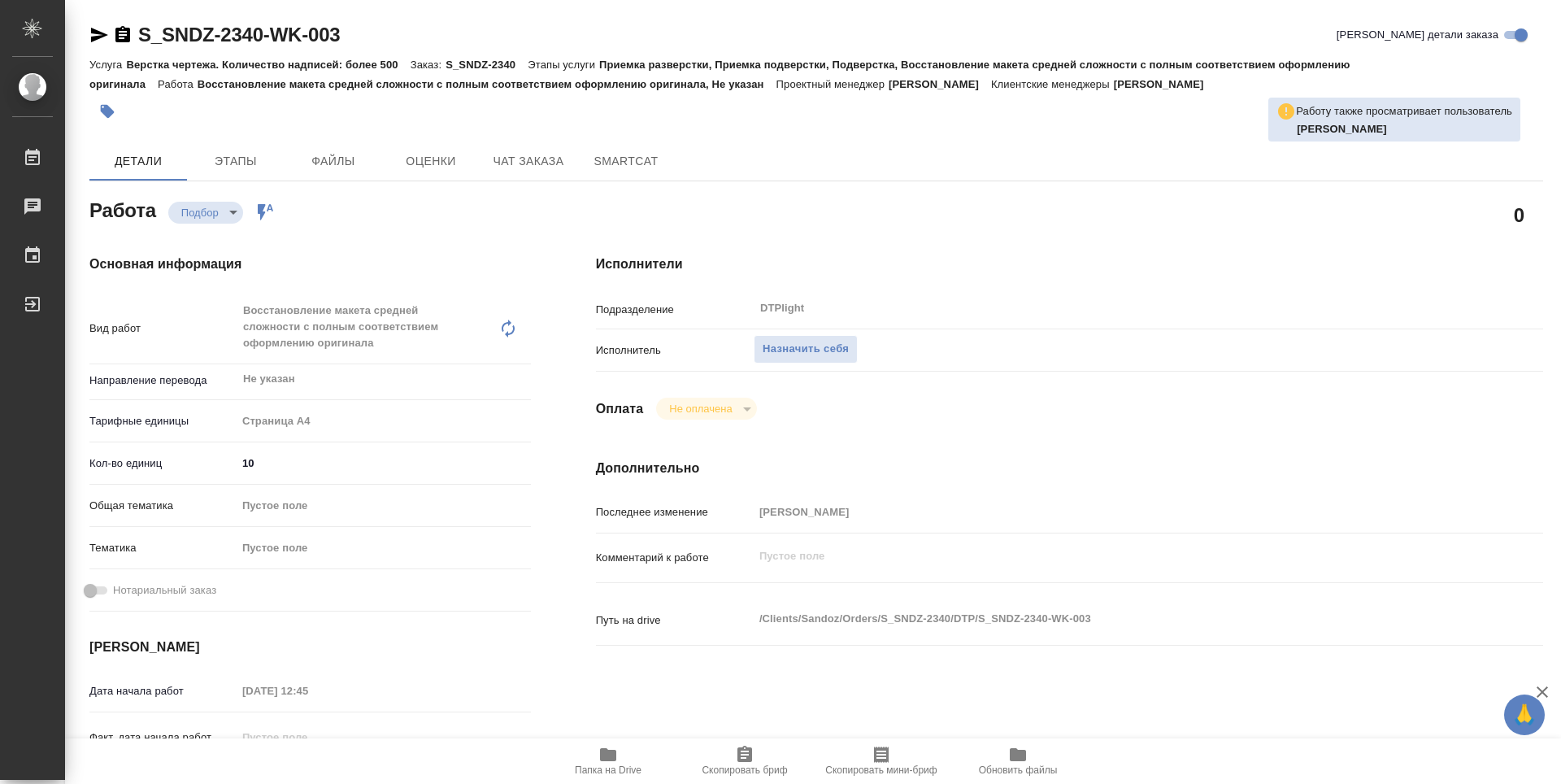
type textarea "x"
click at [795, 357] on span "Назначить себя" at bounding box center [805, 349] width 86 height 18
type textarea "x"
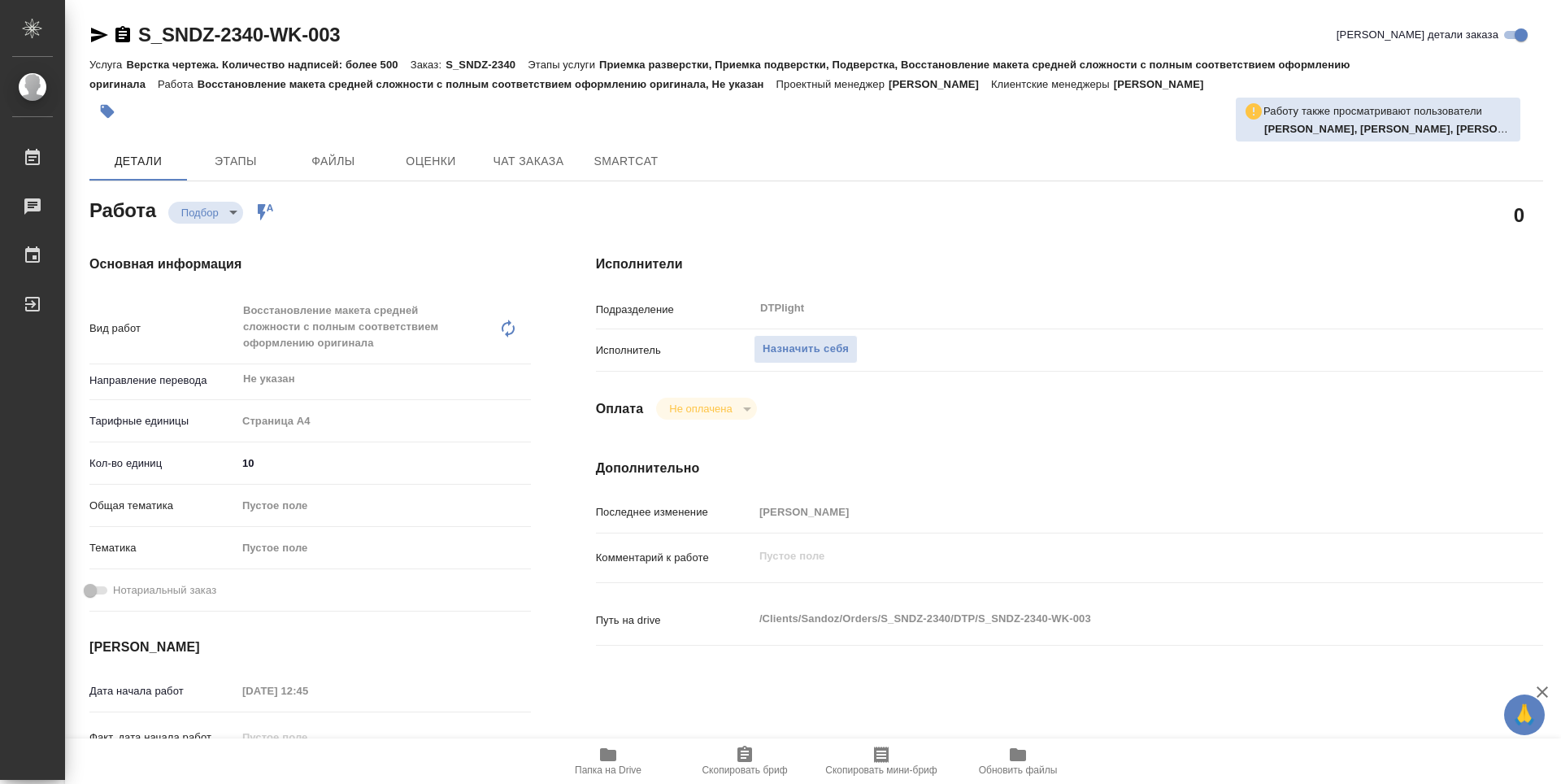
type textarea "x"
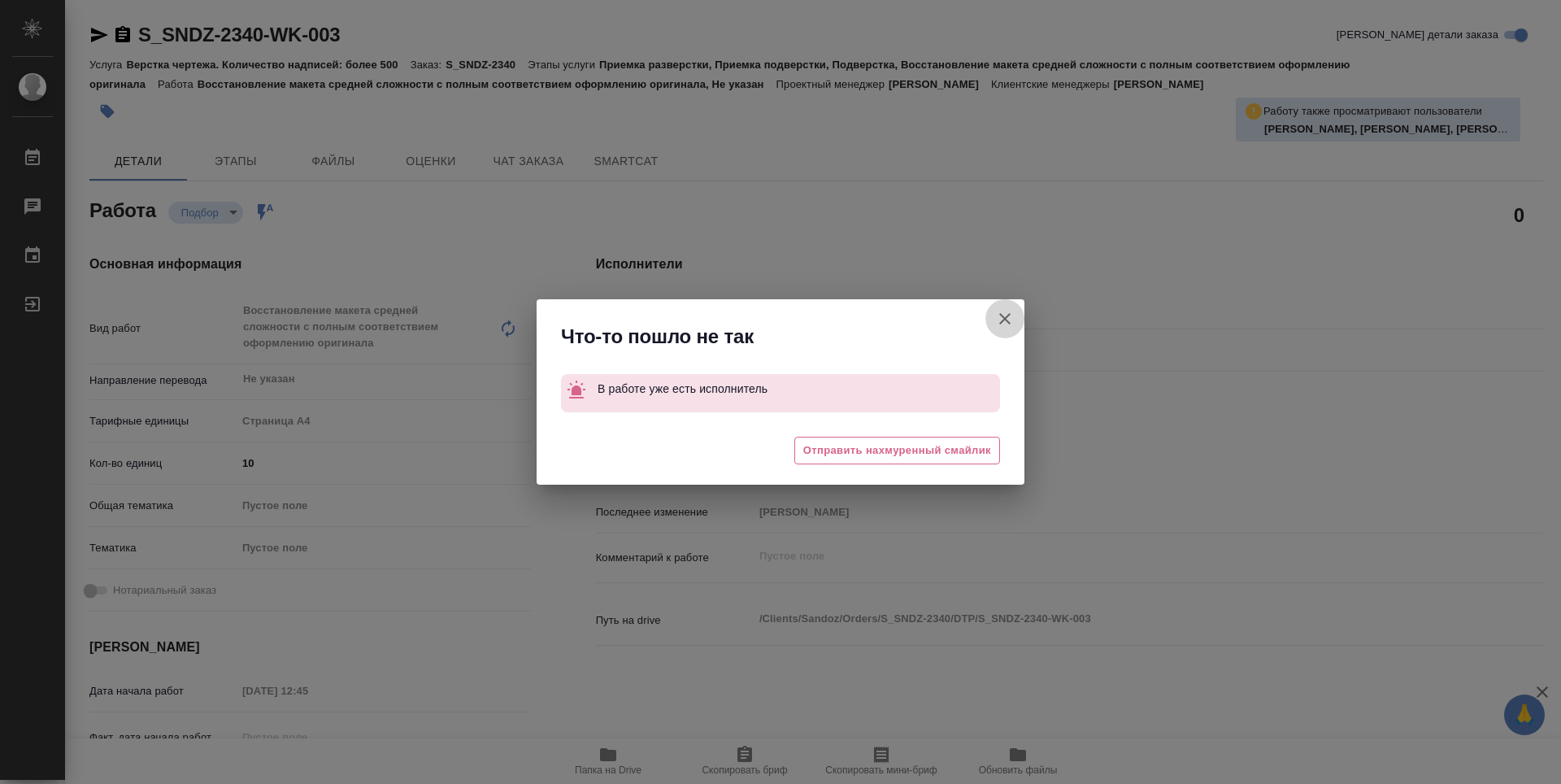
click at [1002, 323] on icon "button" at bounding box center [1005, 318] width 19 height 19
type textarea "x"
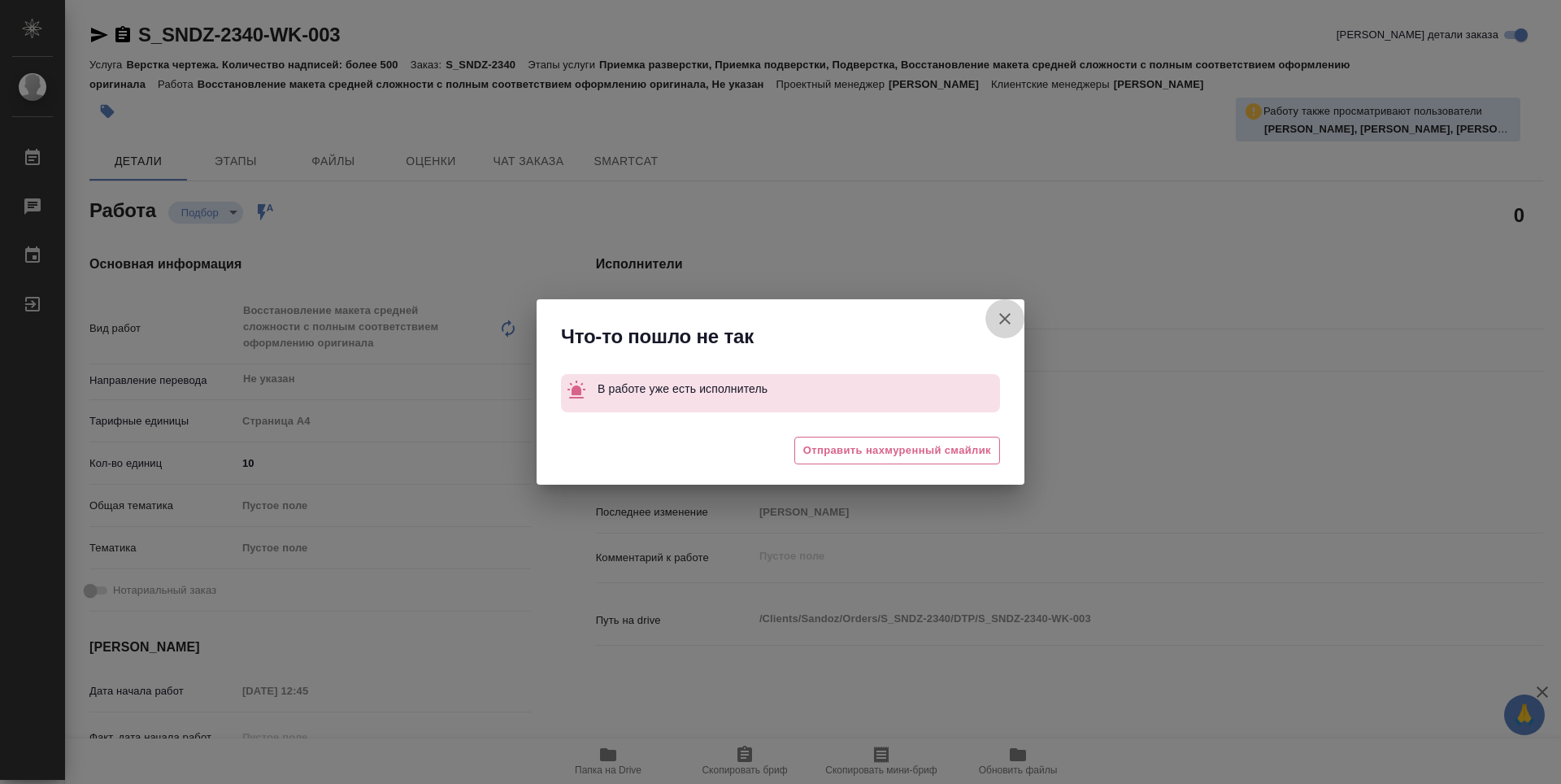
type textarea "x"
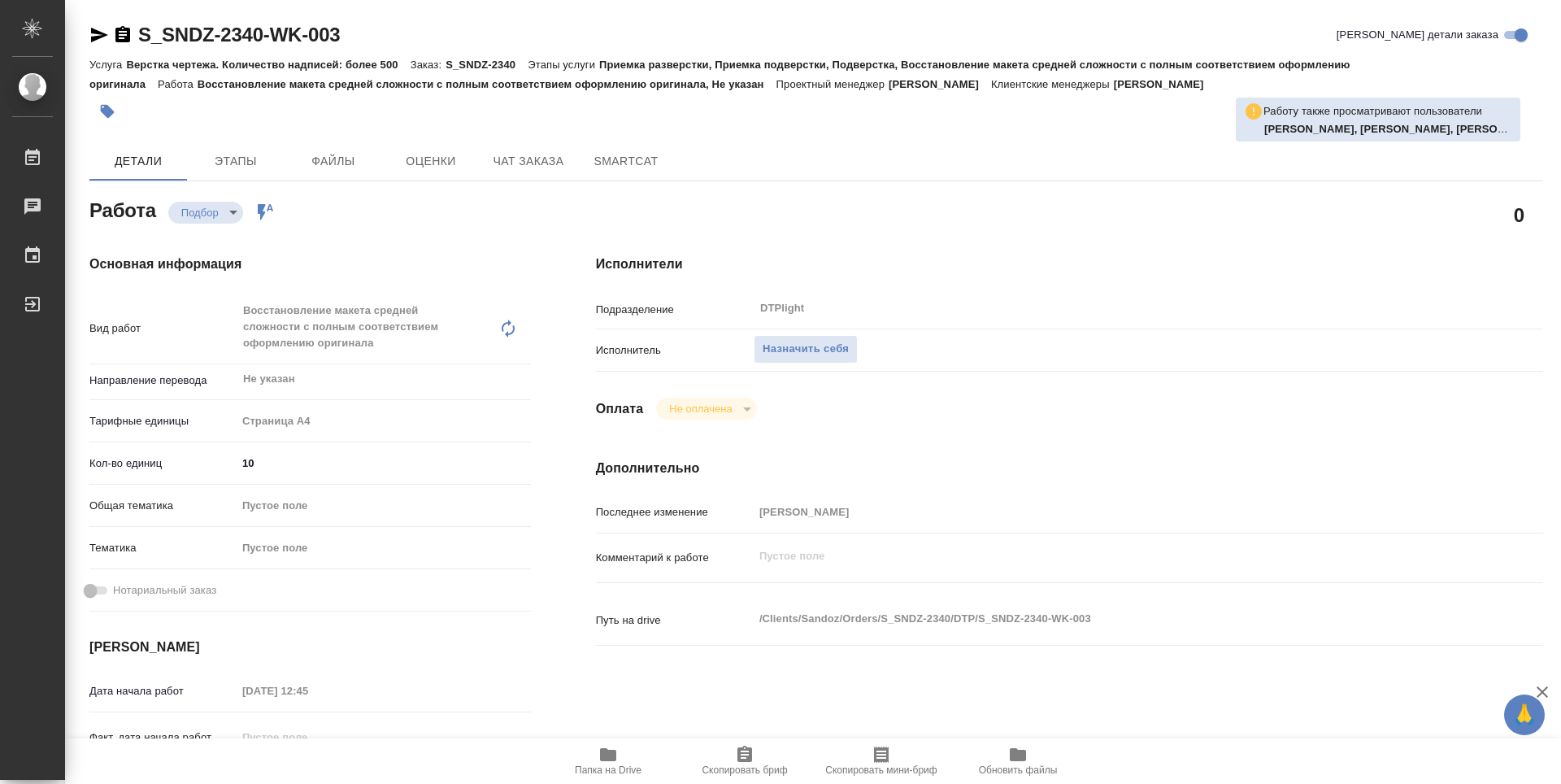
type textarea "x"
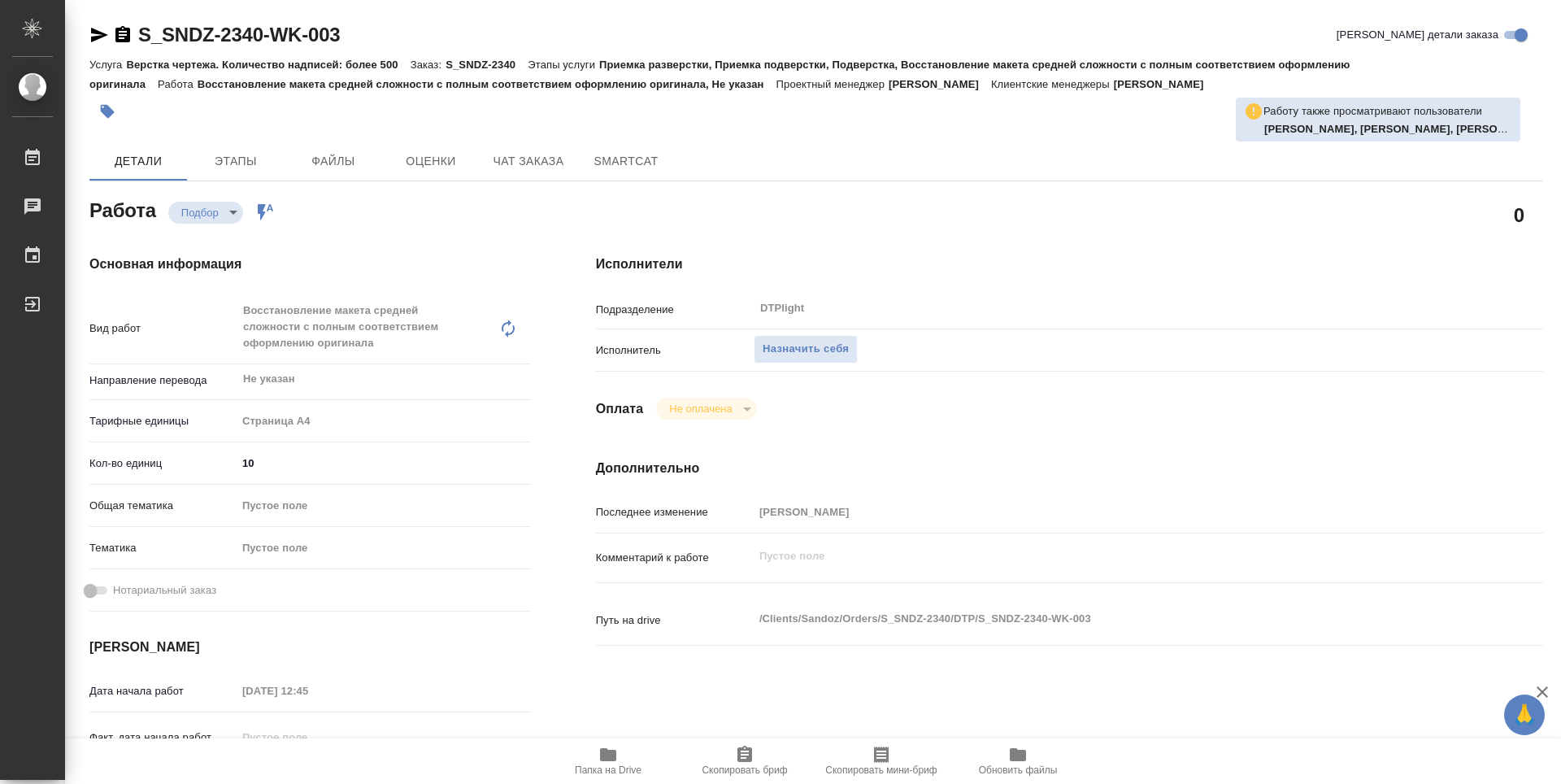
type textarea "x"
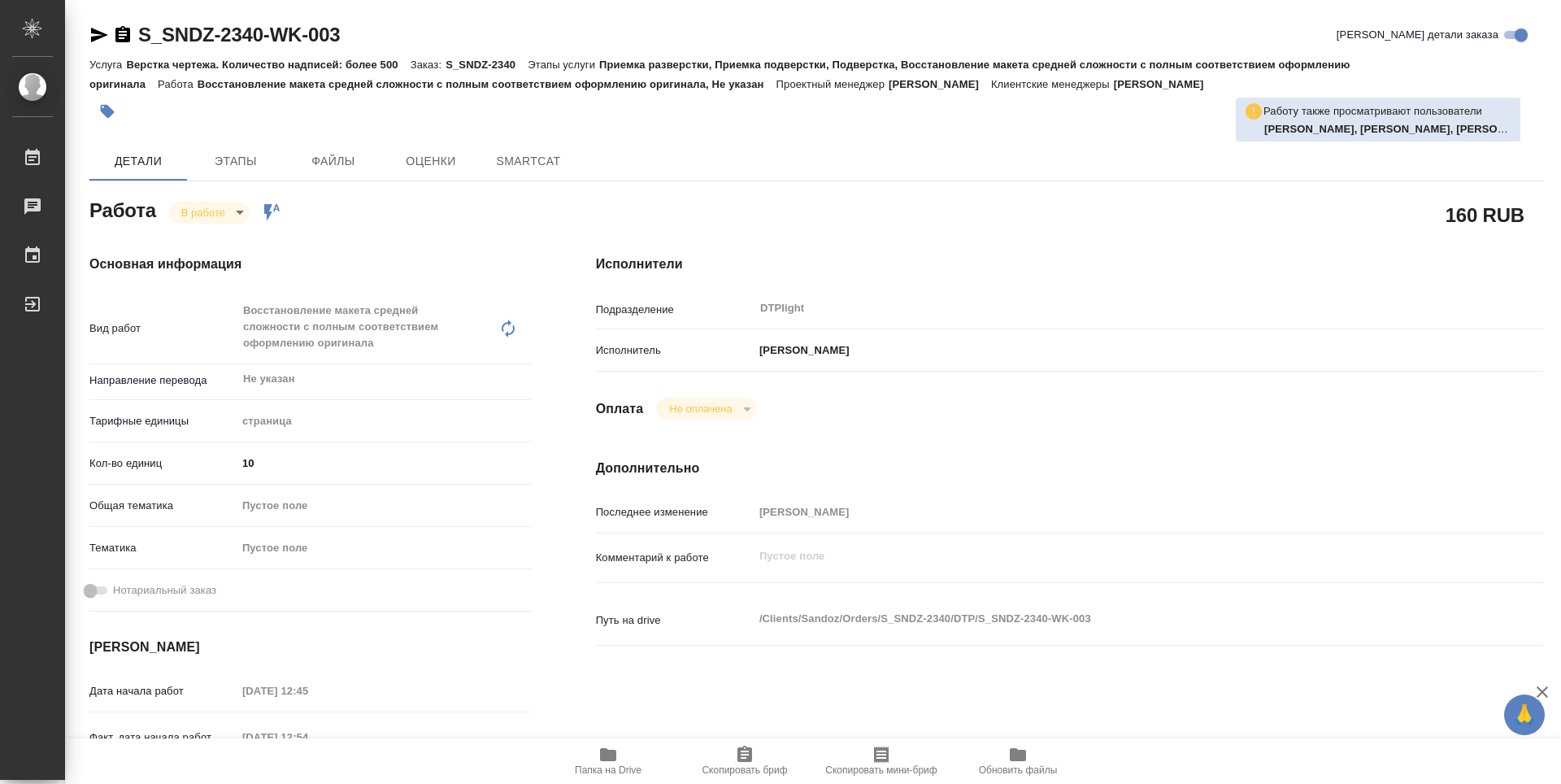
type textarea "x"
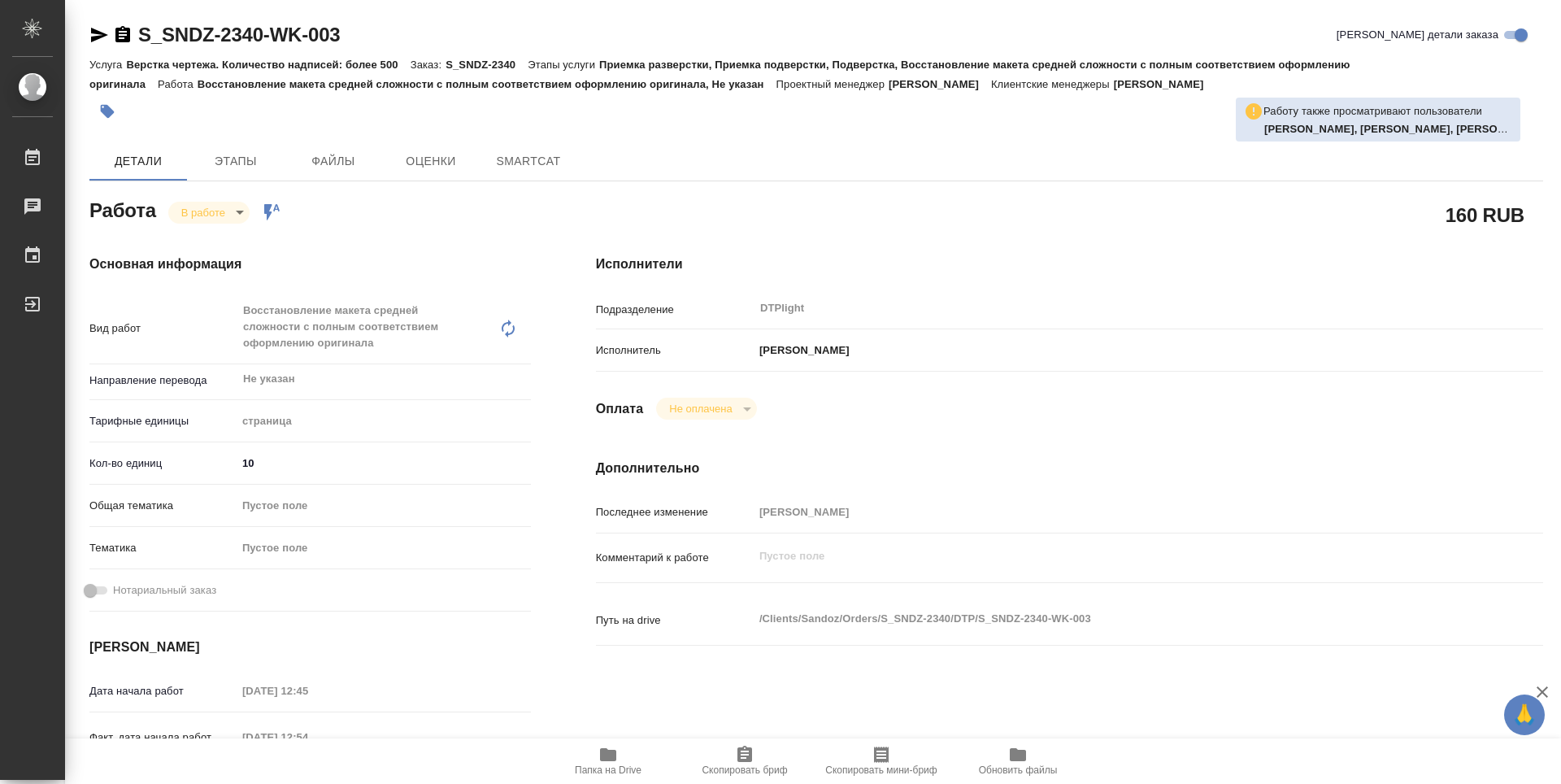
type textarea "x"
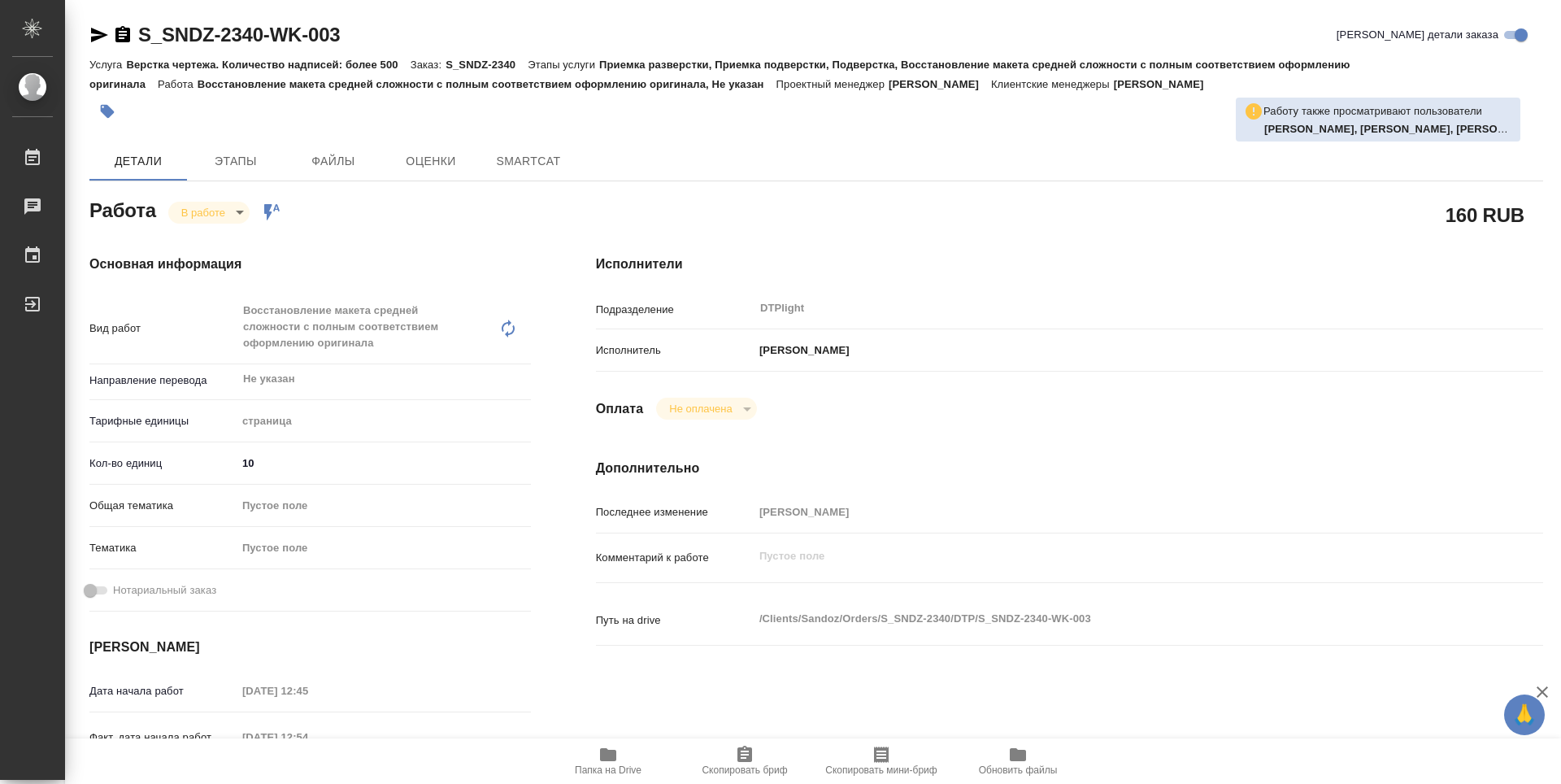
type textarea "x"
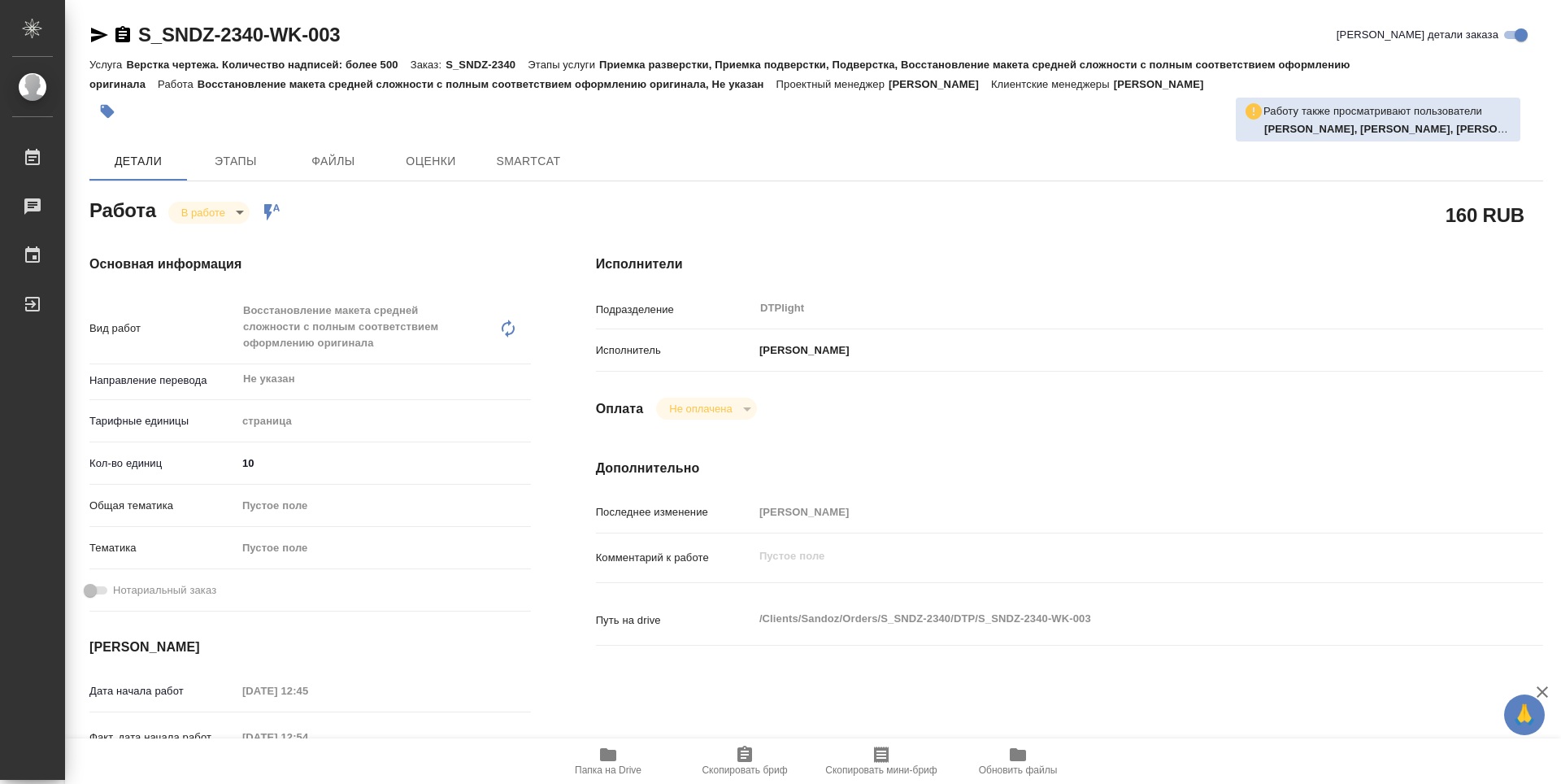
type textarea "x"
